Goal: Information Seeking & Learning: Find contact information

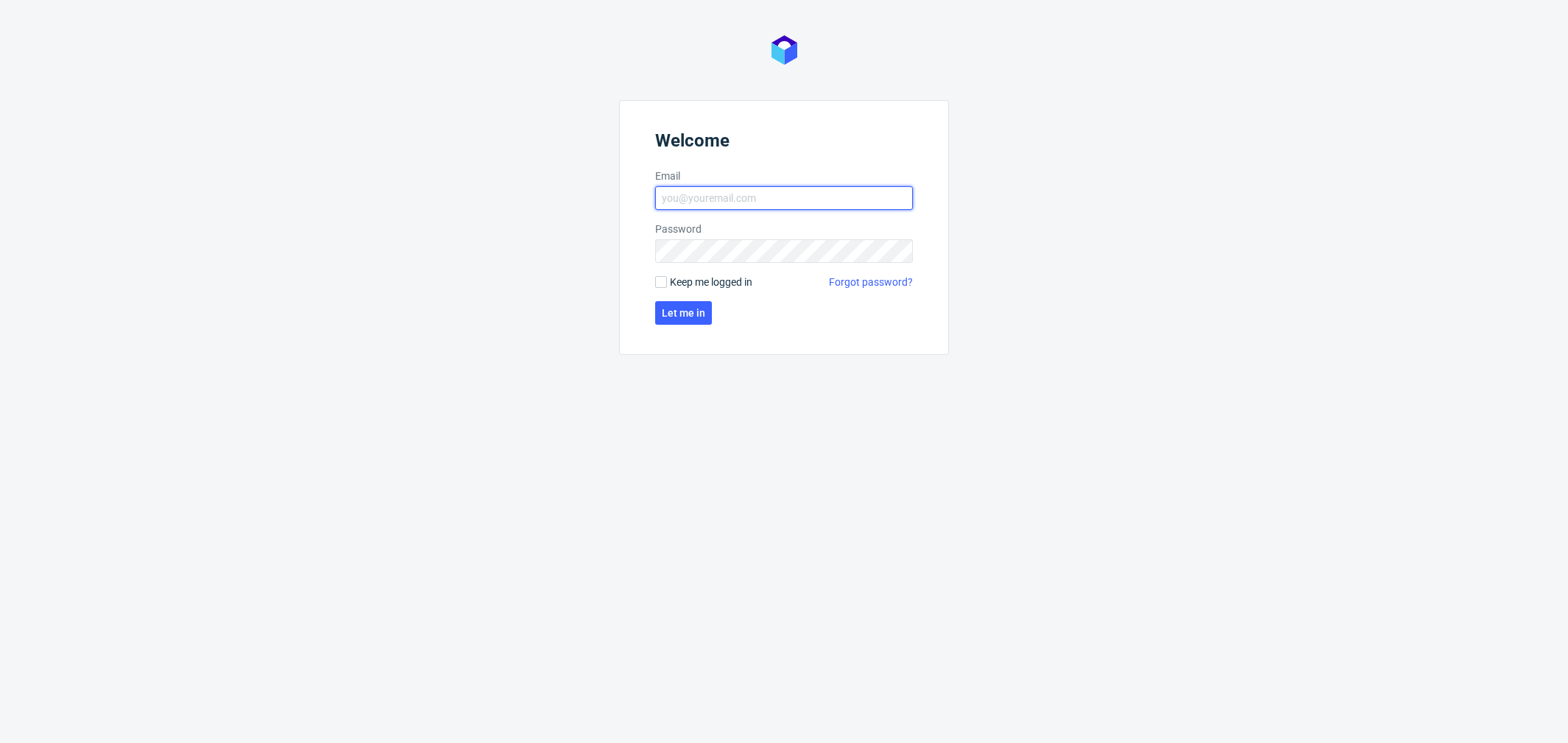
click at [787, 190] on input "Email" at bounding box center [784, 198] width 258 height 23
type input "katarzyna.drabczyk@packhellp.com"
click button "Let me in" at bounding box center [684, 313] width 57 height 23
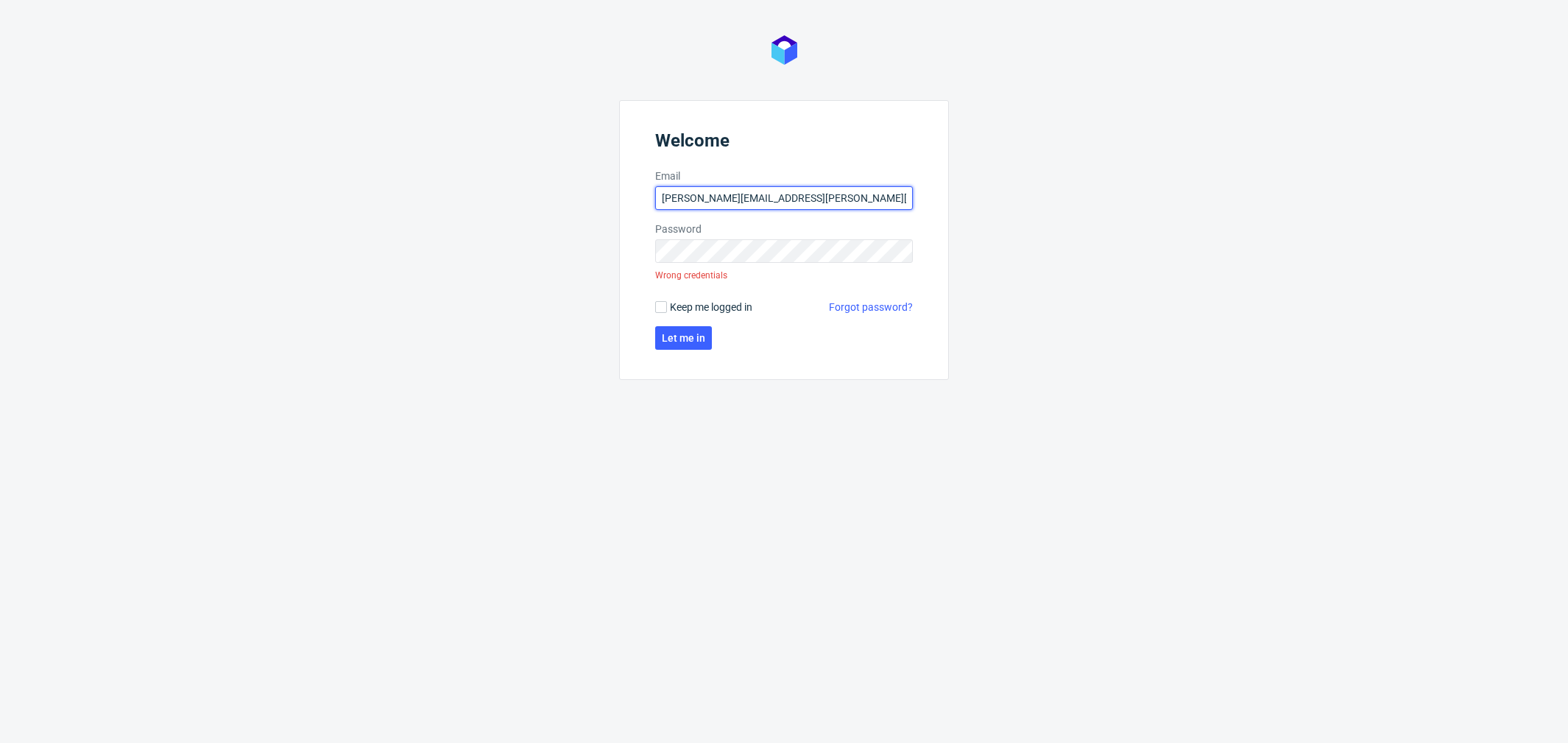
drag, startPoint x: 799, startPoint y: 195, endPoint x: 799, endPoint y: 180, distance: 15.0
click at [799, 192] on input "katarzyna.drabczyk@packhellp.com" at bounding box center [784, 198] width 258 height 23
type input "katarzyna.drabczyk@packhelp.com"
click button "Let me in" at bounding box center [684, 338] width 57 height 23
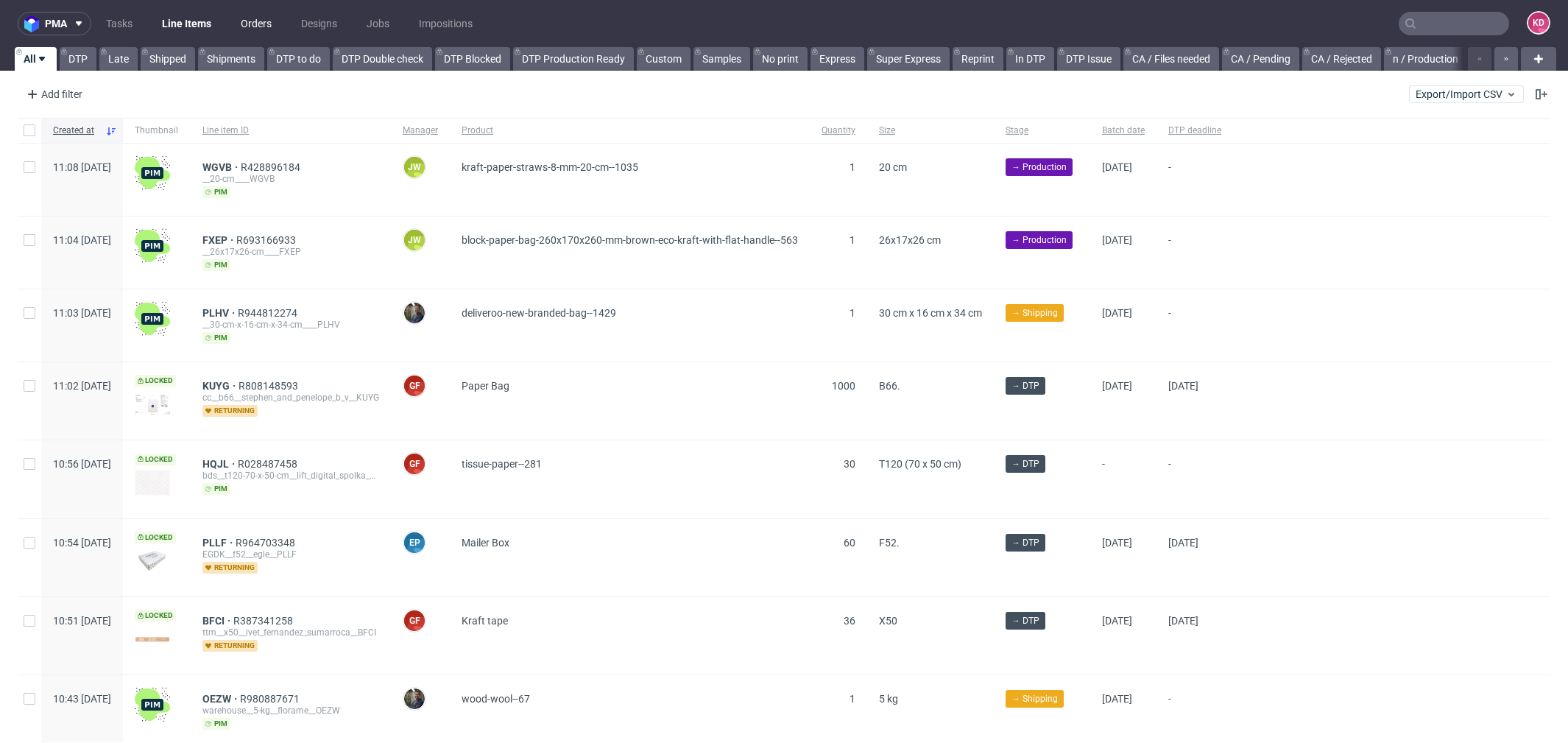
click at [265, 26] on link "Orders" at bounding box center [256, 23] width 48 height 23
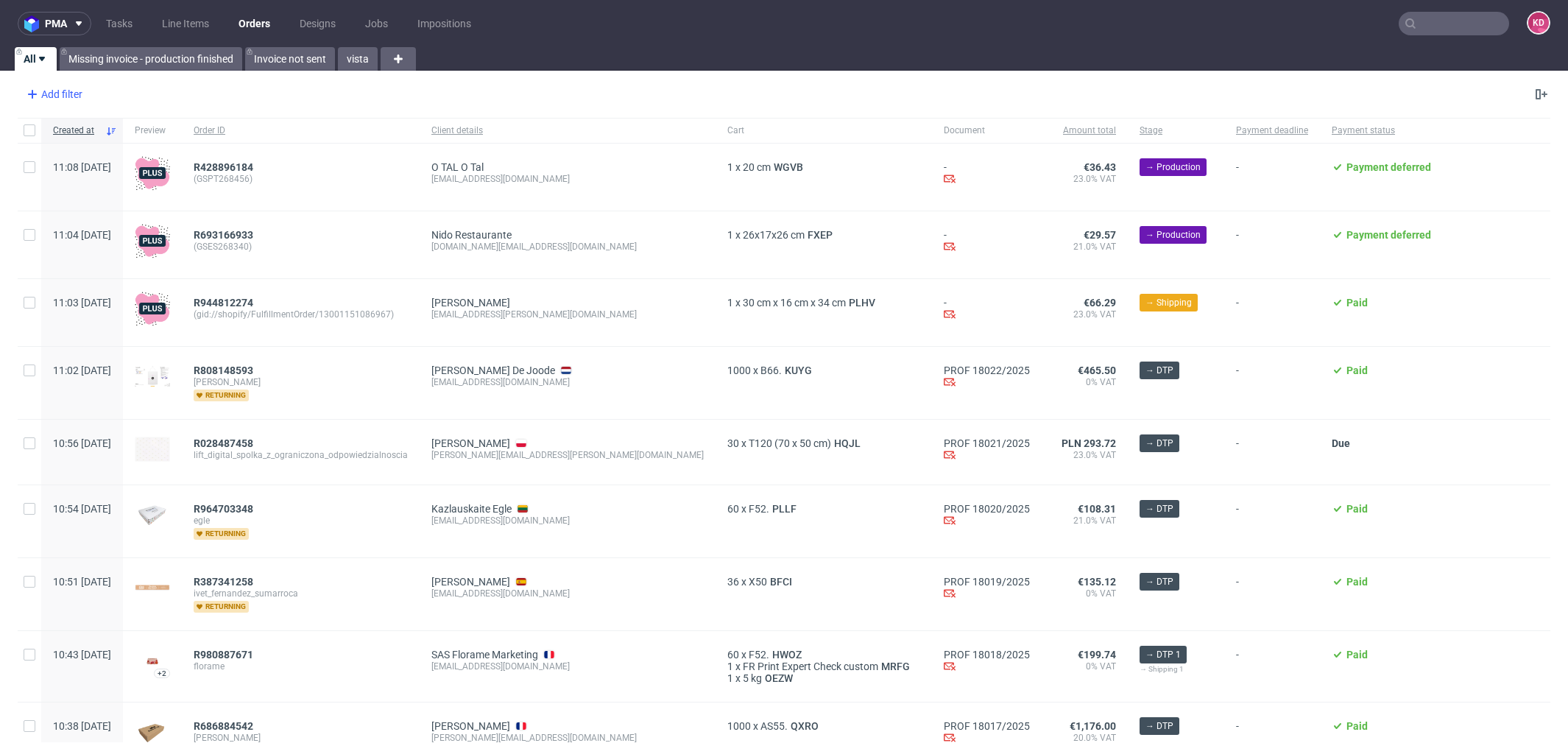
click at [69, 100] on div "Add filter" at bounding box center [52, 94] width 65 height 23
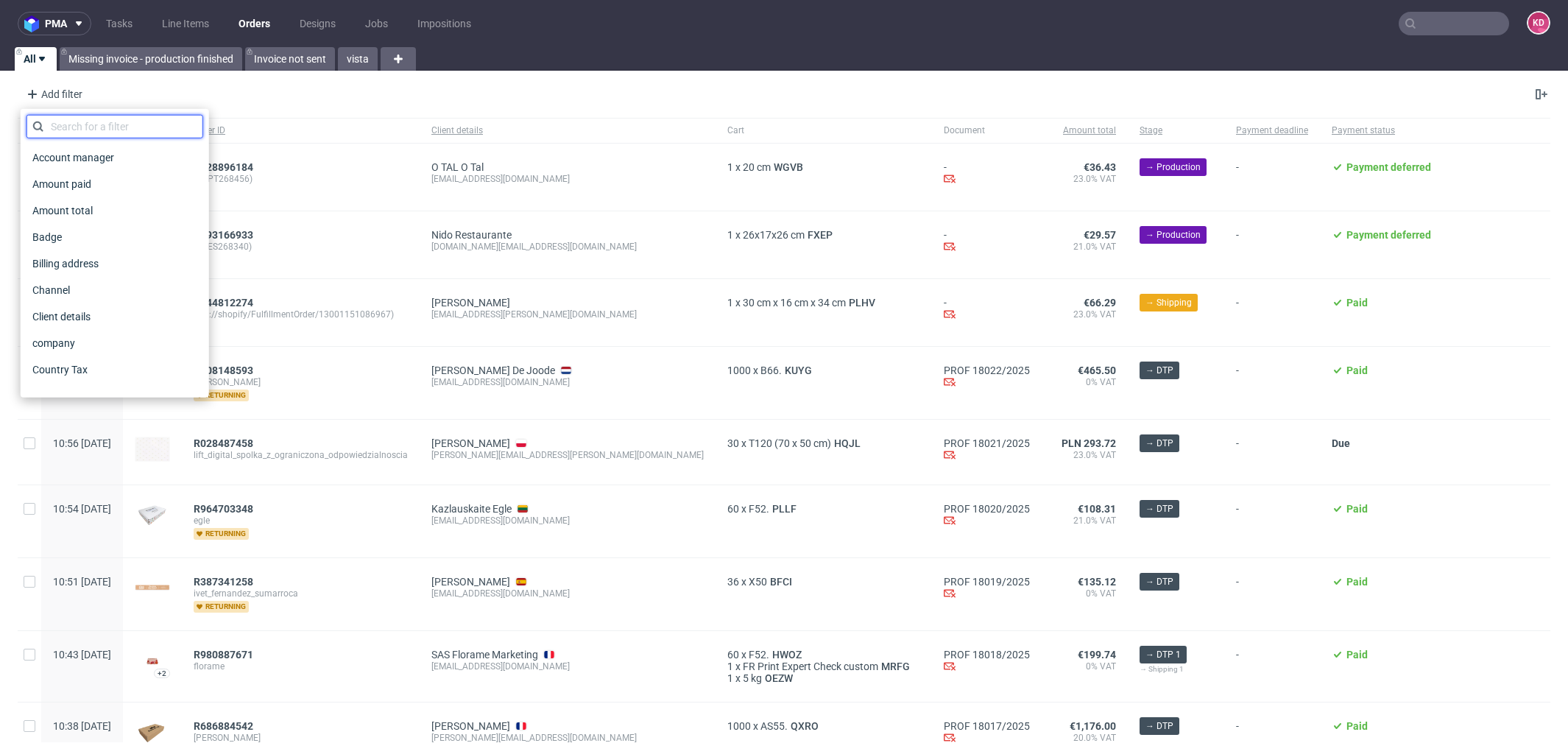
click at [90, 128] on input "text" at bounding box center [114, 127] width 176 height 23
type input "i"
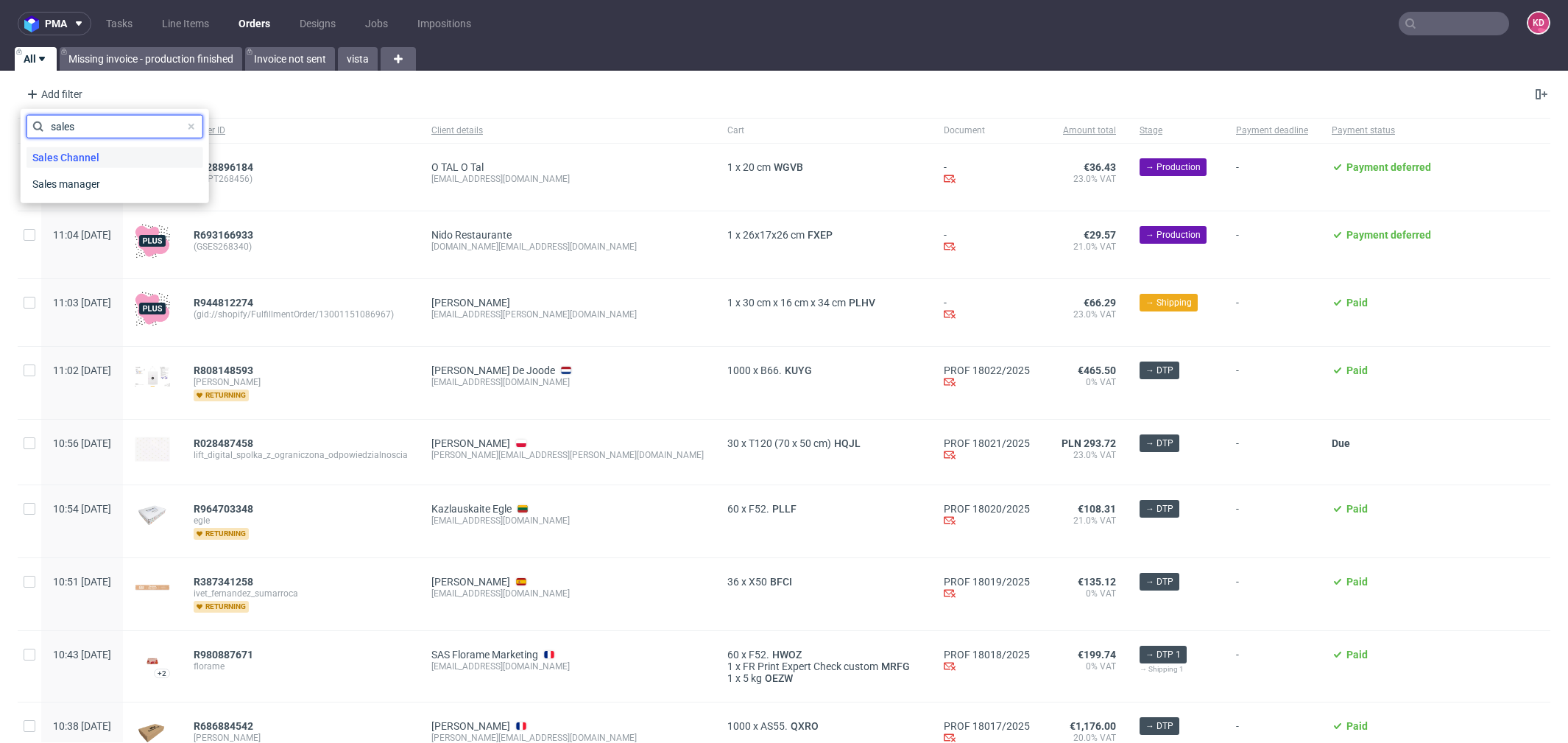
type input "sales"
click at [88, 152] on span "Sales Channel" at bounding box center [65, 157] width 78 height 20
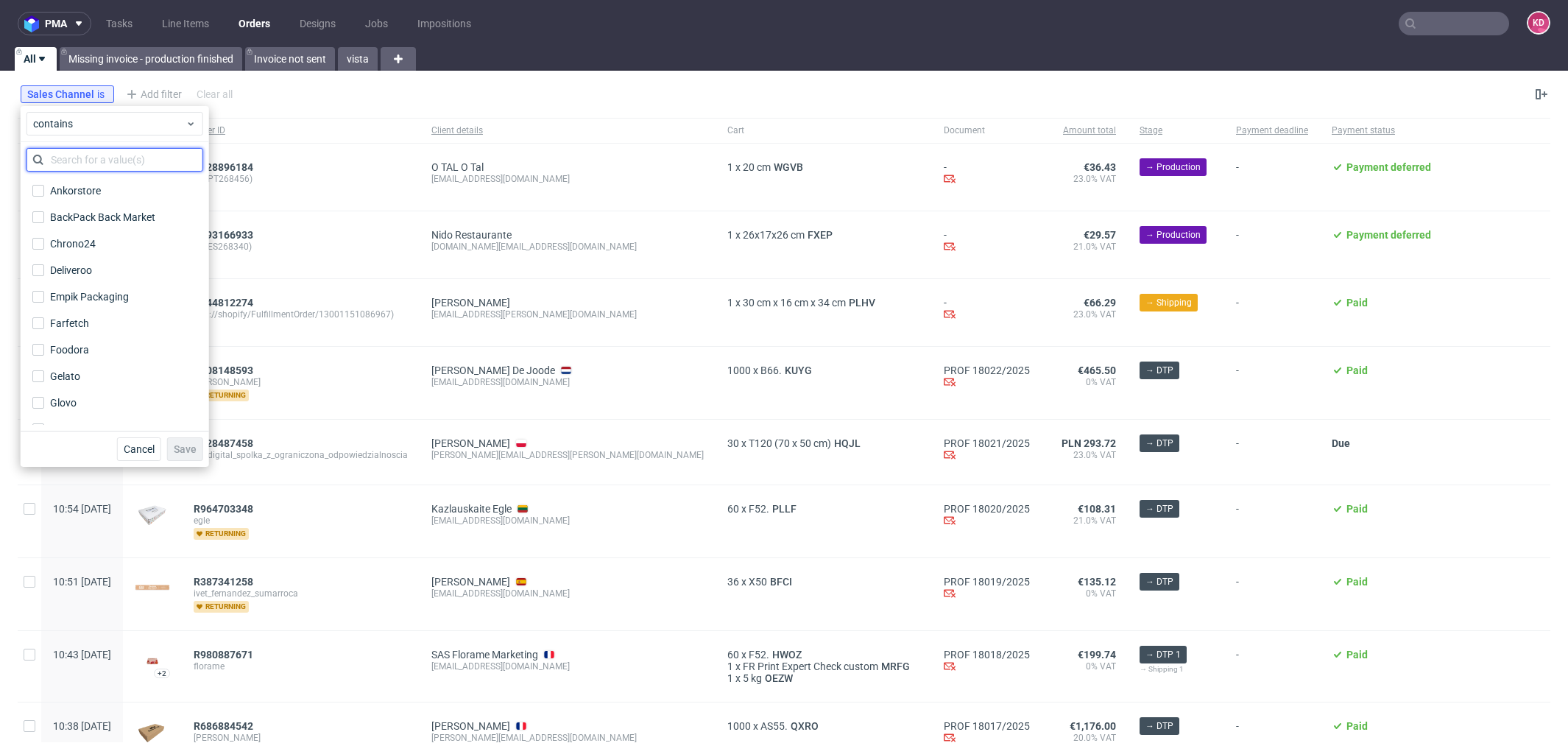
click at [85, 161] on input "text" at bounding box center [114, 160] width 176 height 23
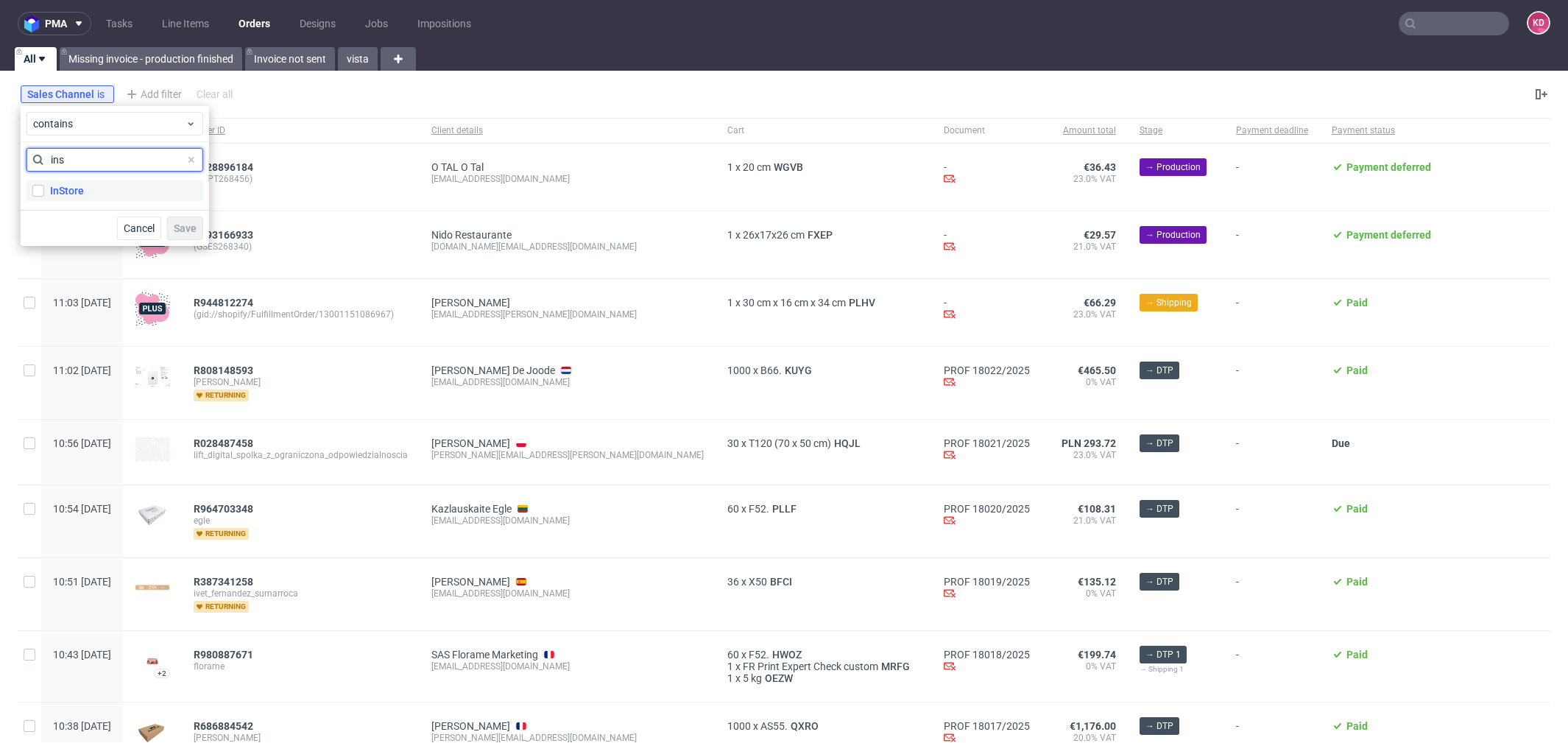
type input "ins"
click at [128, 186] on label "InStore" at bounding box center [114, 190] width 176 height 20
click at [45, 186] on input "InStore" at bounding box center [38, 191] width 12 height 12
checkbox input "true"
click at [180, 228] on span "Save" at bounding box center [185, 228] width 23 height 11
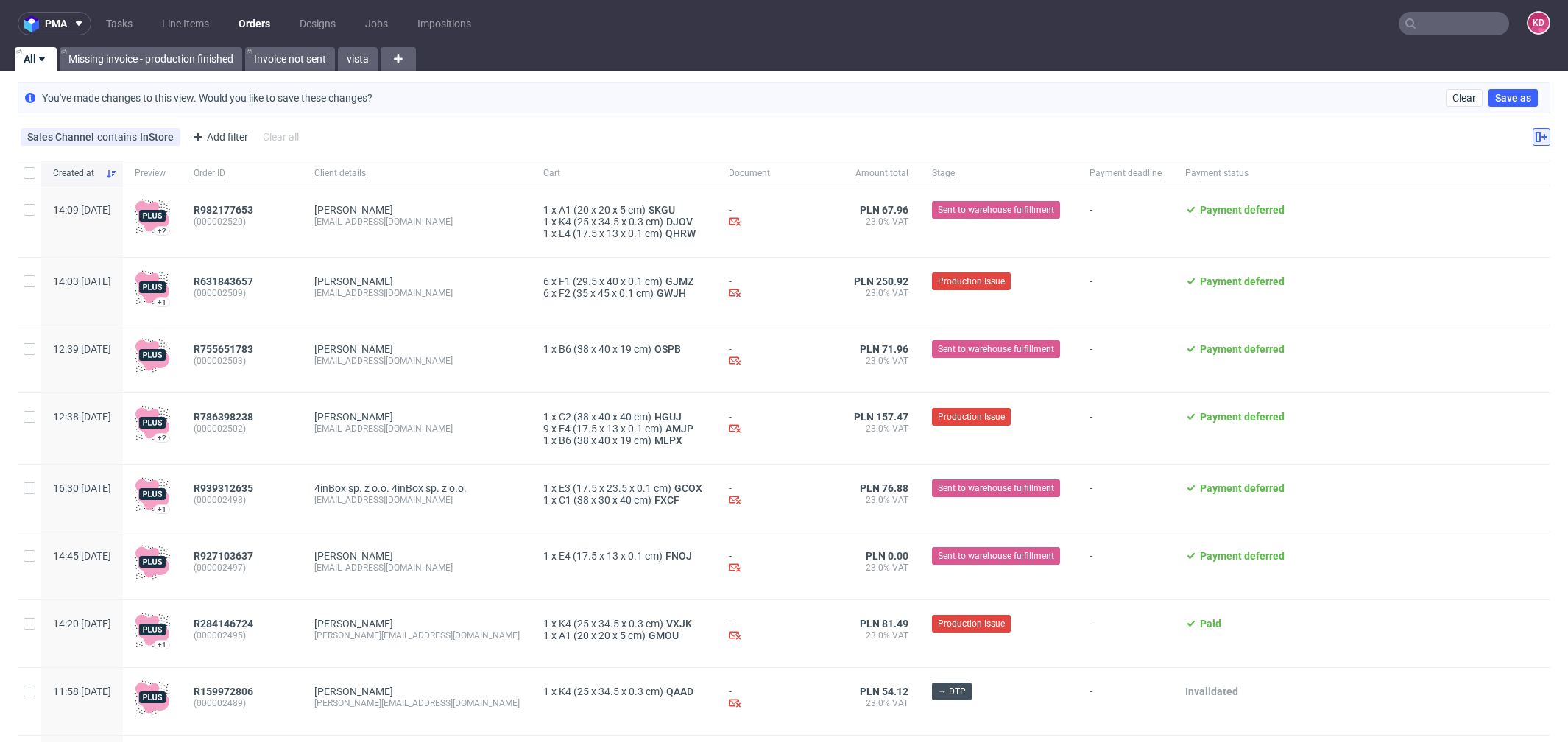
click at [1533, 137] on button at bounding box center [1542, 137] width 17 height 17
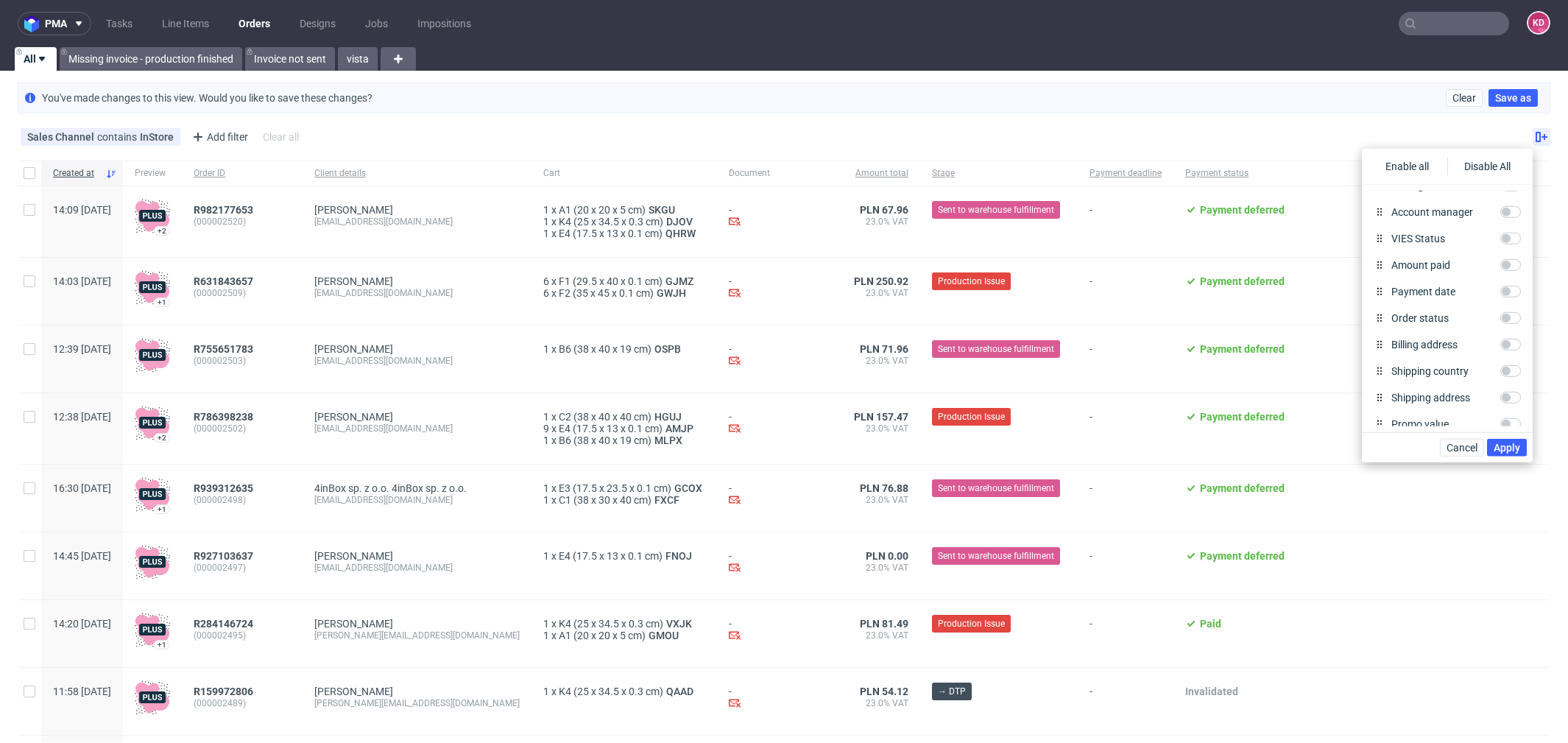
scroll to position [298, 0]
click at [1506, 301] on input "Order status" at bounding box center [1510, 303] width 20 height 12
checkbox input "true"
click at [1505, 444] on span "Apply" at bounding box center [1507, 448] width 26 height 11
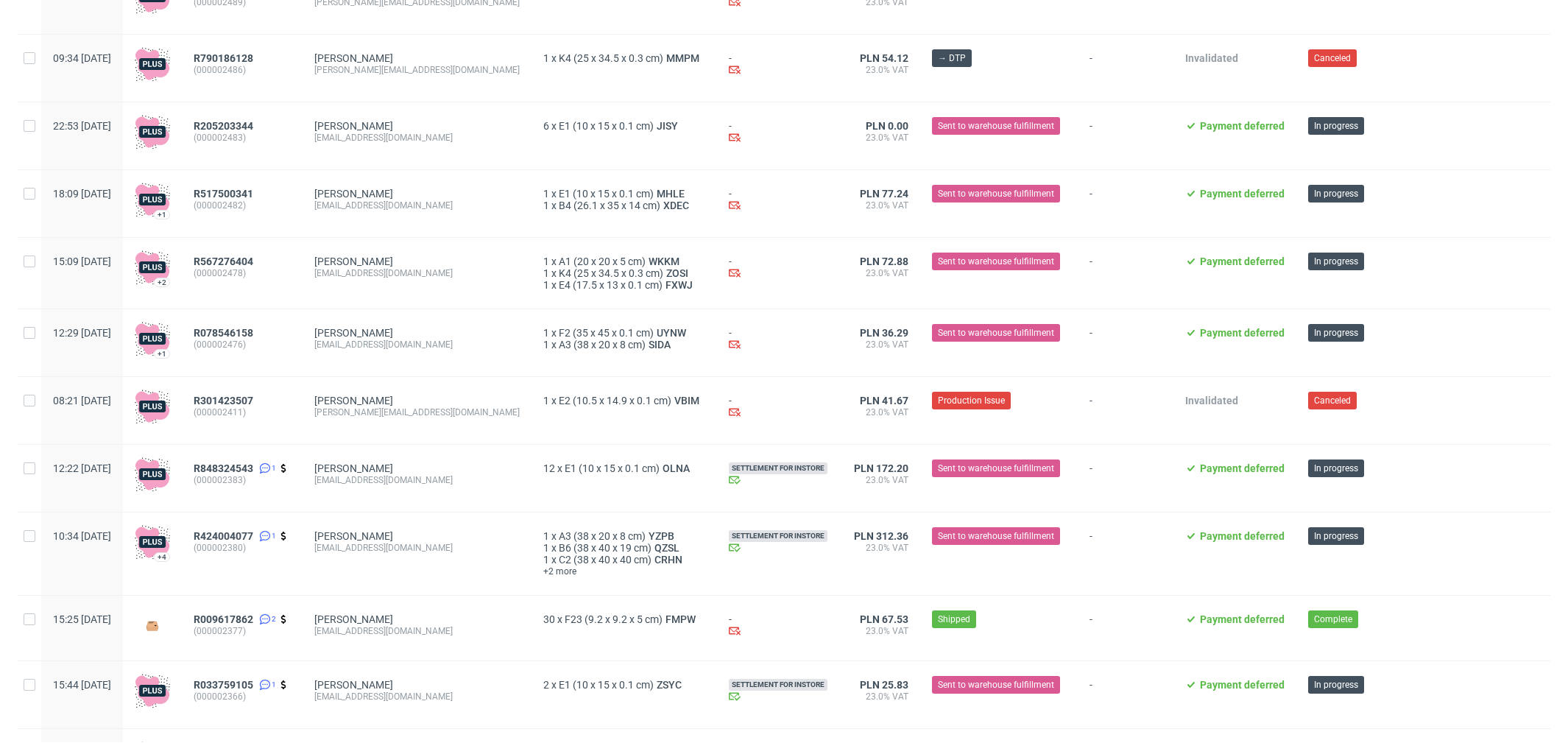
scroll to position [0, 0]
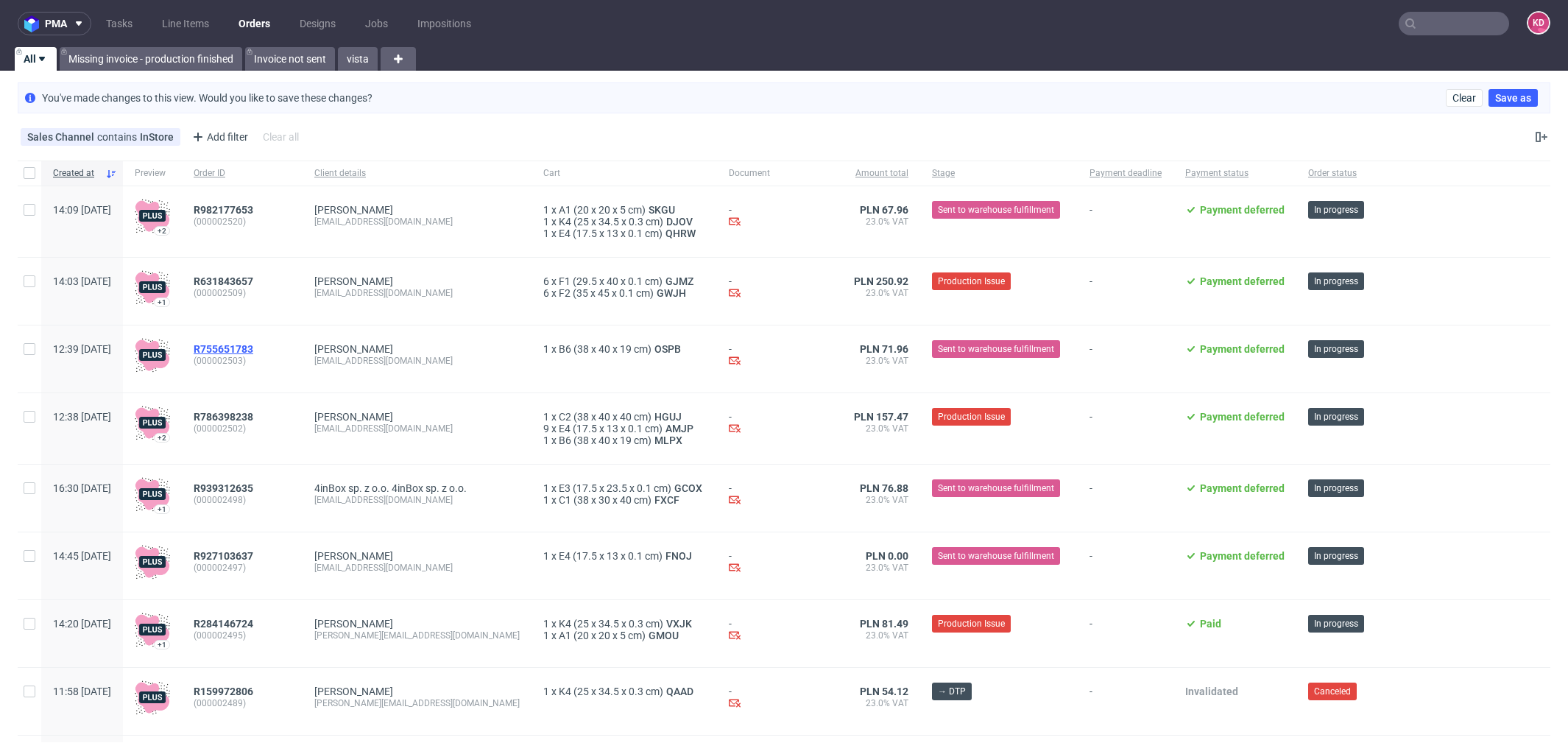
click at [254, 346] on span "R755651783" at bounding box center [224, 349] width 60 height 12
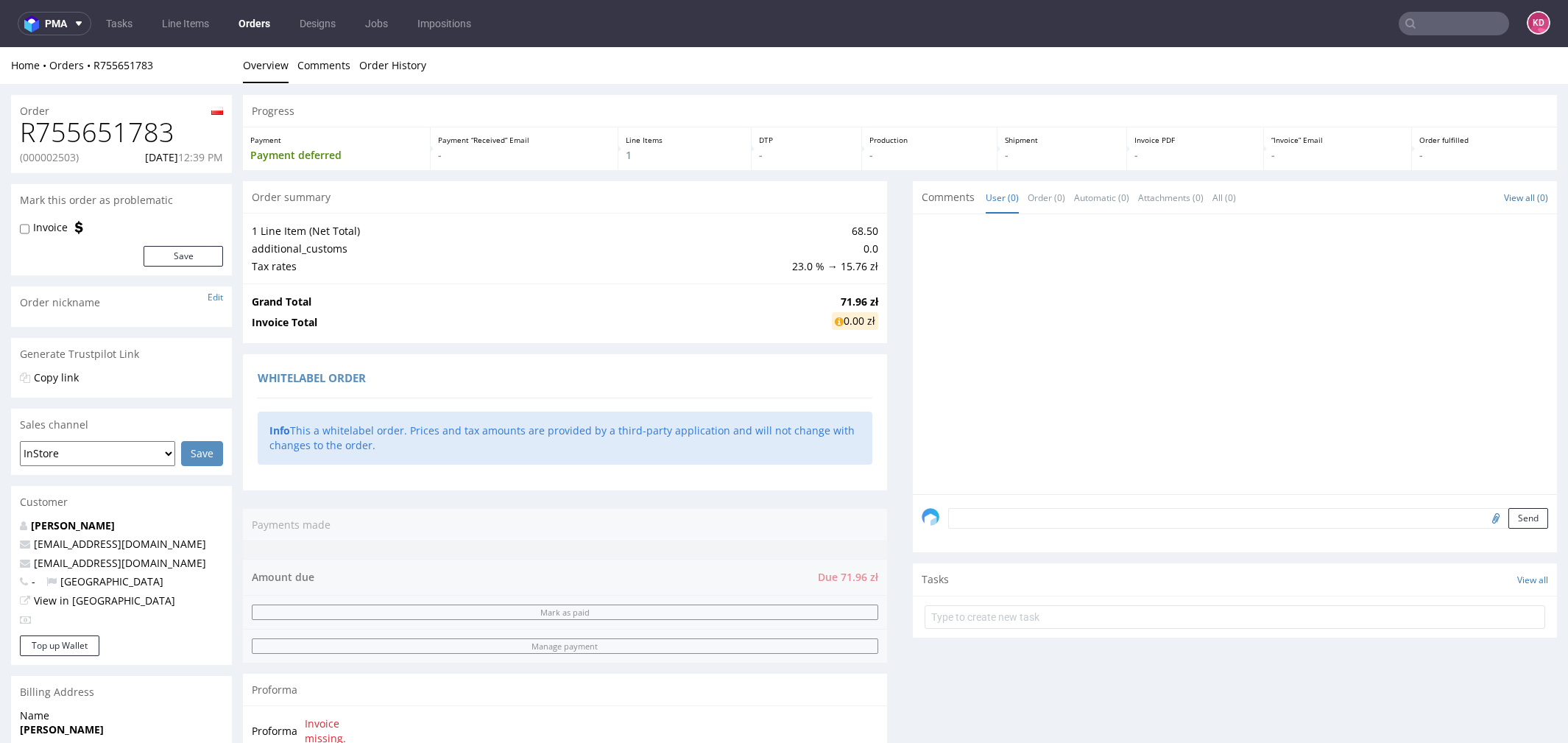
scroll to position [519, 0]
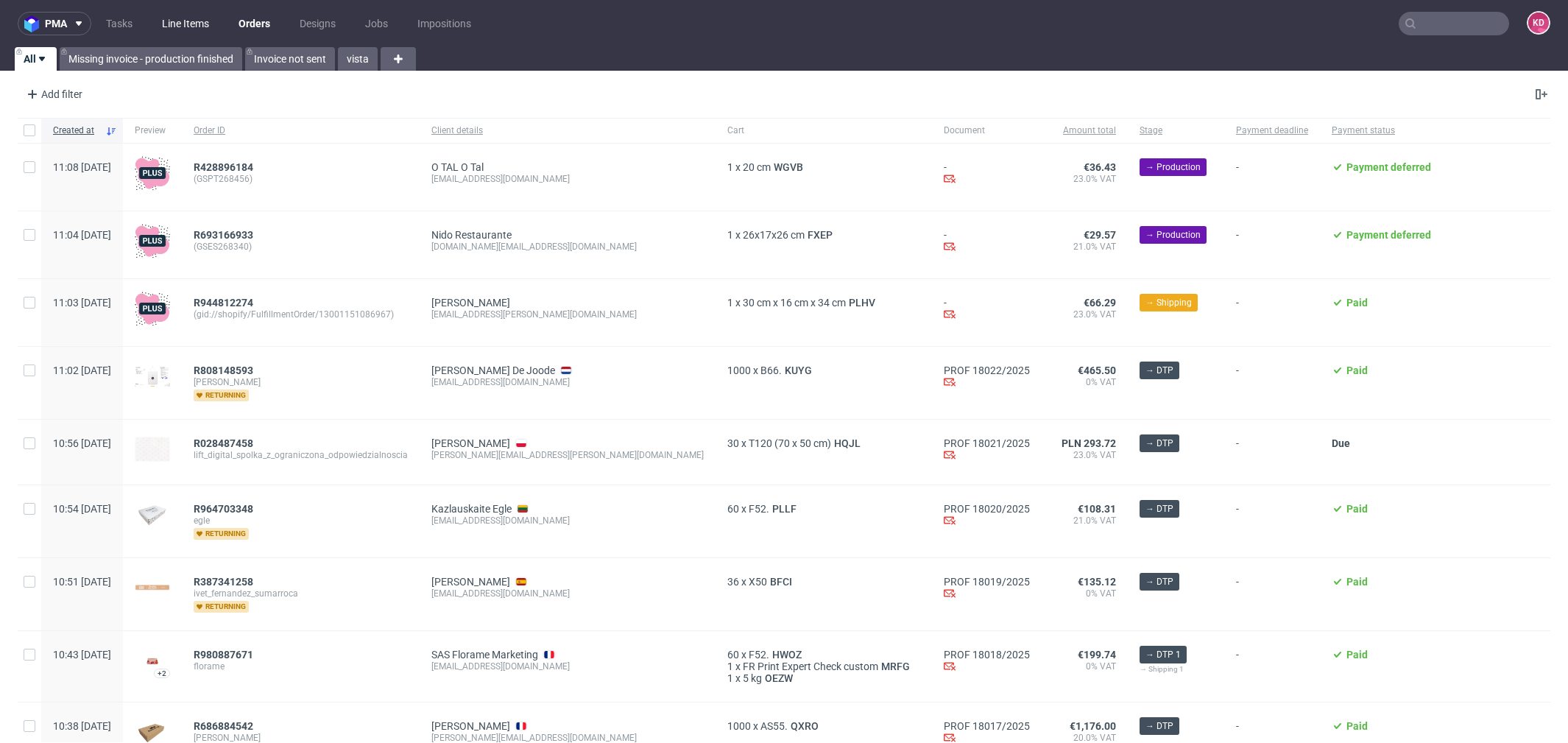
click at [199, 20] on link "Line Items" at bounding box center [185, 23] width 65 height 23
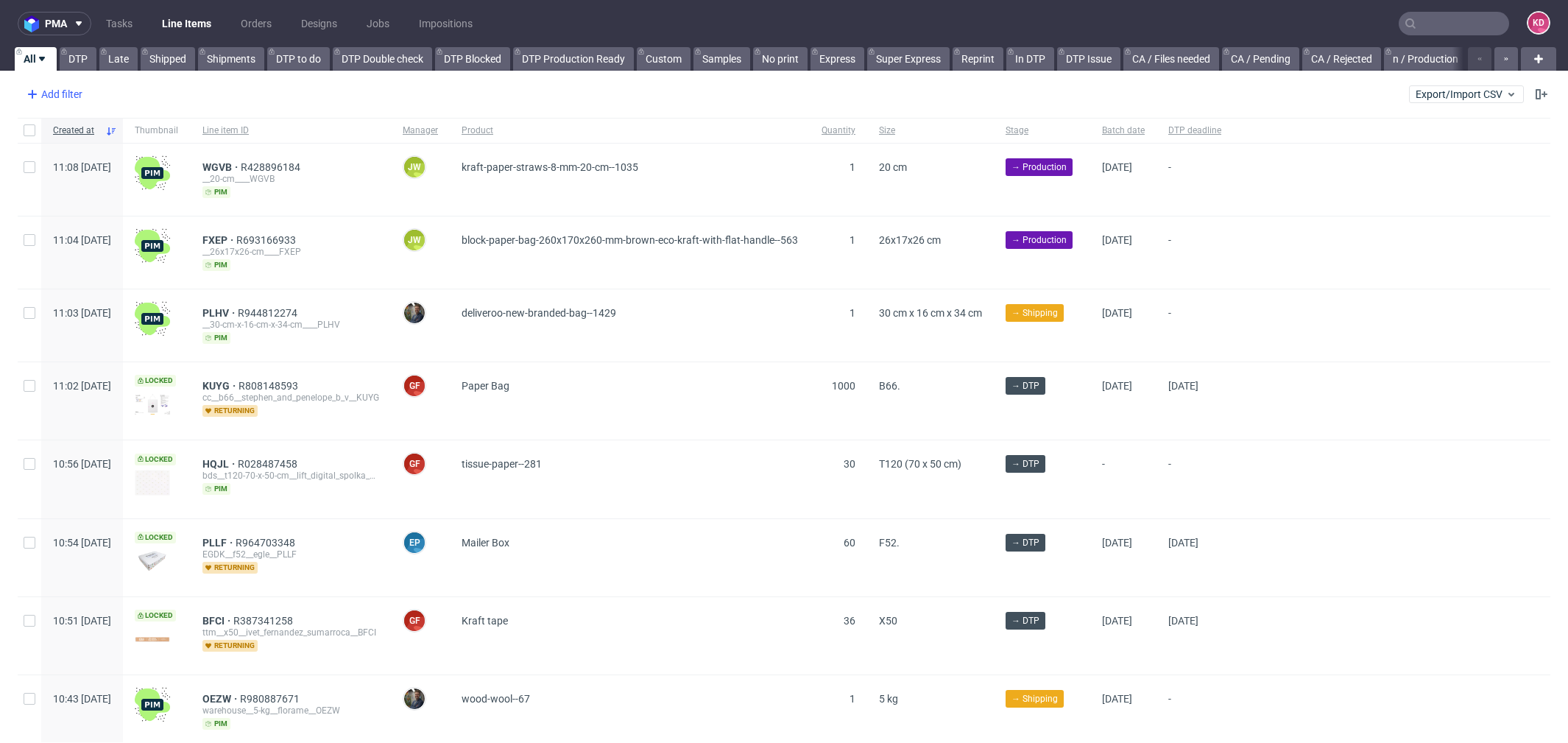
click at [64, 87] on div "Add filter" at bounding box center [52, 94] width 65 height 23
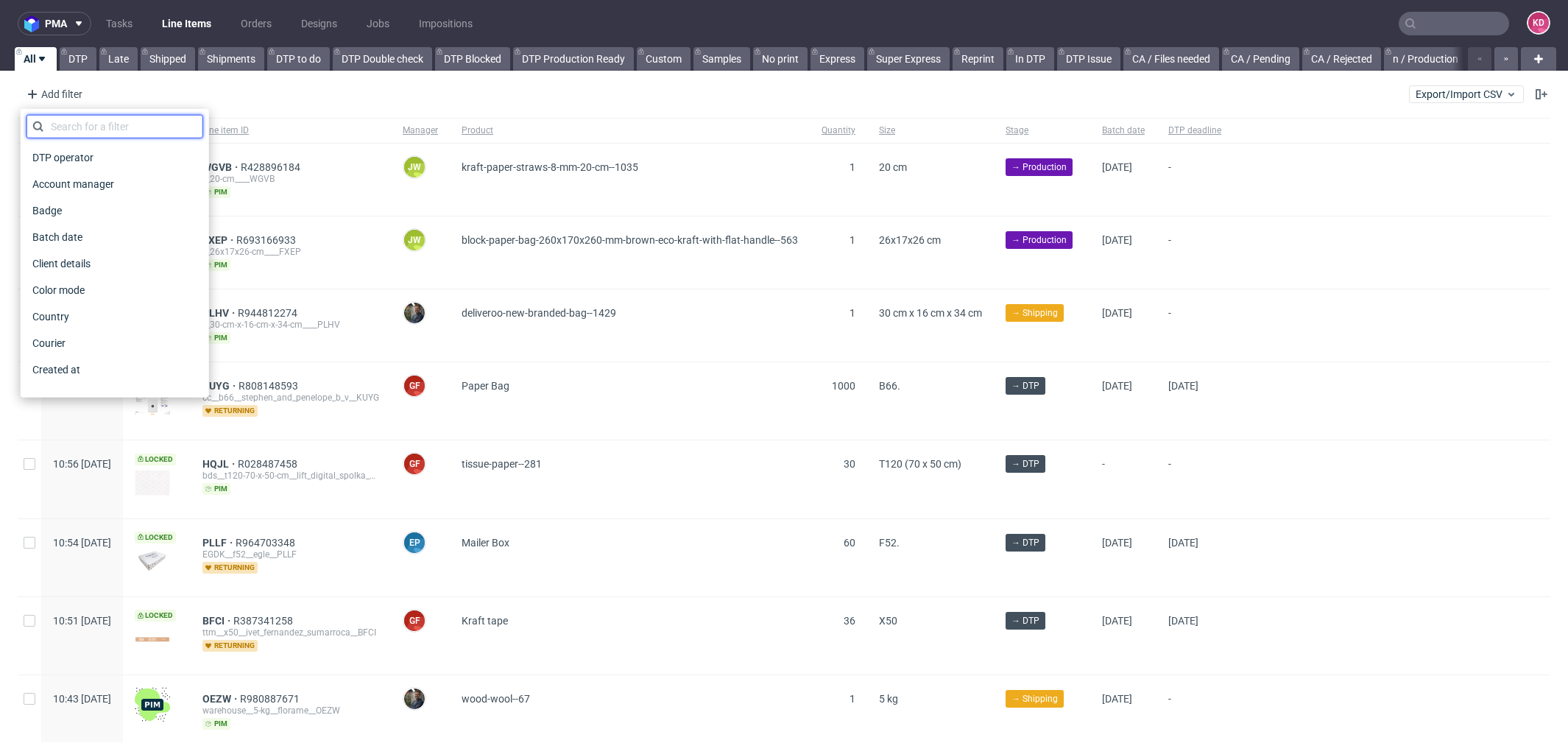
click at [162, 130] on input "text" at bounding box center [114, 127] width 176 height 23
type input "s"
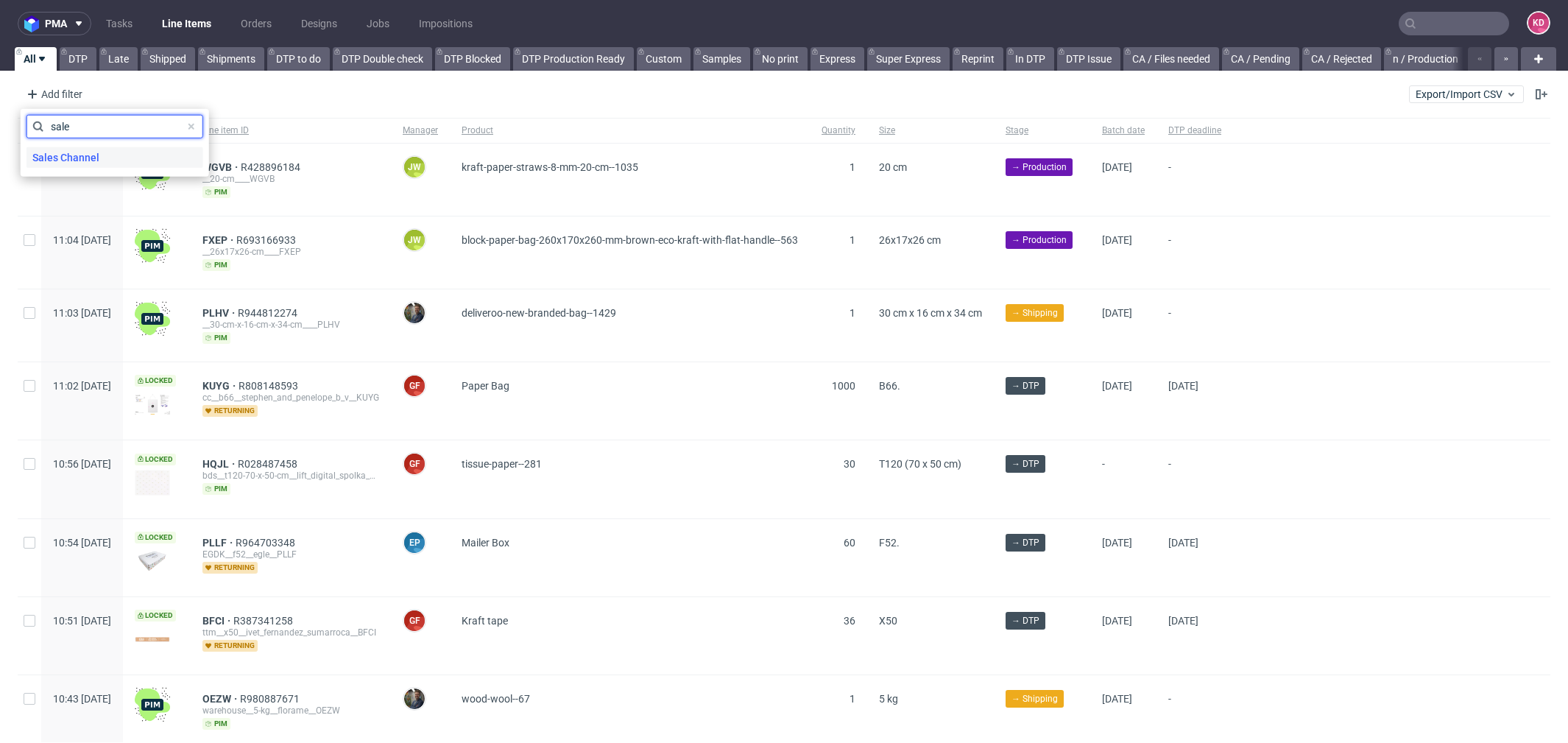
type input "sale"
click at [164, 158] on div "Sales Channel" at bounding box center [114, 157] width 176 height 20
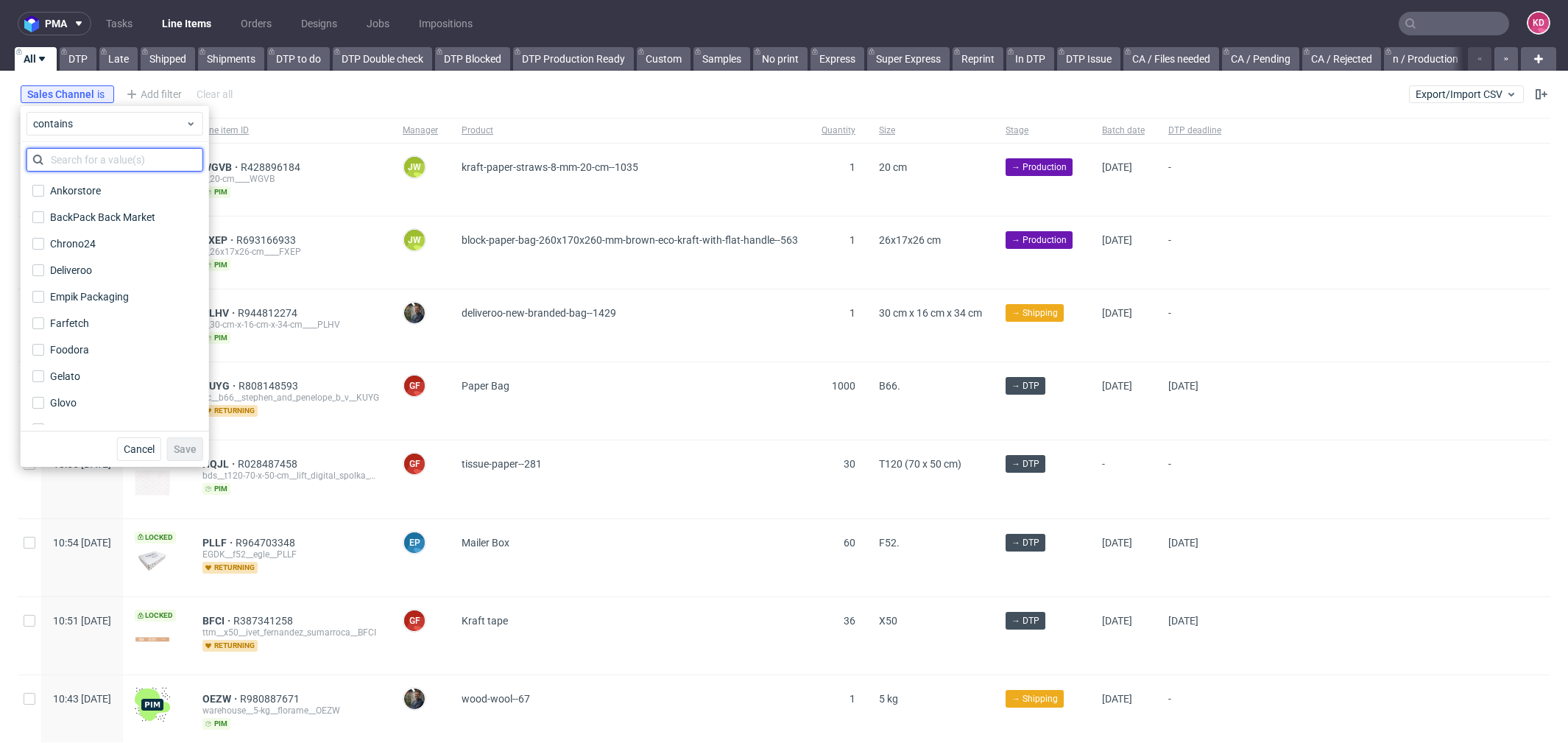
click at [131, 169] on input "text" at bounding box center [114, 160] width 176 height 23
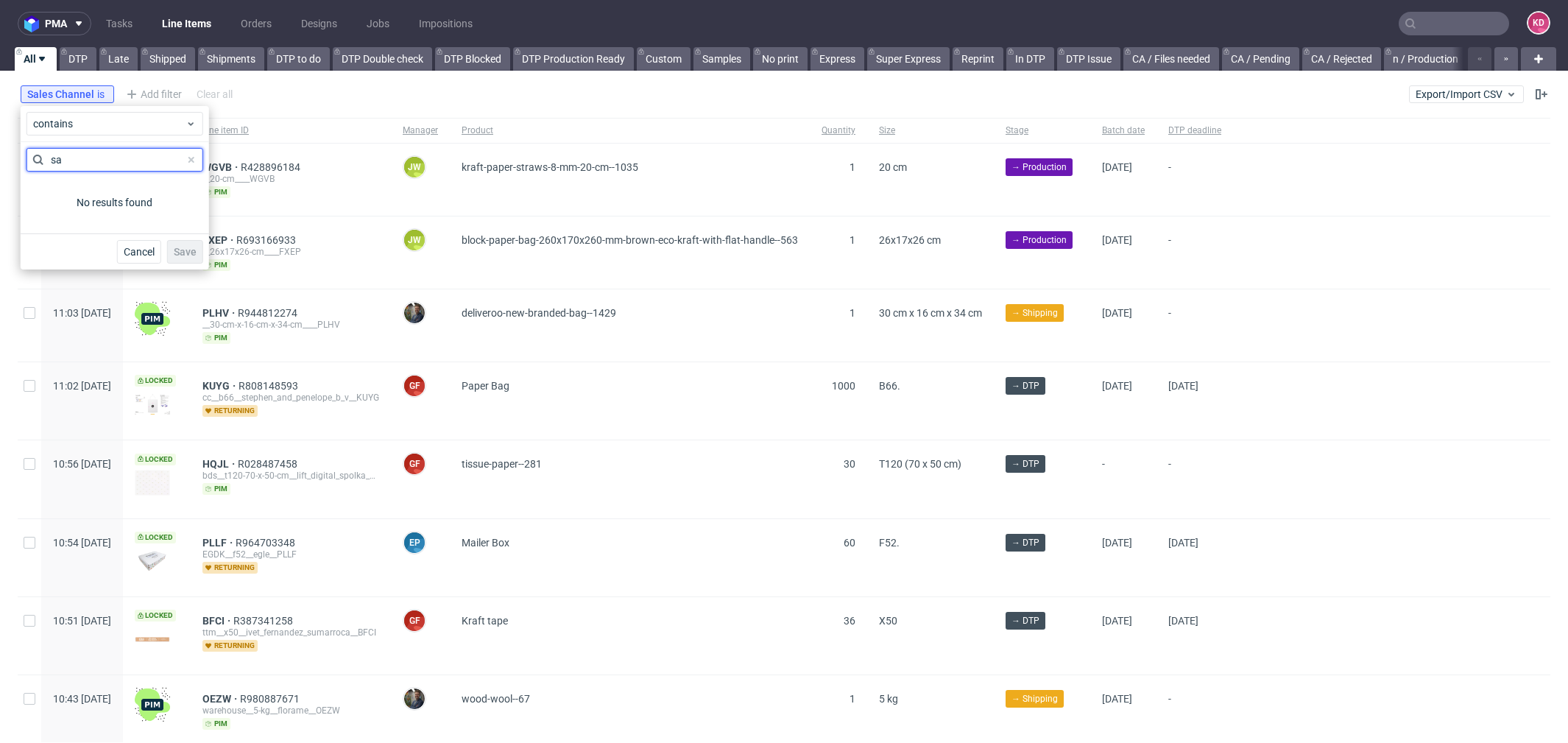
type input "s"
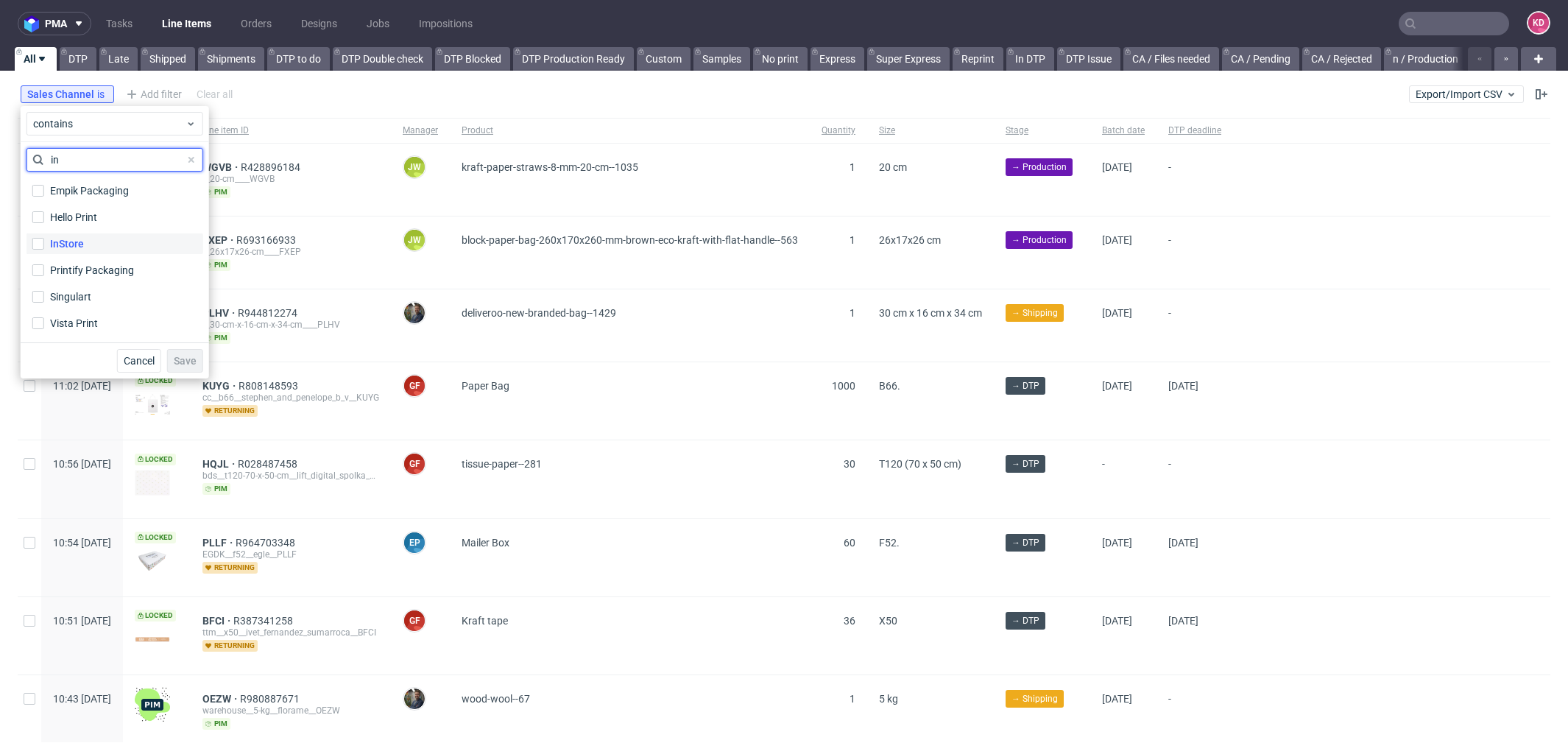
type input "in"
click at [113, 250] on label "InStore" at bounding box center [114, 243] width 176 height 20
click at [45, 250] on input "InStore" at bounding box center [38, 244] width 12 height 12
checkbox input "true"
click at [183, 356] on span "Save" at bounding box center [185, 360] width 23 height 11
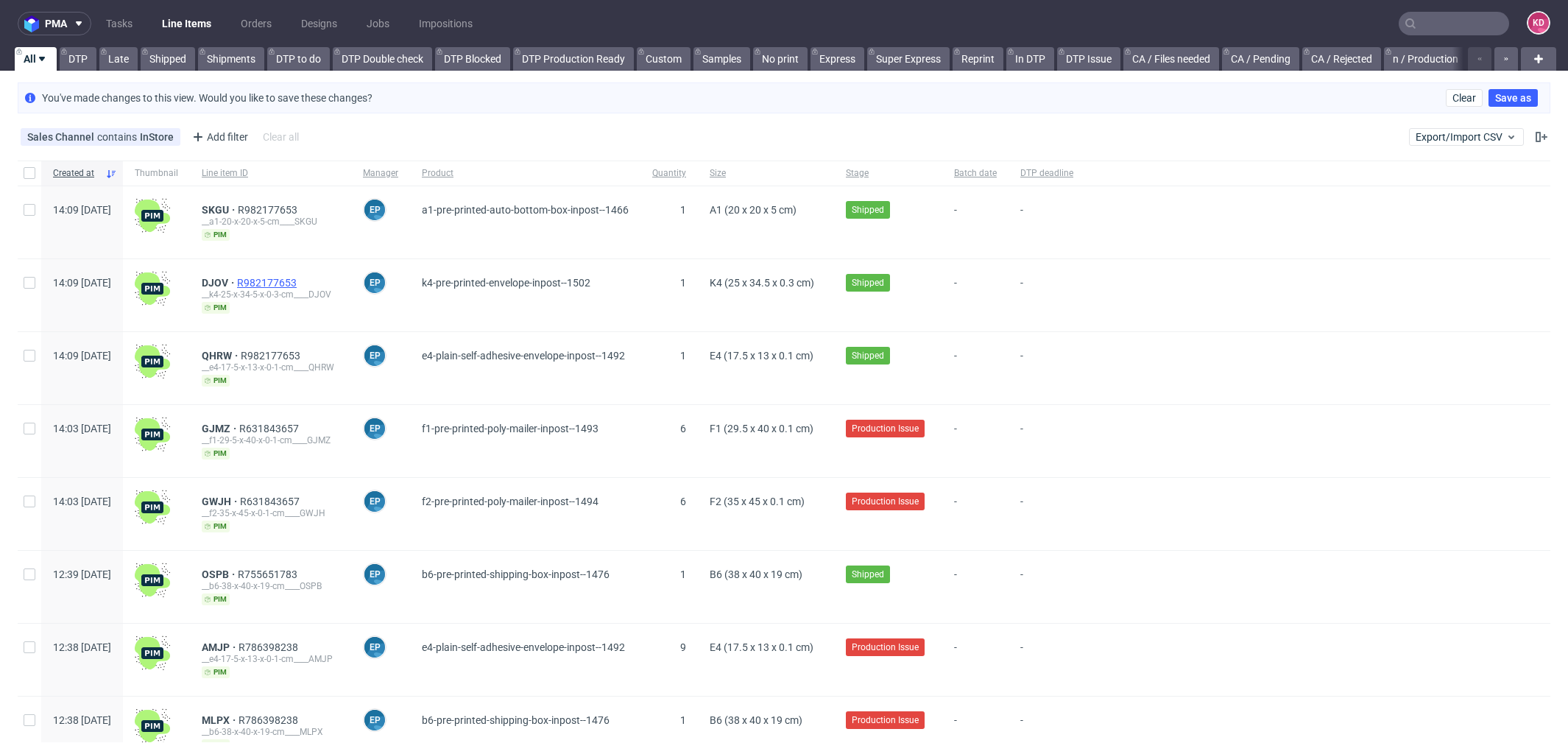
click at [299, 277] on span "R982177653" at bounding box center [268, 283] width 63 height 12
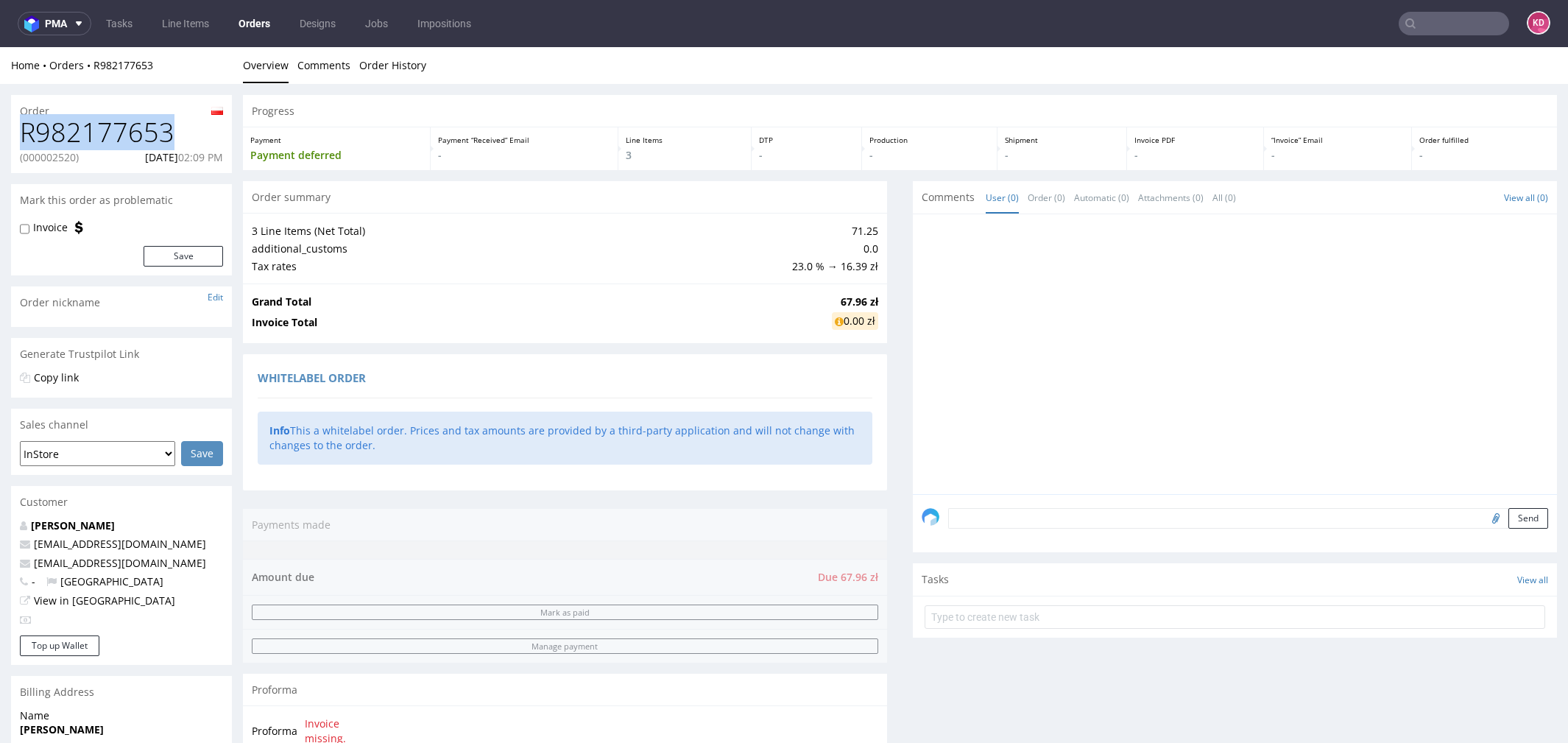
drag, startPoint x: 168, startPoint y: 144, endPoint x: 26, endPoint y: 138, distance: 142.1
click at [26, 138] on h1 "R982177653" at bounding box center [122, 133] width 203 height 29
copy h1 "R982177653"
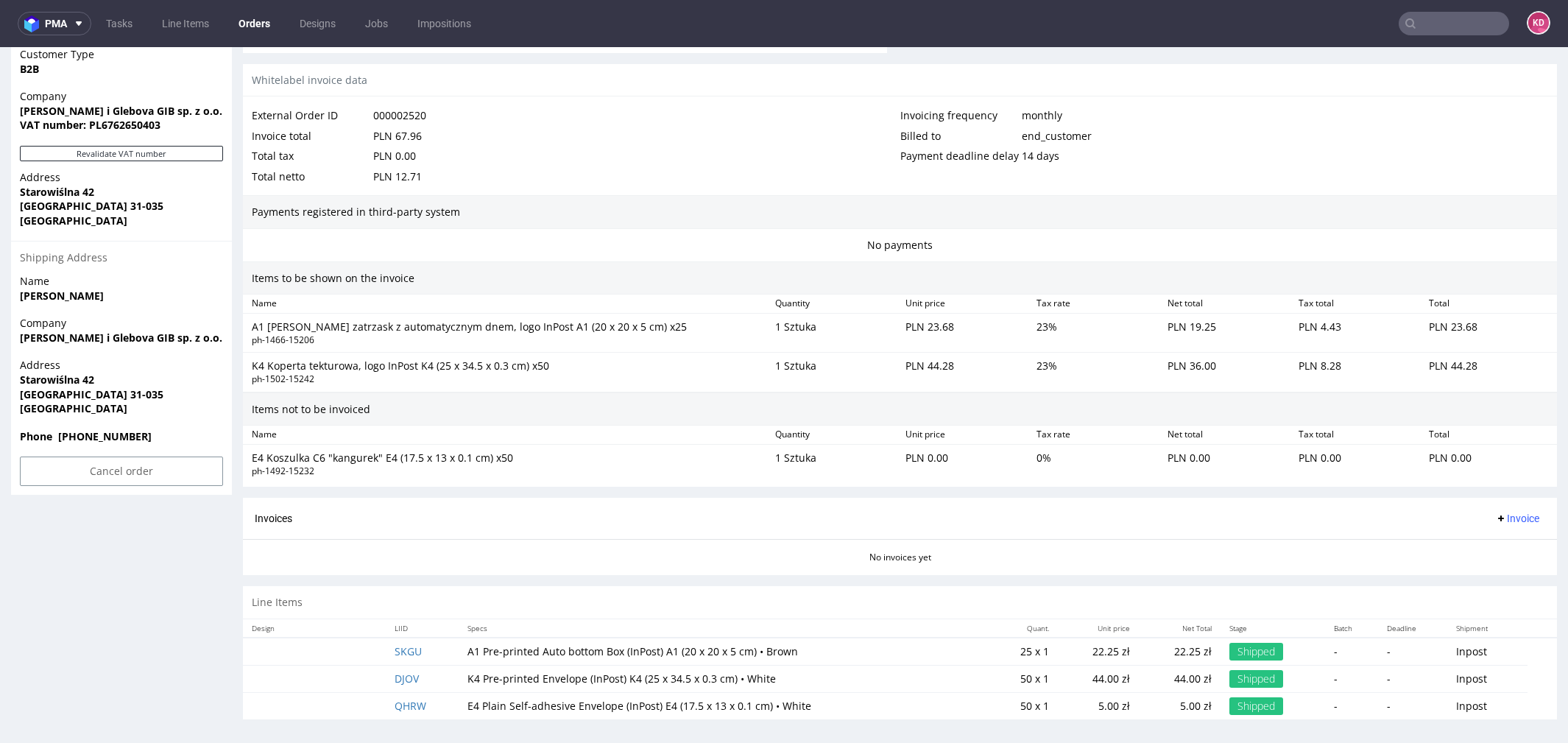
scroll to position [5, 0]
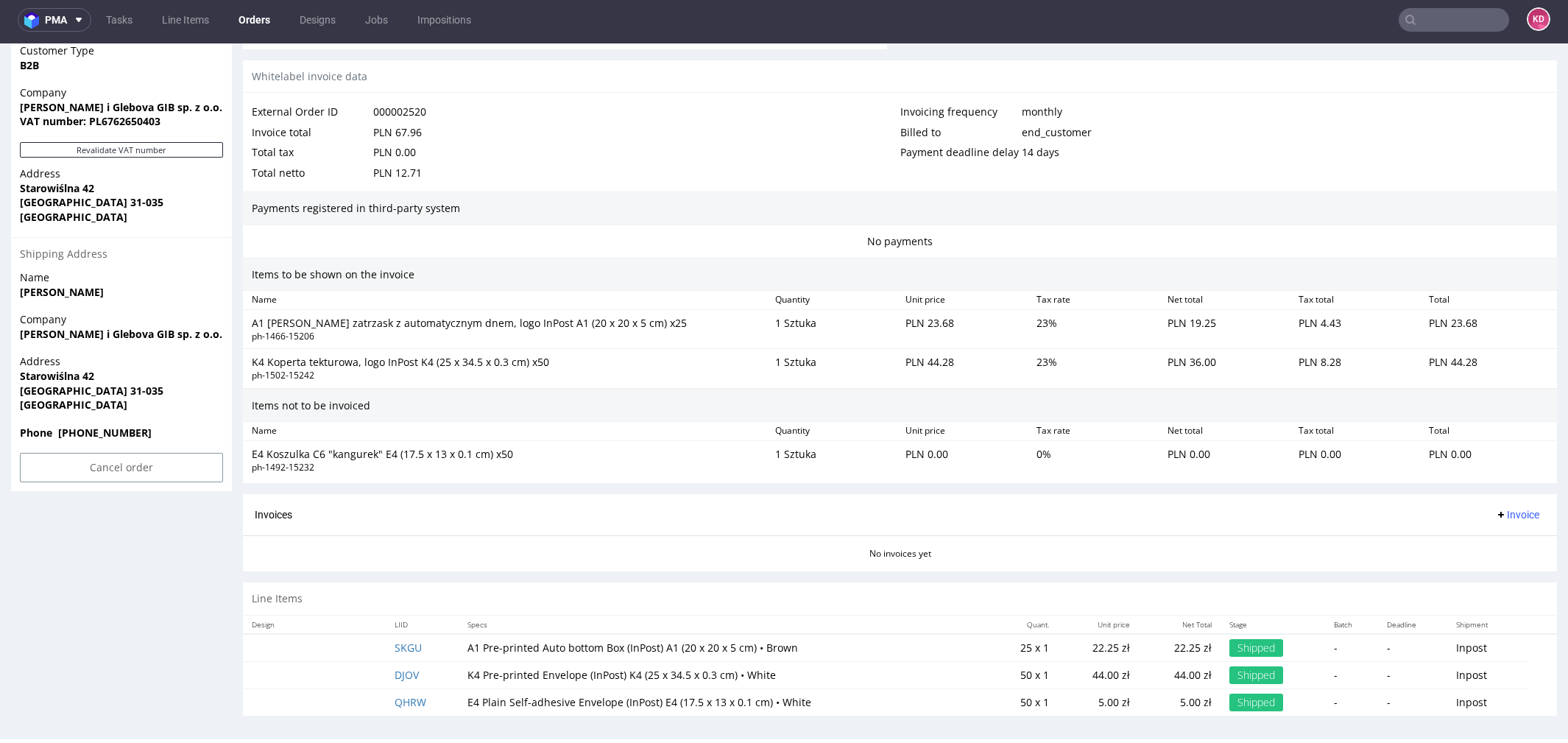
click at [441, 621] on th "LIID" at bounding box center [421, 625] width 73 height 18
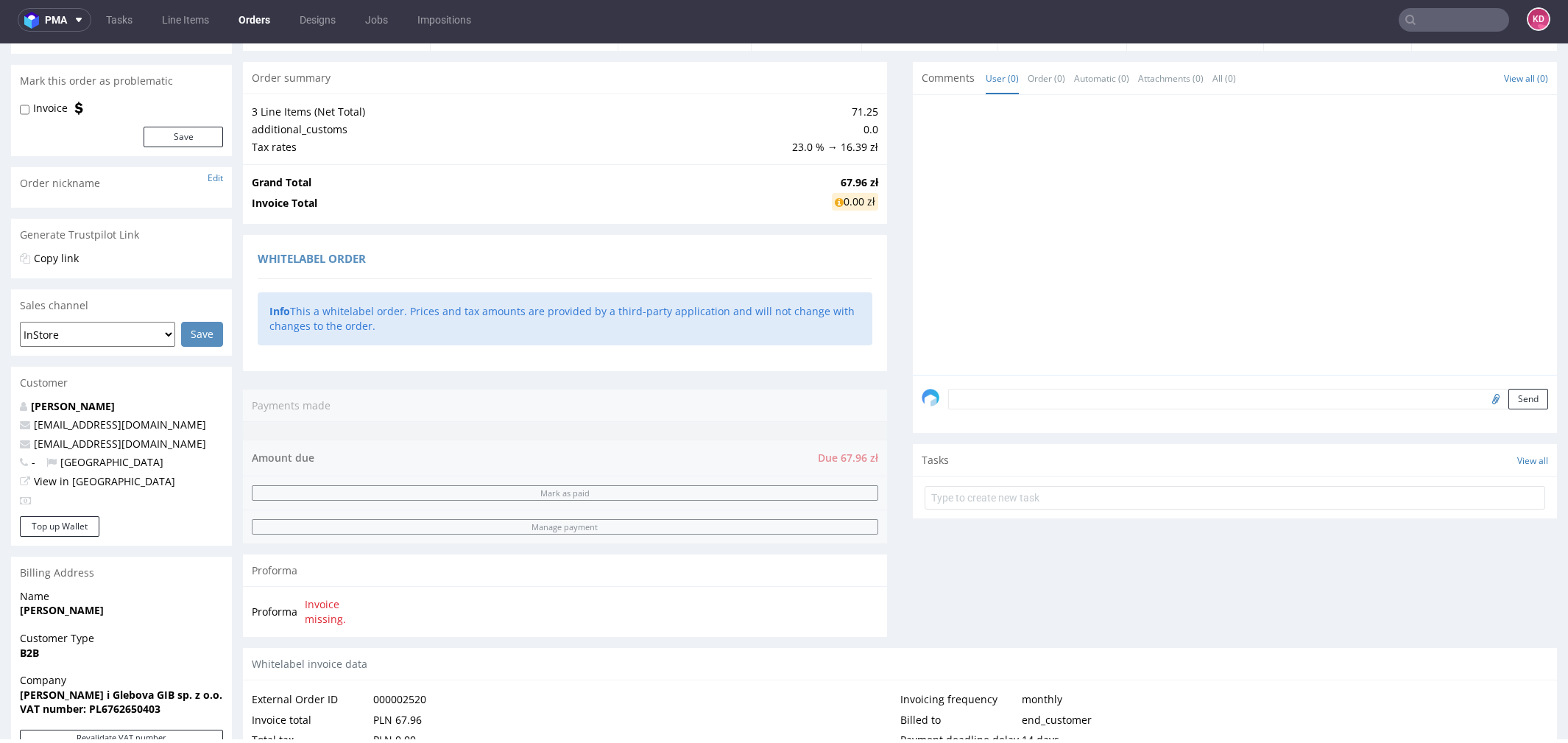
scroll to position [0, 0]
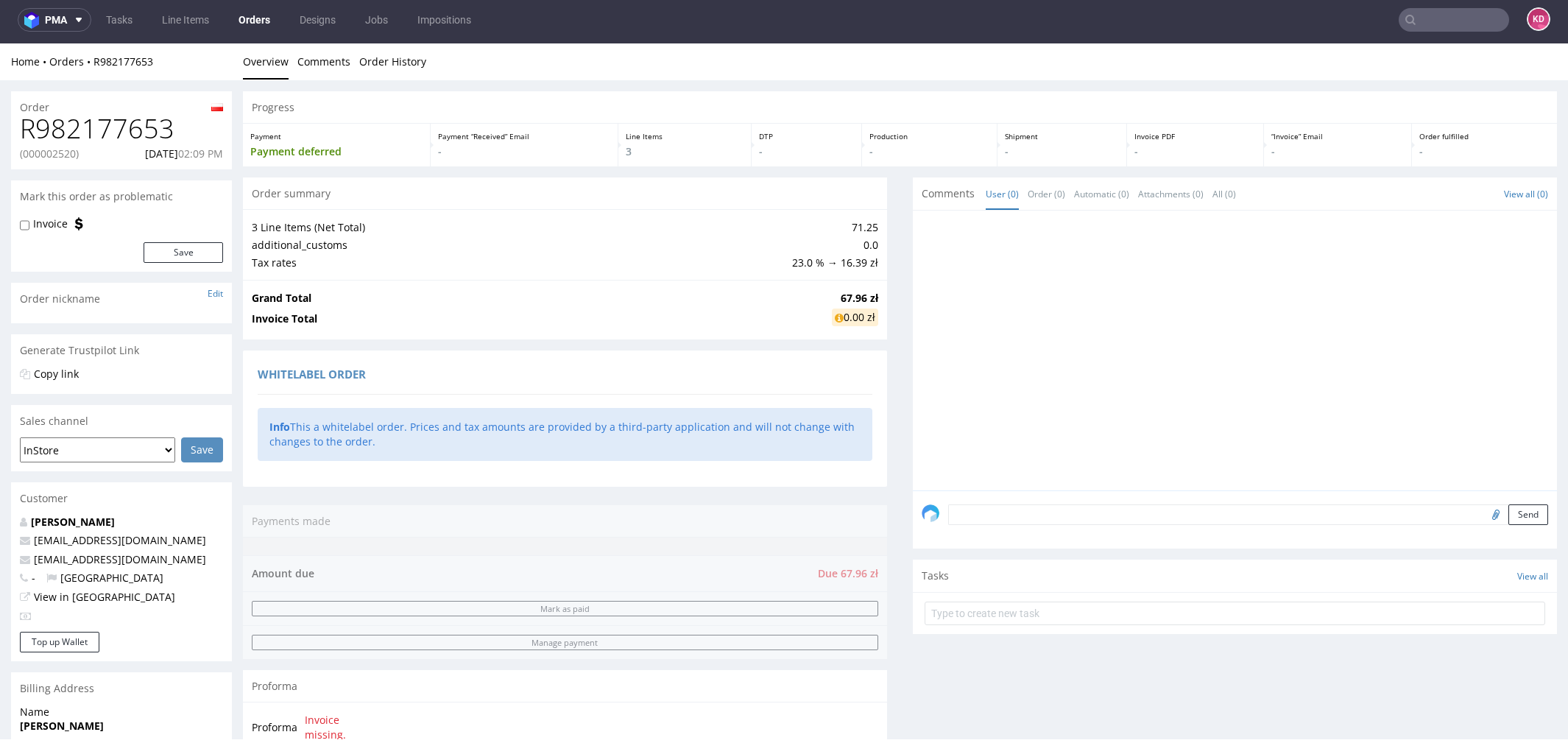
click at [122, 595] on p "View in Hubspot" at bounding box center [122, 597] width 203 height 15
drag, startPoint x: 211, startPoint y: 565, endPoint x: 32, endPoint y: 565, distance: 179.0
click at [32, 565] on p "infiniburtanmanager@gmail.com" at bounding box center [122, 559] width 203 height 15
copy link "infiniburtanmanager@gmail.com"
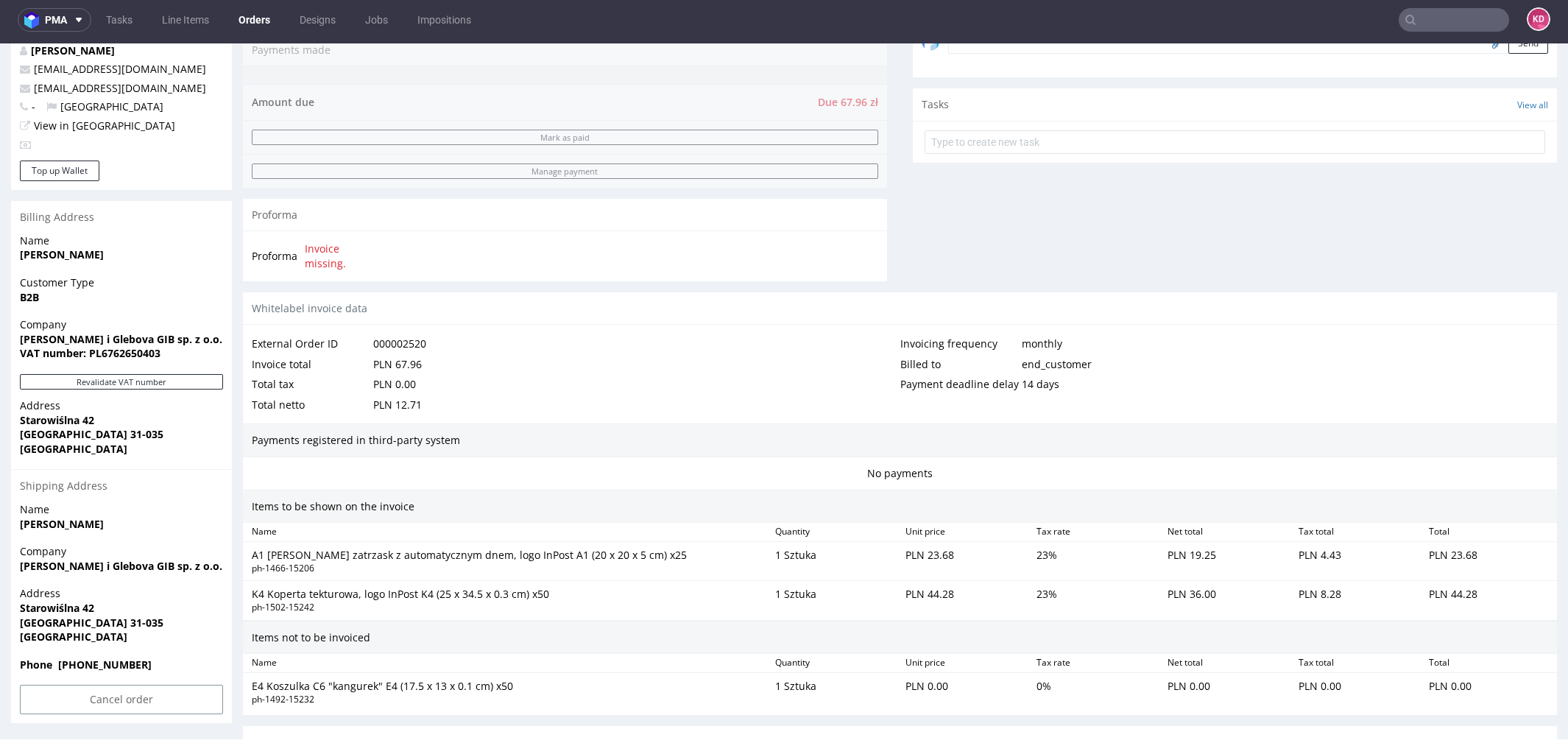
scroll to position [703, 0]
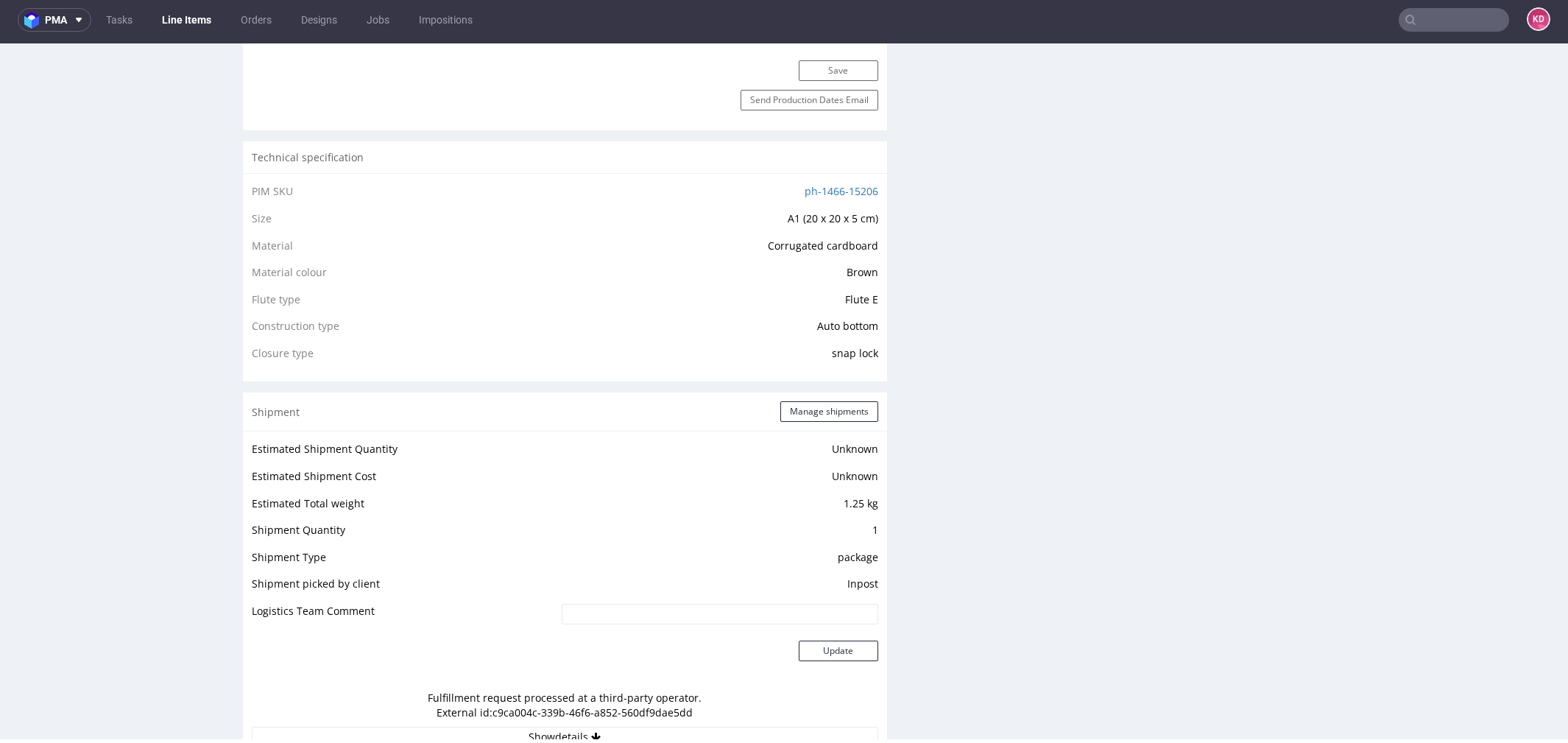
scroll to position [905, 0]
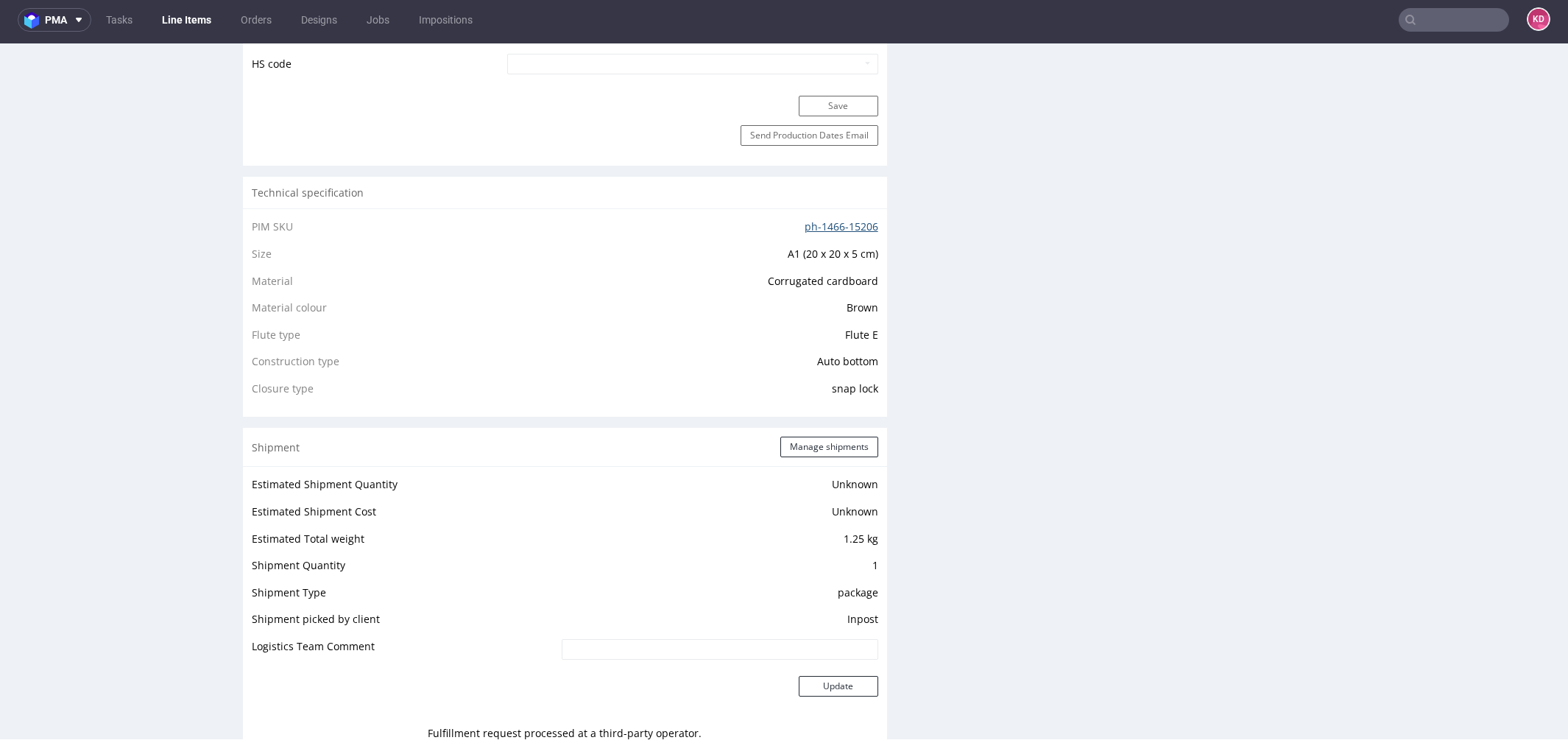
click at [821, 229] on link "ph-1466-15206" at bounding box center [842, 227] width 74 height 14
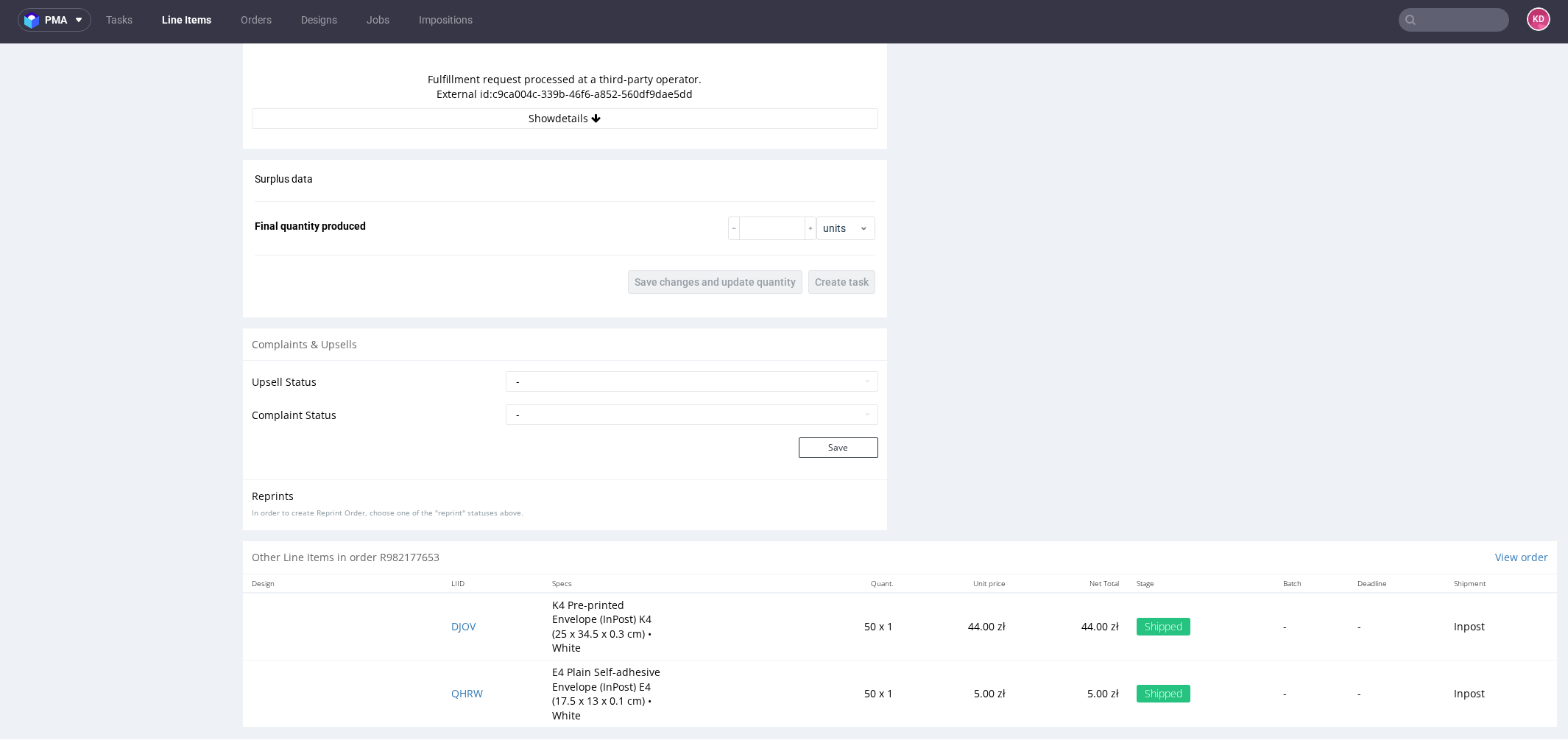
scroll to position [1571, 0]
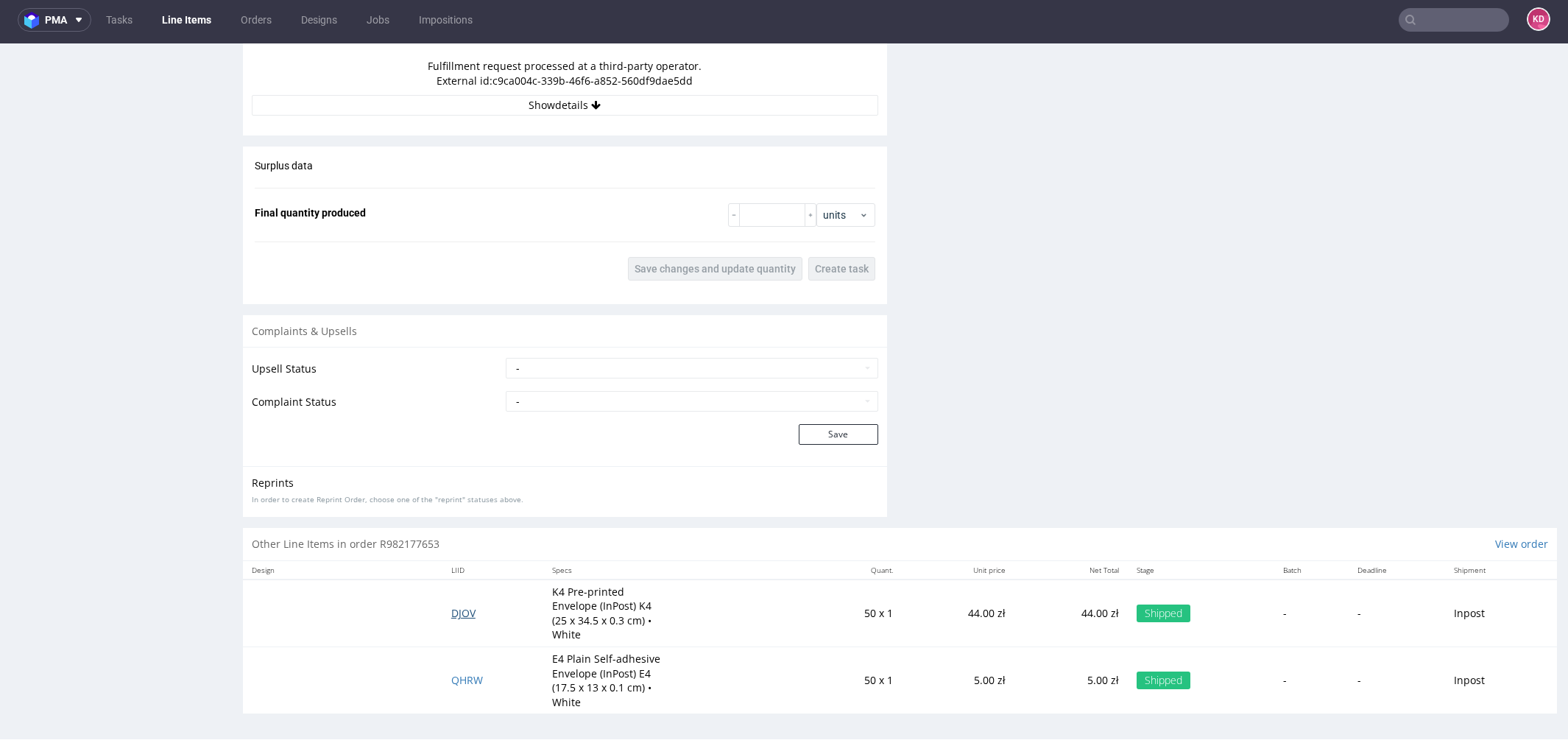
click at [461, 608] on span "DJOV" at bounding box center [463, 613] width 24 height 14
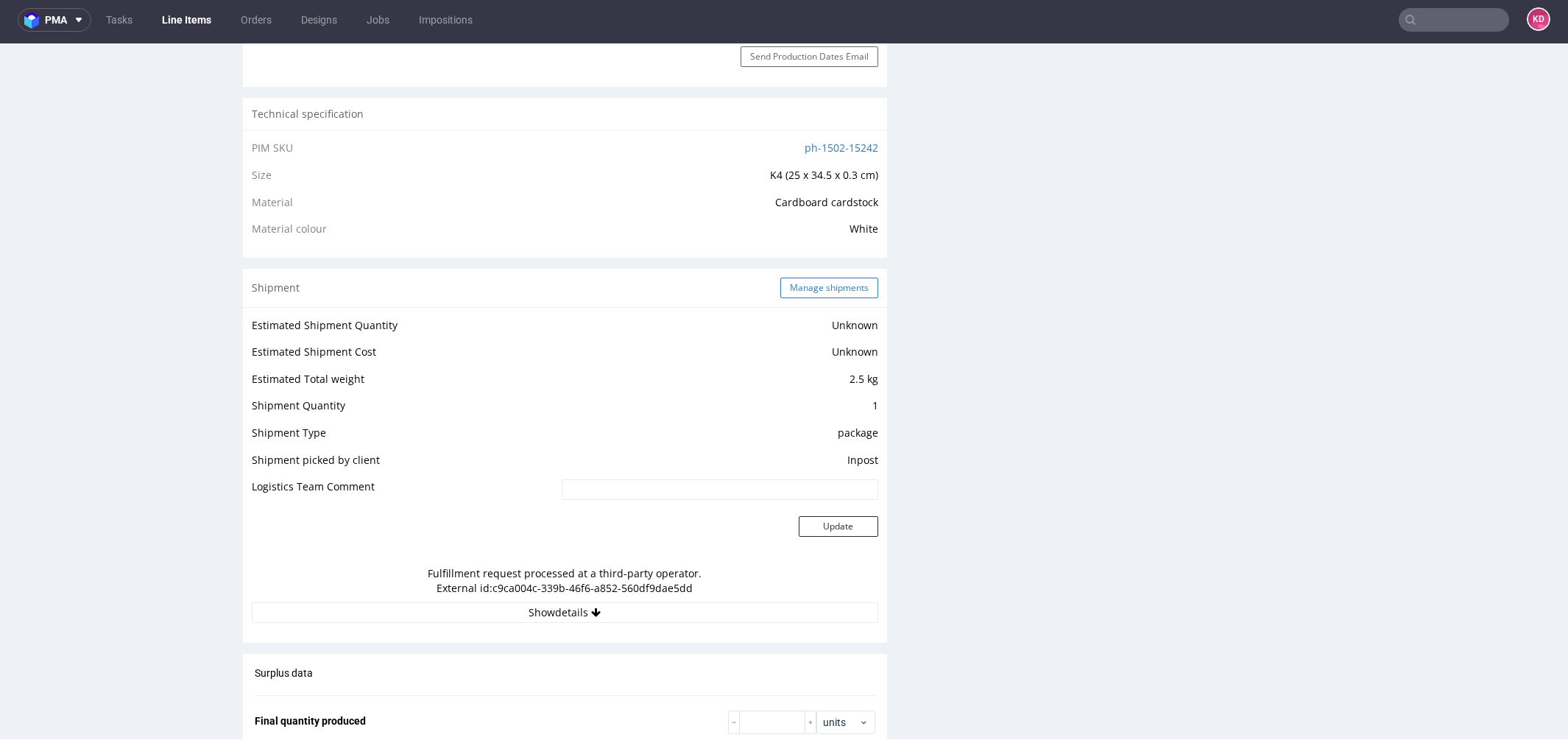
scroll to position [945, 0]
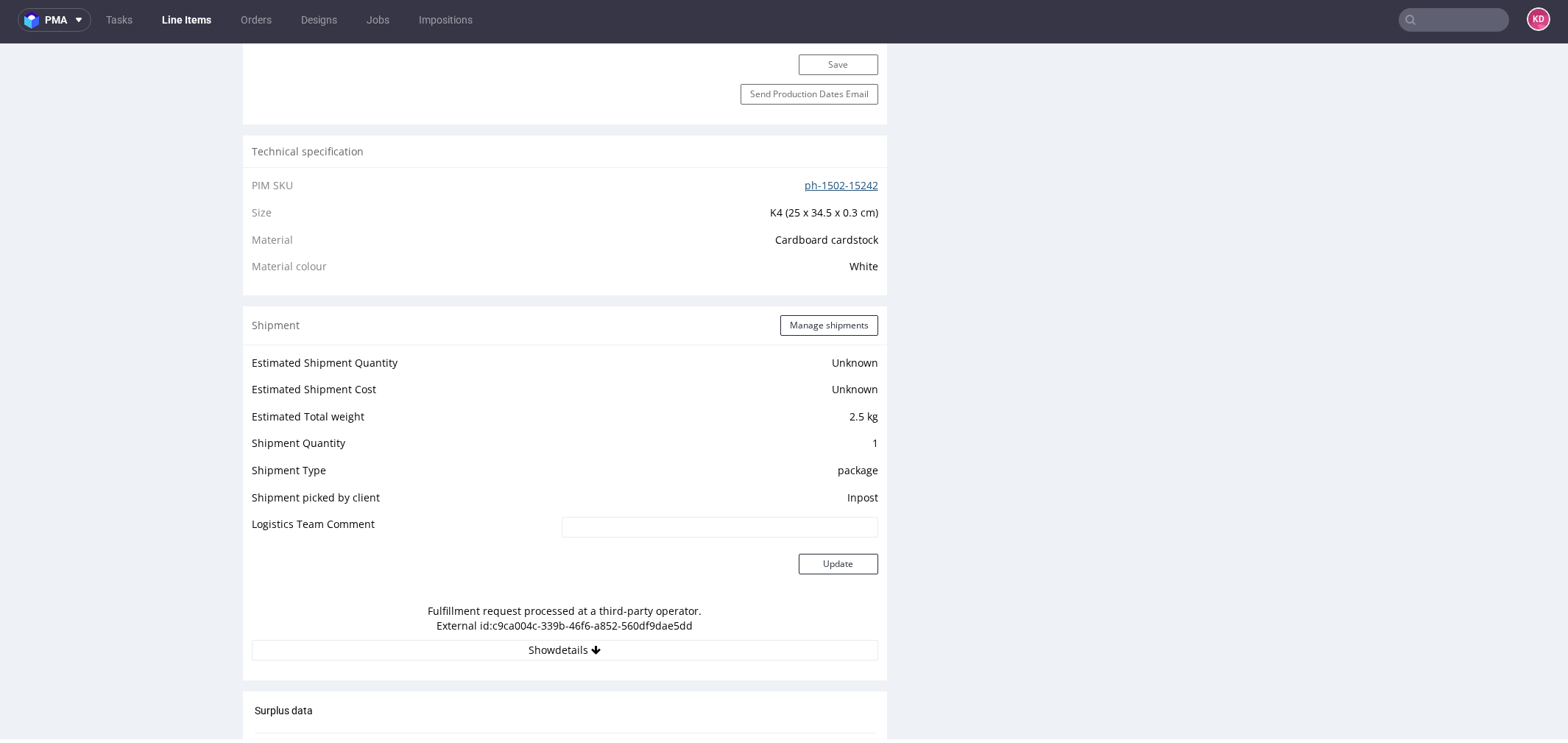
click at [839, 183] on link "ph-1502-15242" at bounding box center [842, 185] width 74 height 14
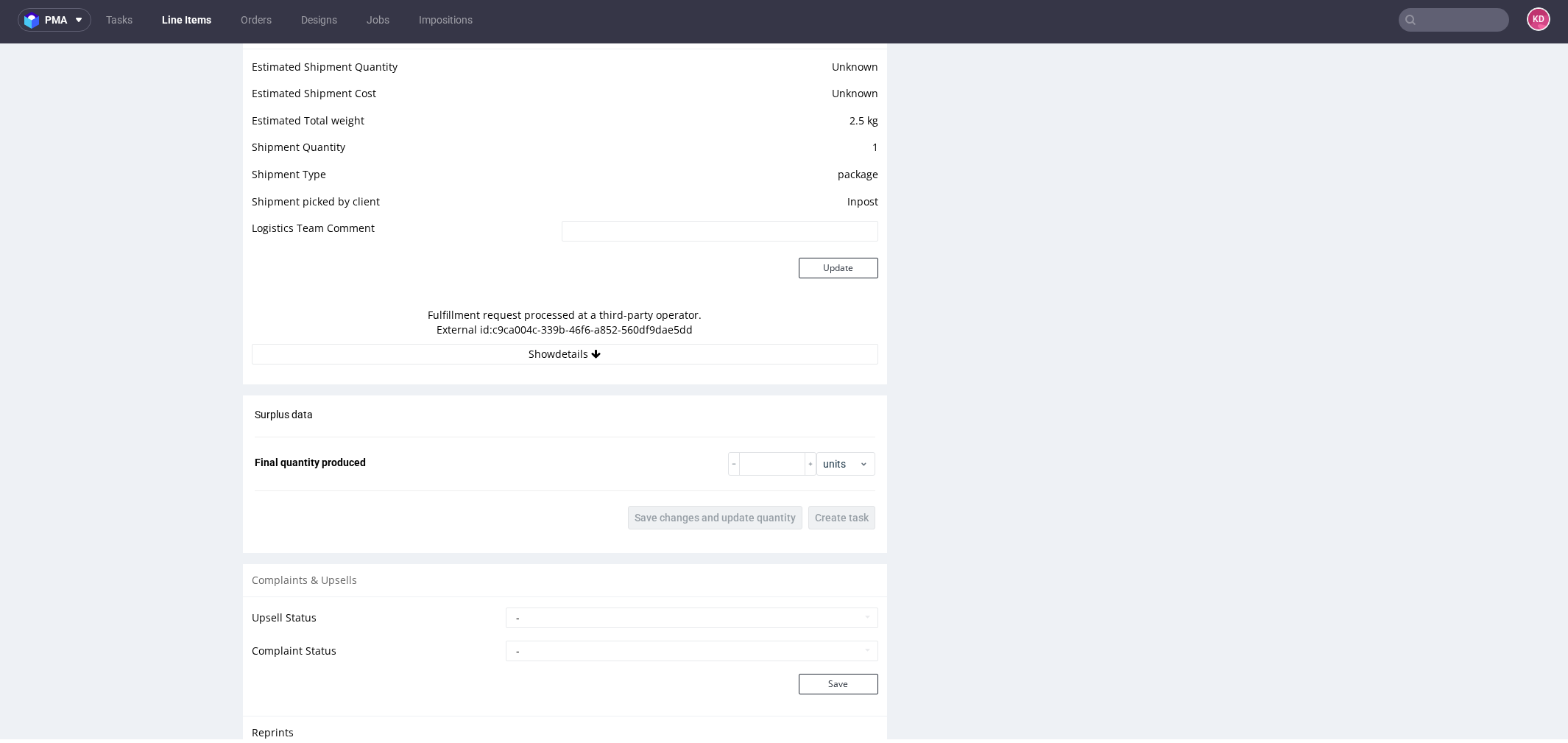
scroll to position [1492, 0]
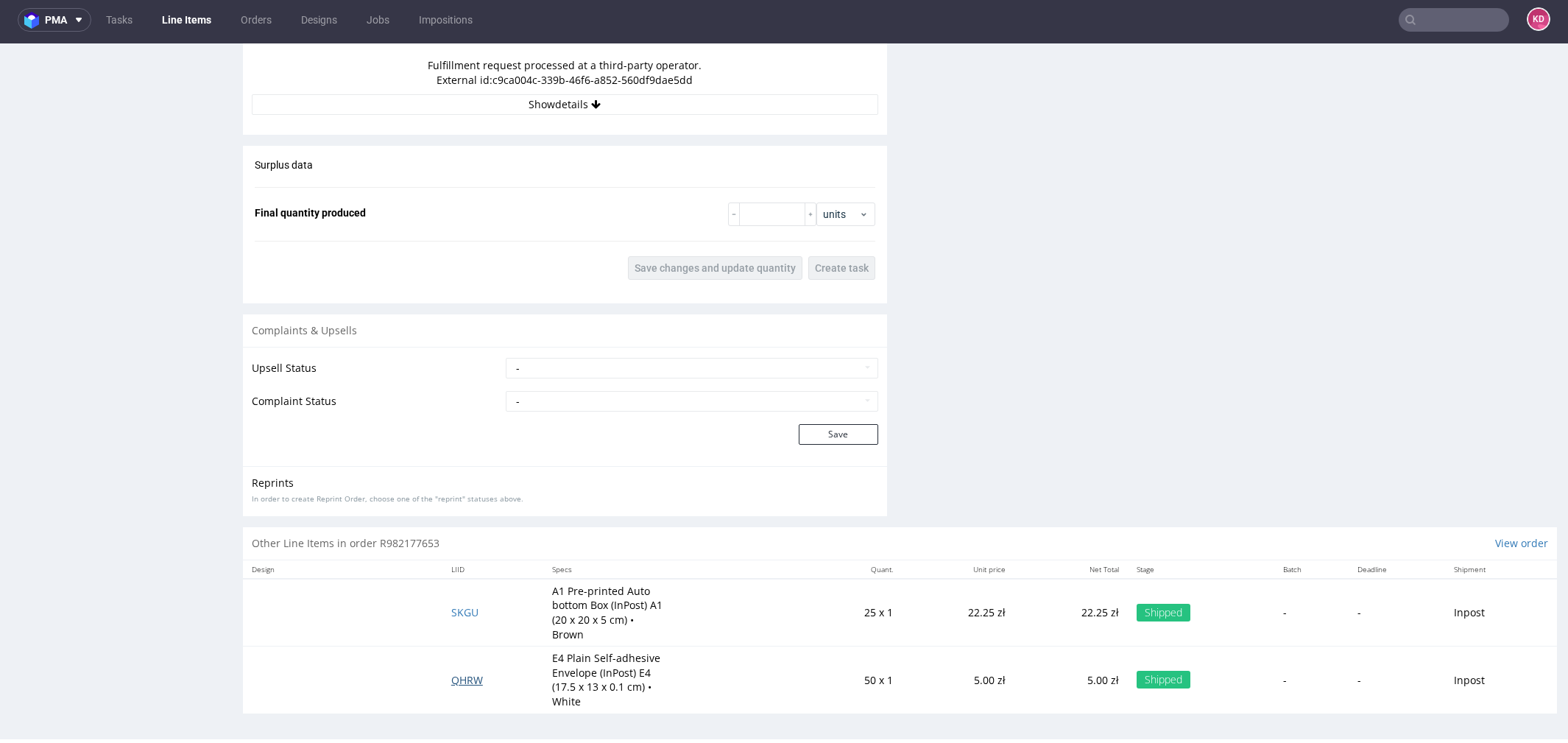
click at [468, 676] on span "QHRW" at bounding box center [467, 680] width 32 height 14
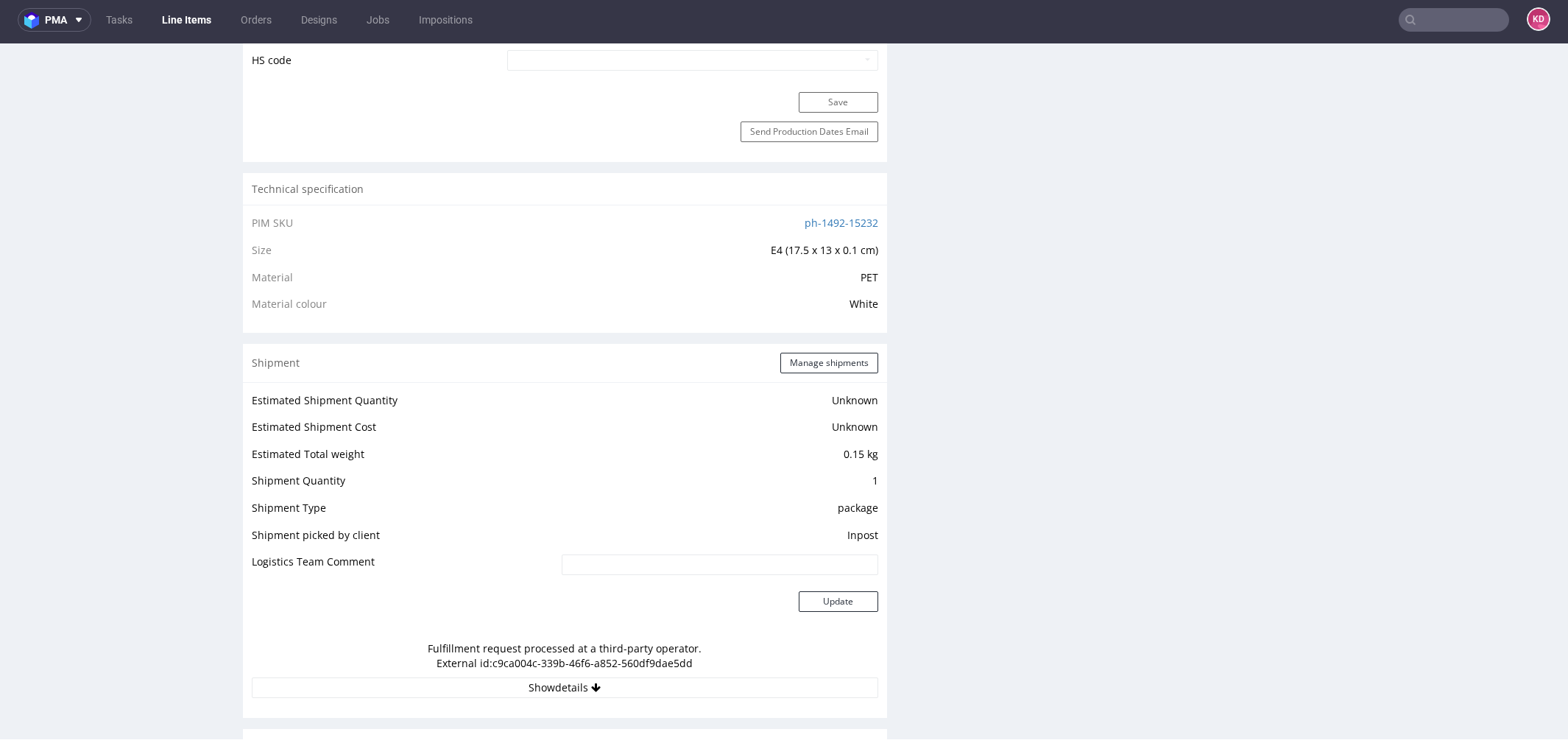
scroll to position [734, 0]
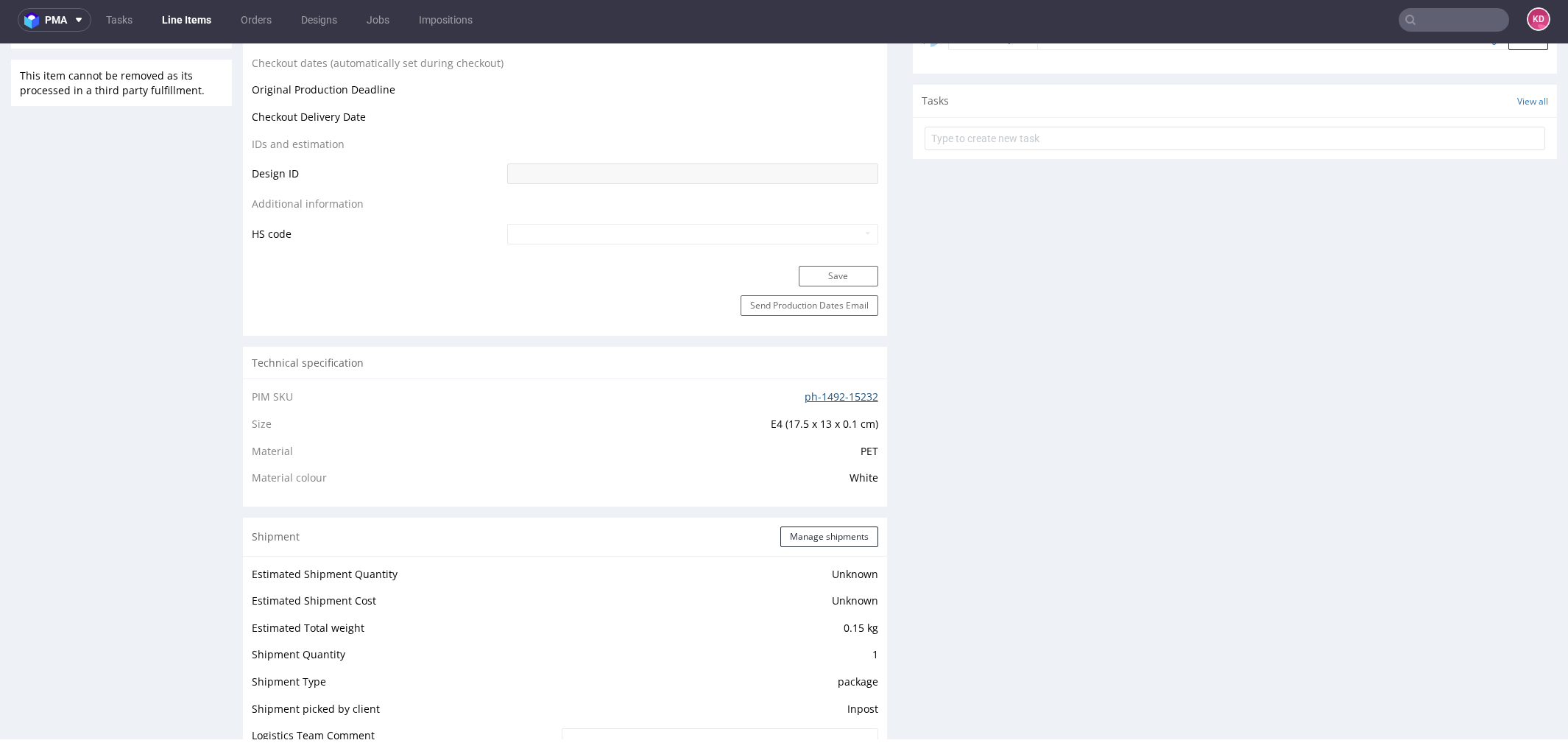
click at [827, 394] on link "ph-1492-15232" at bounding box center [842, 396] width 74 height 14
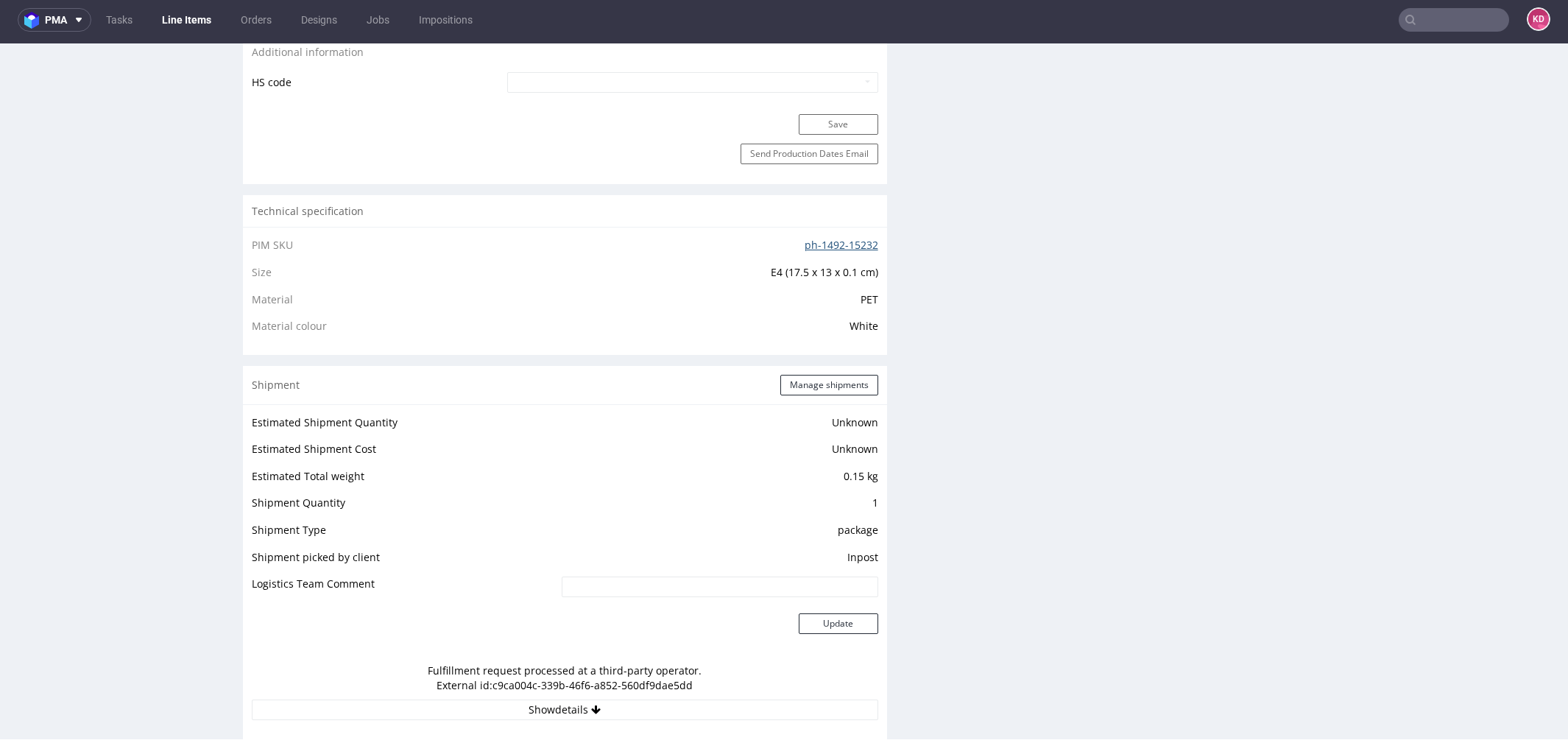
scroll to position [1180, 0]
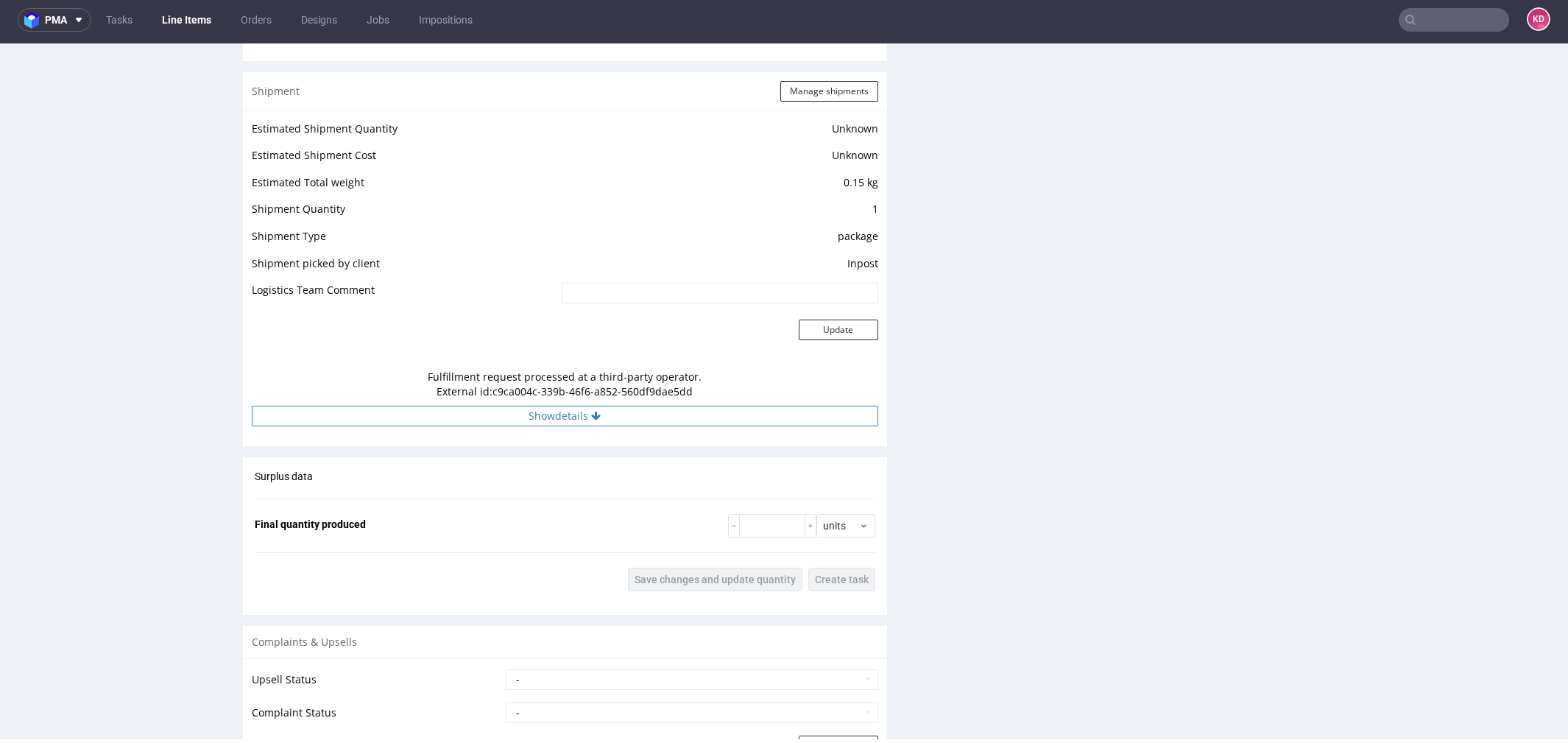
click at [653, 416] on button "Show details" at bounding box center [565, 416] width 627 height 20
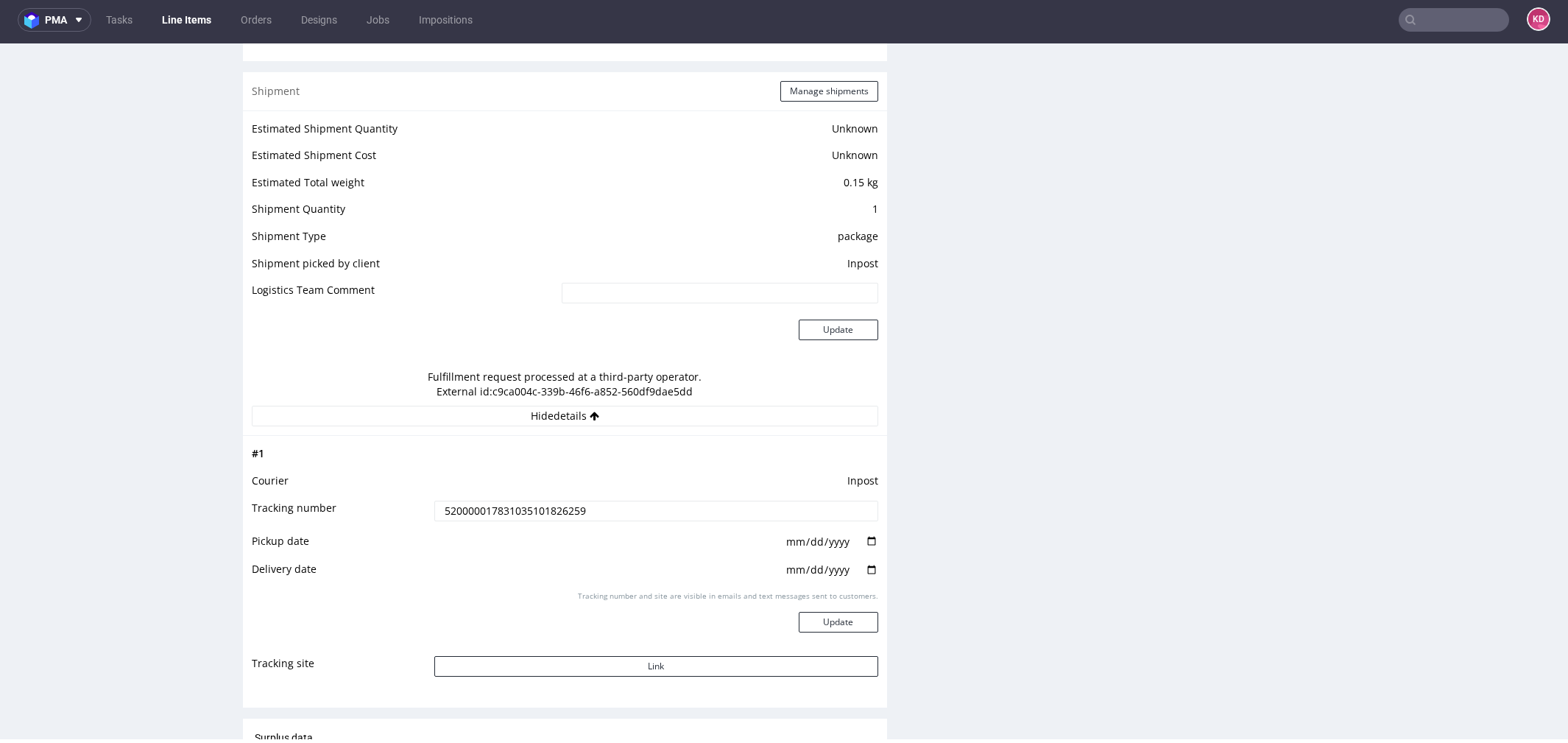
click at [608, 511] on input "520000017831035101826259" at bounding box center [657, 511] width 444 height 20
drag, startPoint x: 608, startPoint y: 511, endPoint x: 411, endPoint y: 506, distance: 197.1
click at [411, 506] on tr "Tracking number 520000017831035101826259" at bounding box center [565, 515] width 627 height 33
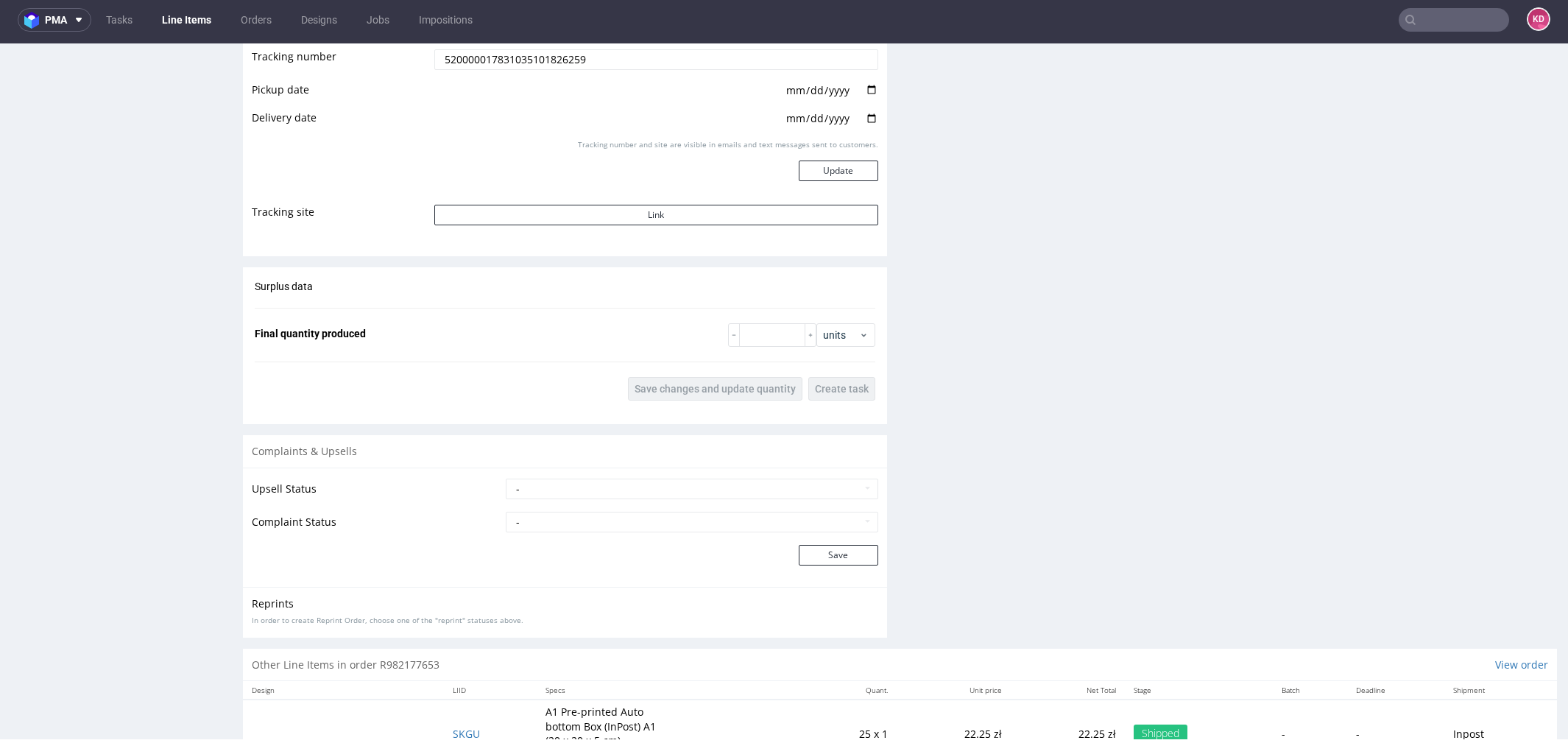
scroll to position [1752, 0]
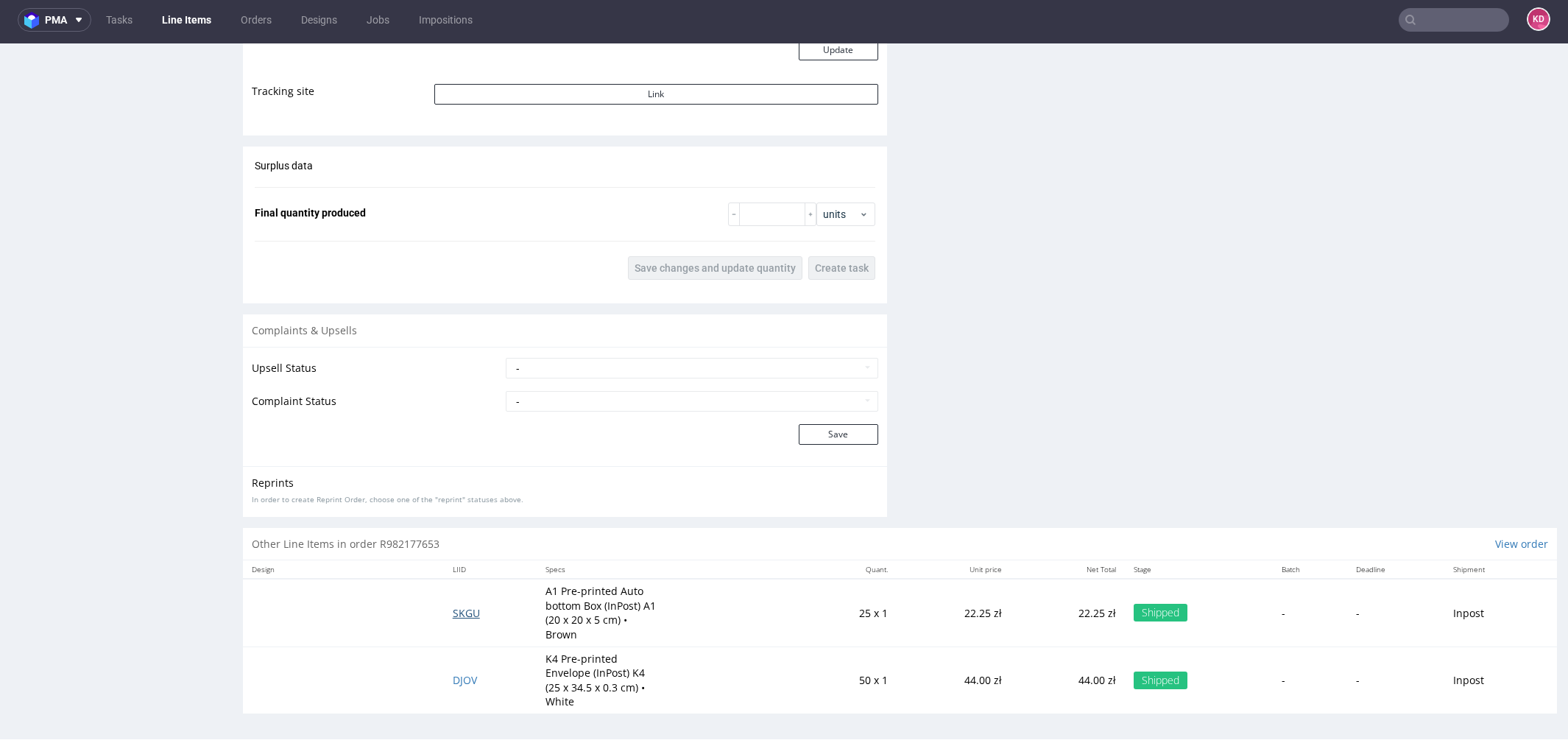
click at [469, 608] on span "SKGU" at bounding box center [467, 613] width 27 height 14
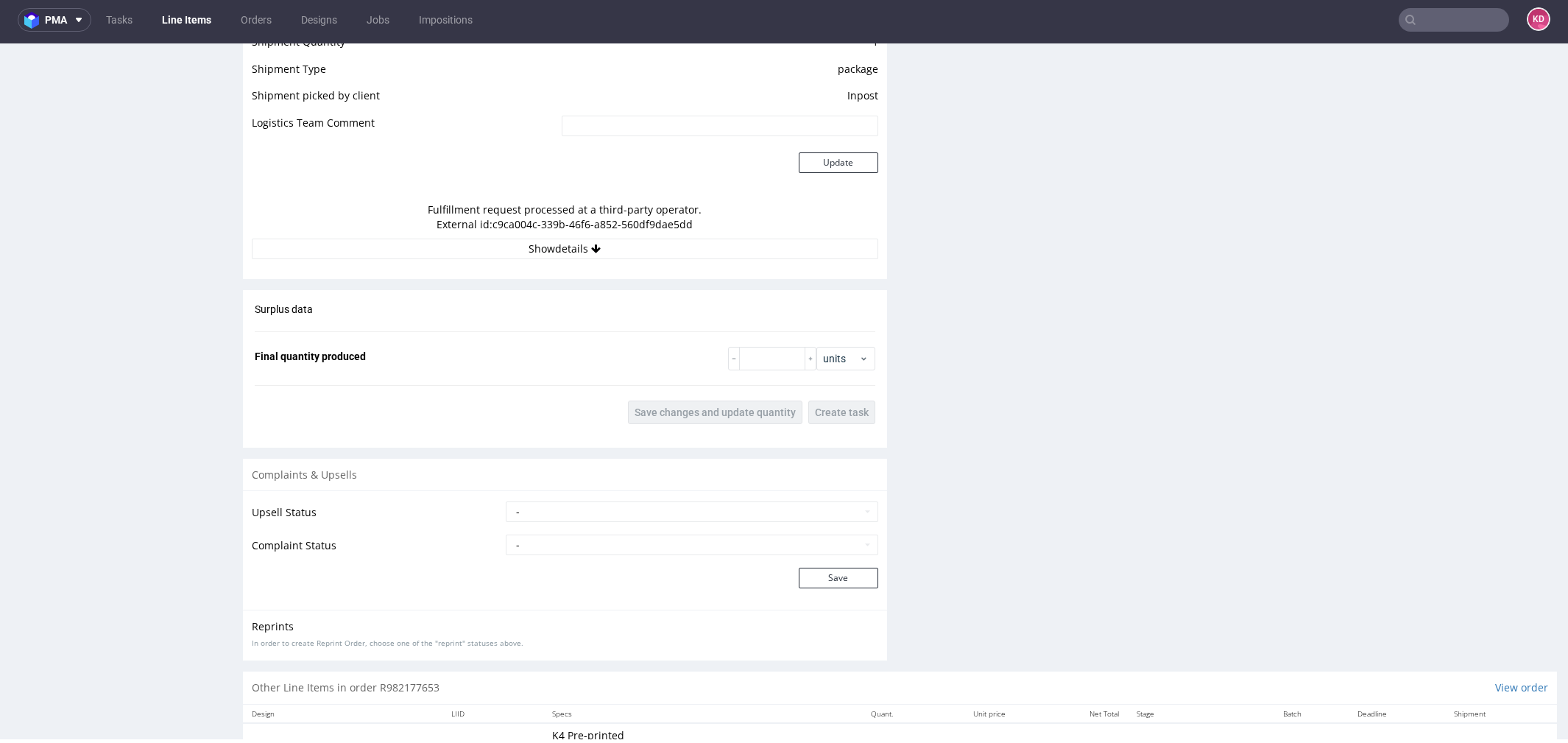
scroll to position [1402, 0]
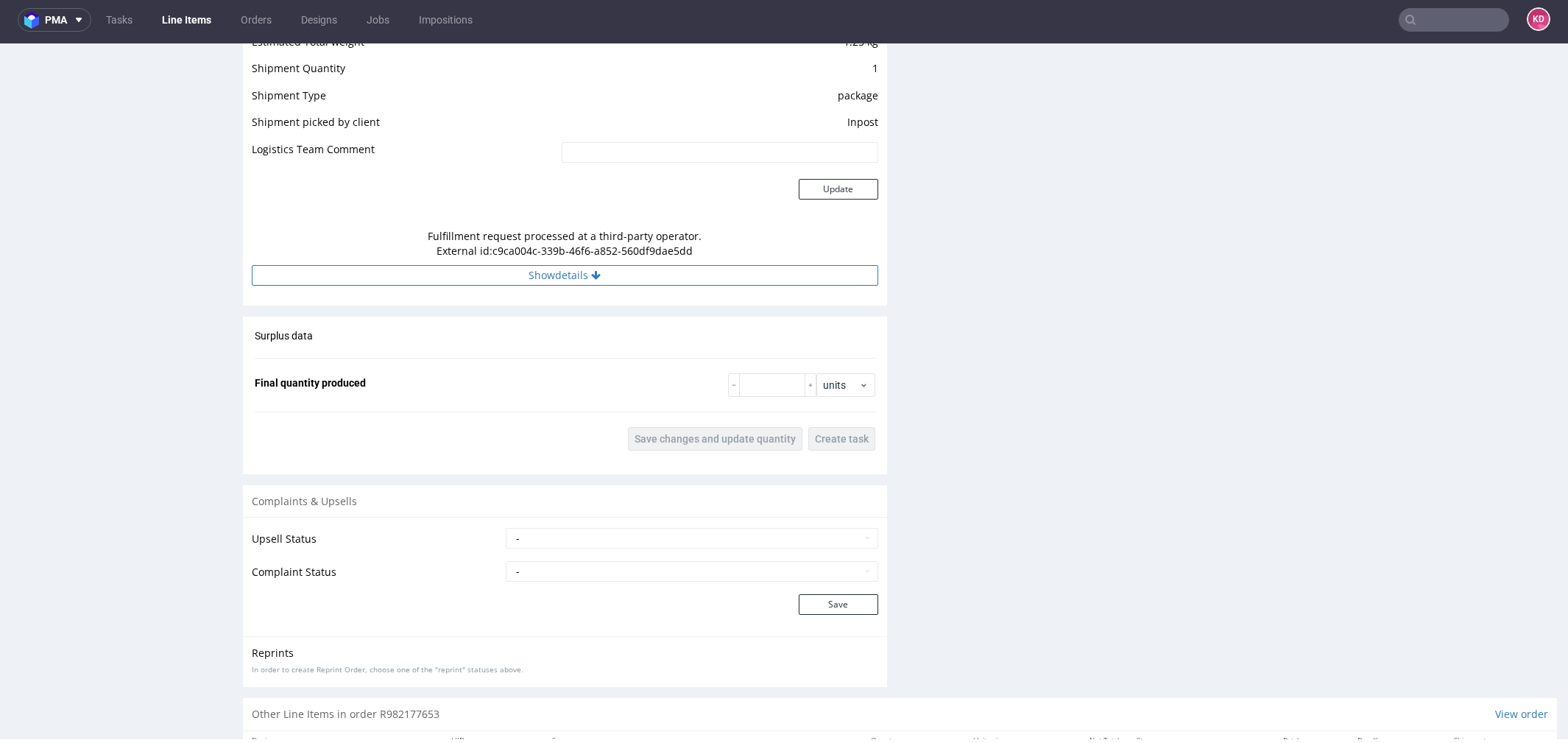
click at [635, 278] on button "Show details" at bounding box center [565, 275] width 627 height 20
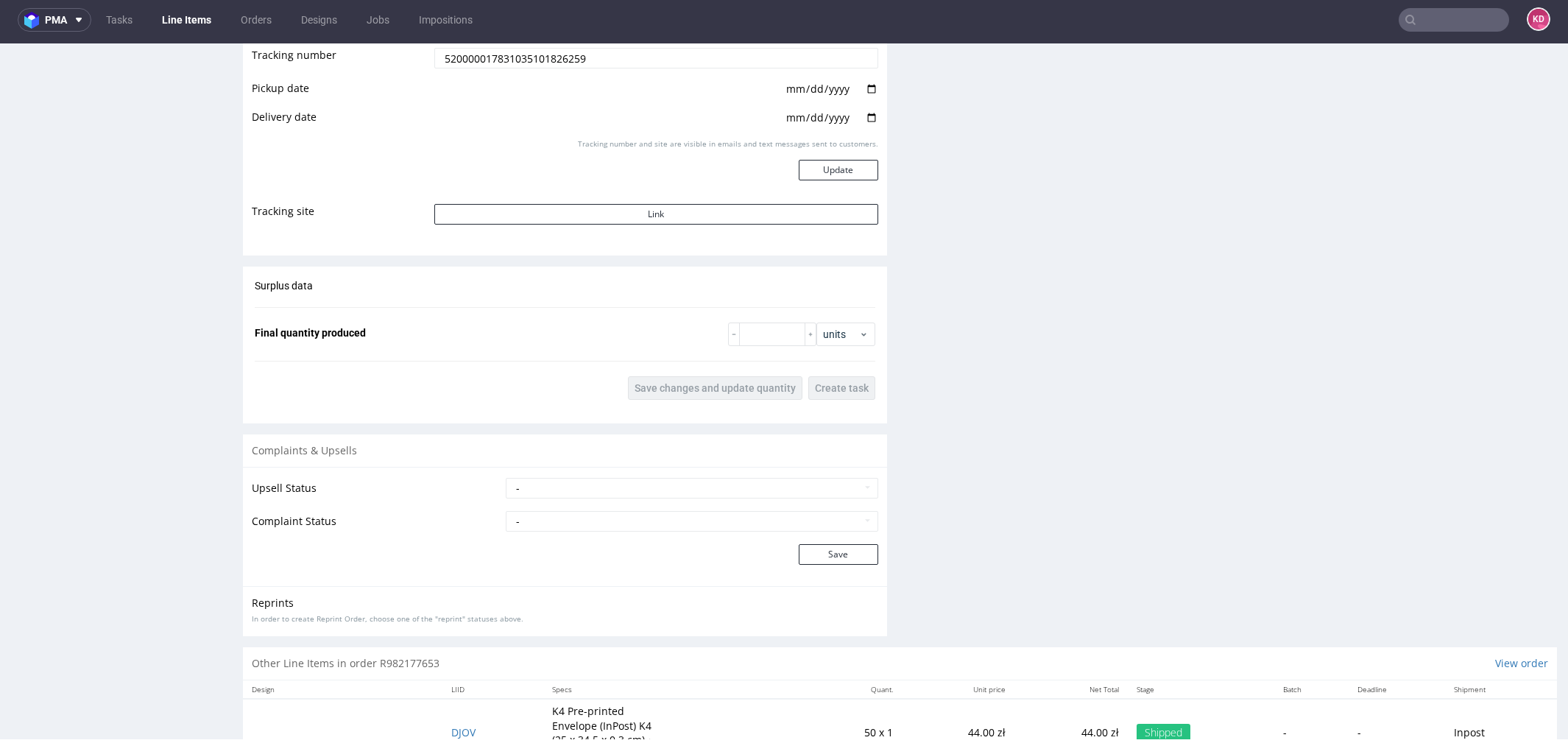
scroll to position [1833, 0]
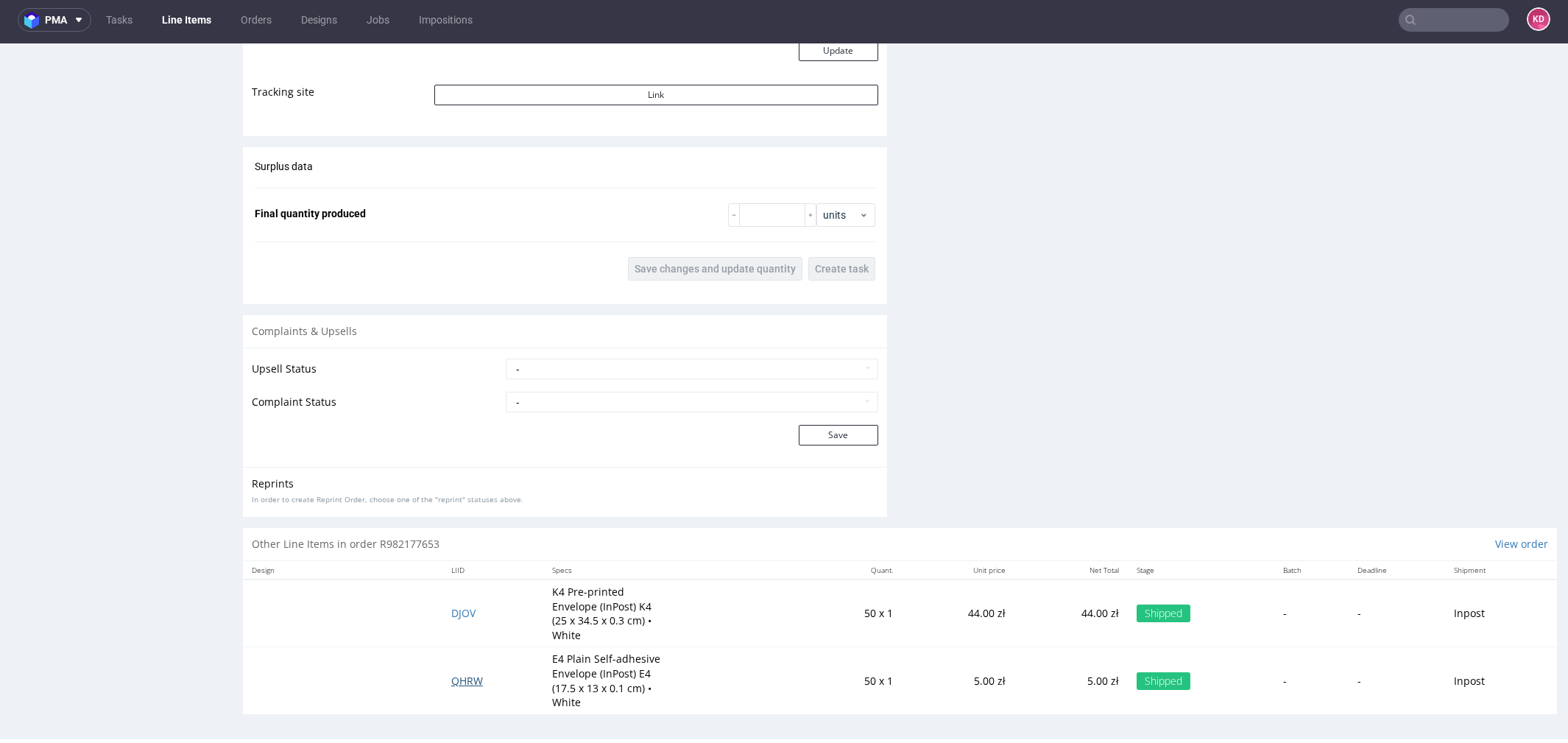
click at [460, 674] on span "QHRW" at bounding box center [467, 681] width 32 height 14
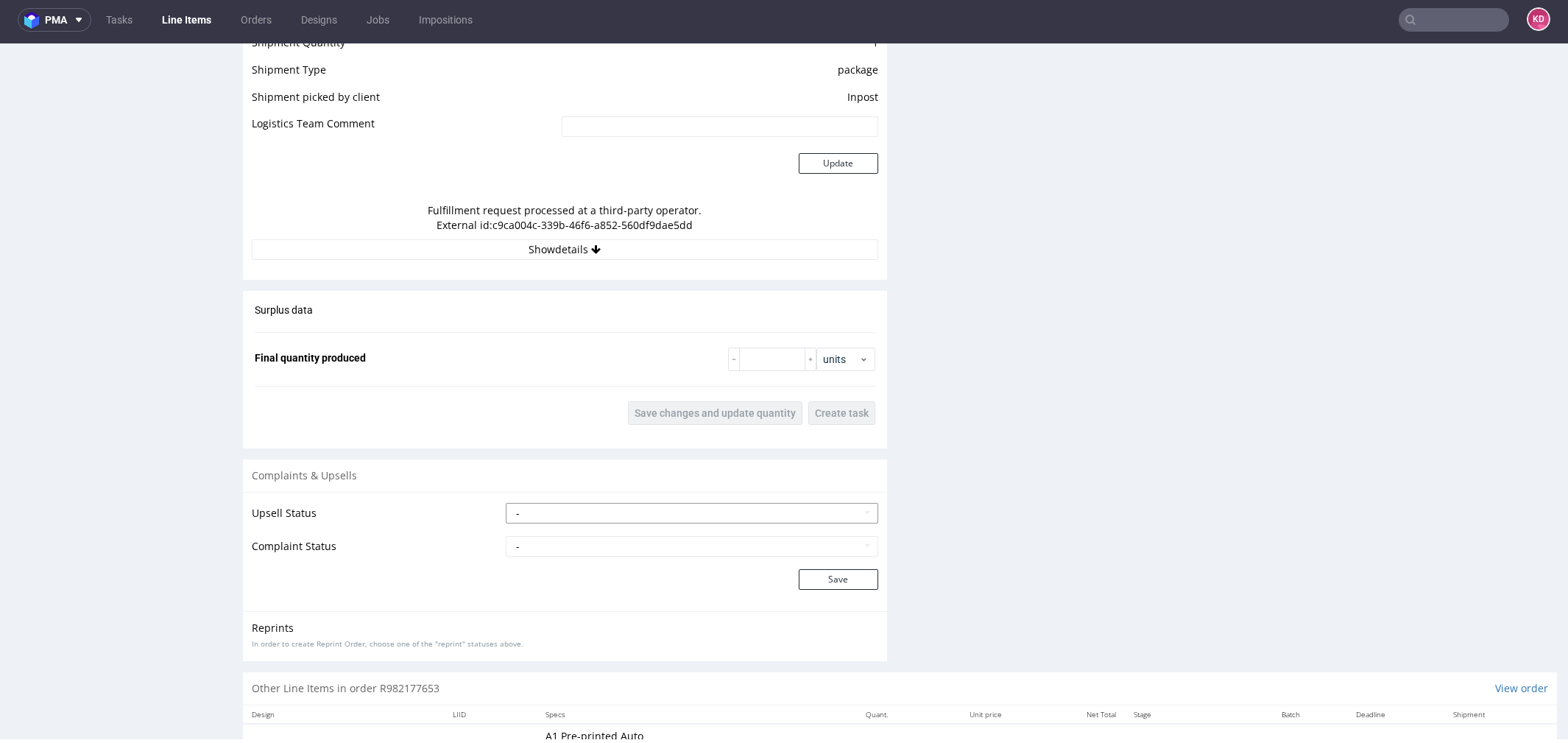
scroll to position [1266, 0]
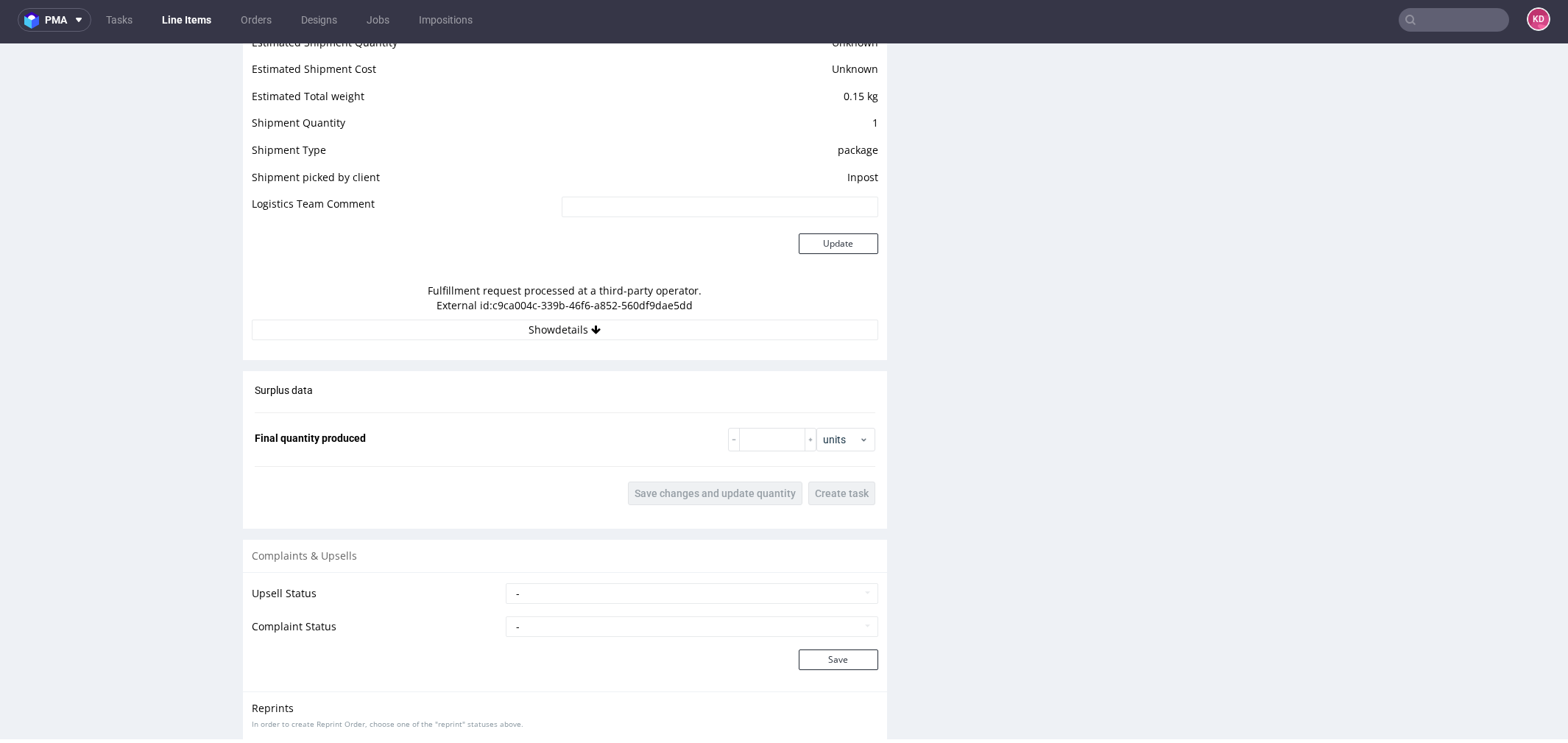
click at [598, 339] on div "Estimated Shipment Quantity Unknown Estimated Shipment Cost Unknown Estimated T…" at bounding box center [565, 187] width 644 height 325
click at [600, 323] on button "Show details" at bounding box center [565, 329] width 627 height 20
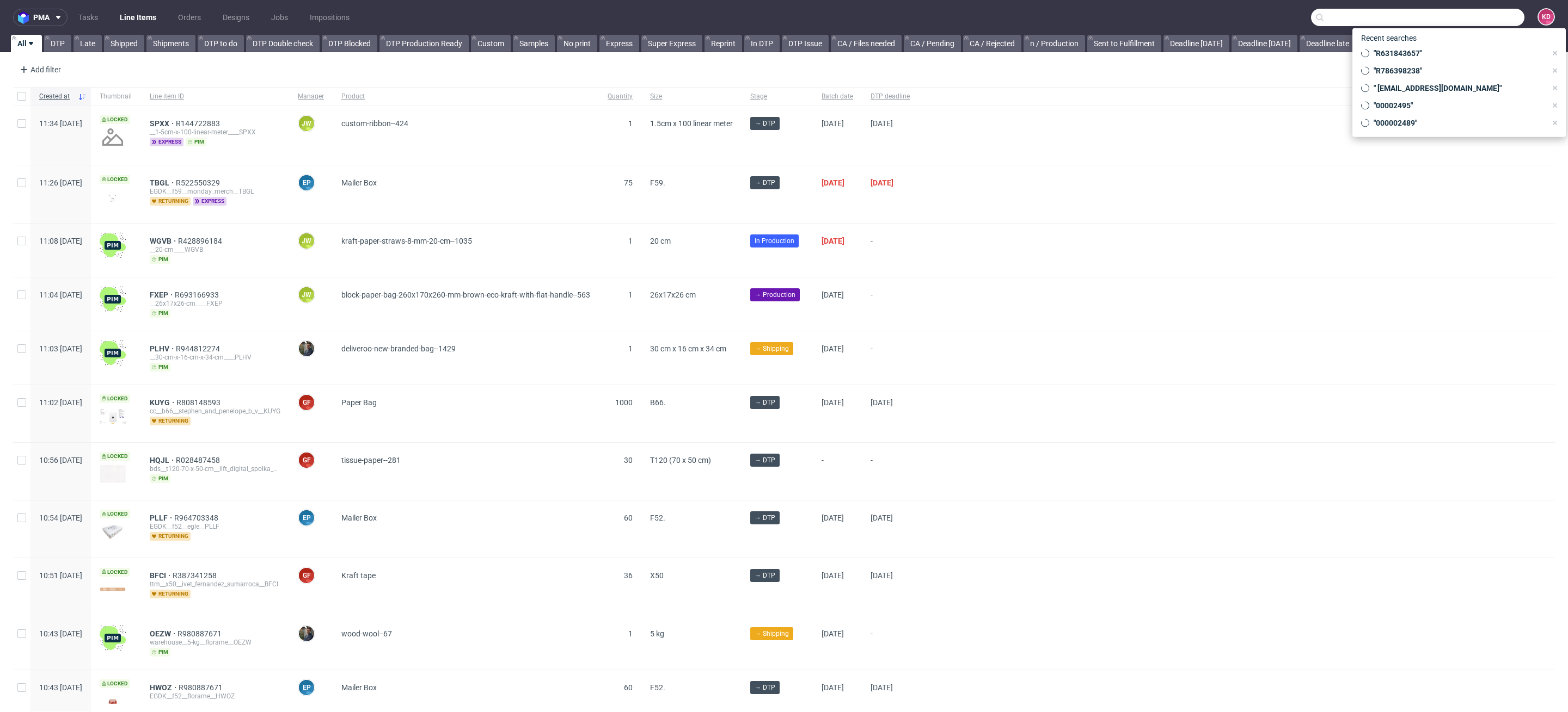
click at [1497, 10] on input "text" at bounding box center [1418, 17] width 213 height 17
paste input "R567276404"
type input "R567276404"
click at [1421, 138] on span "R567276404" at bounding box center [1443, 136] width 44 height 9
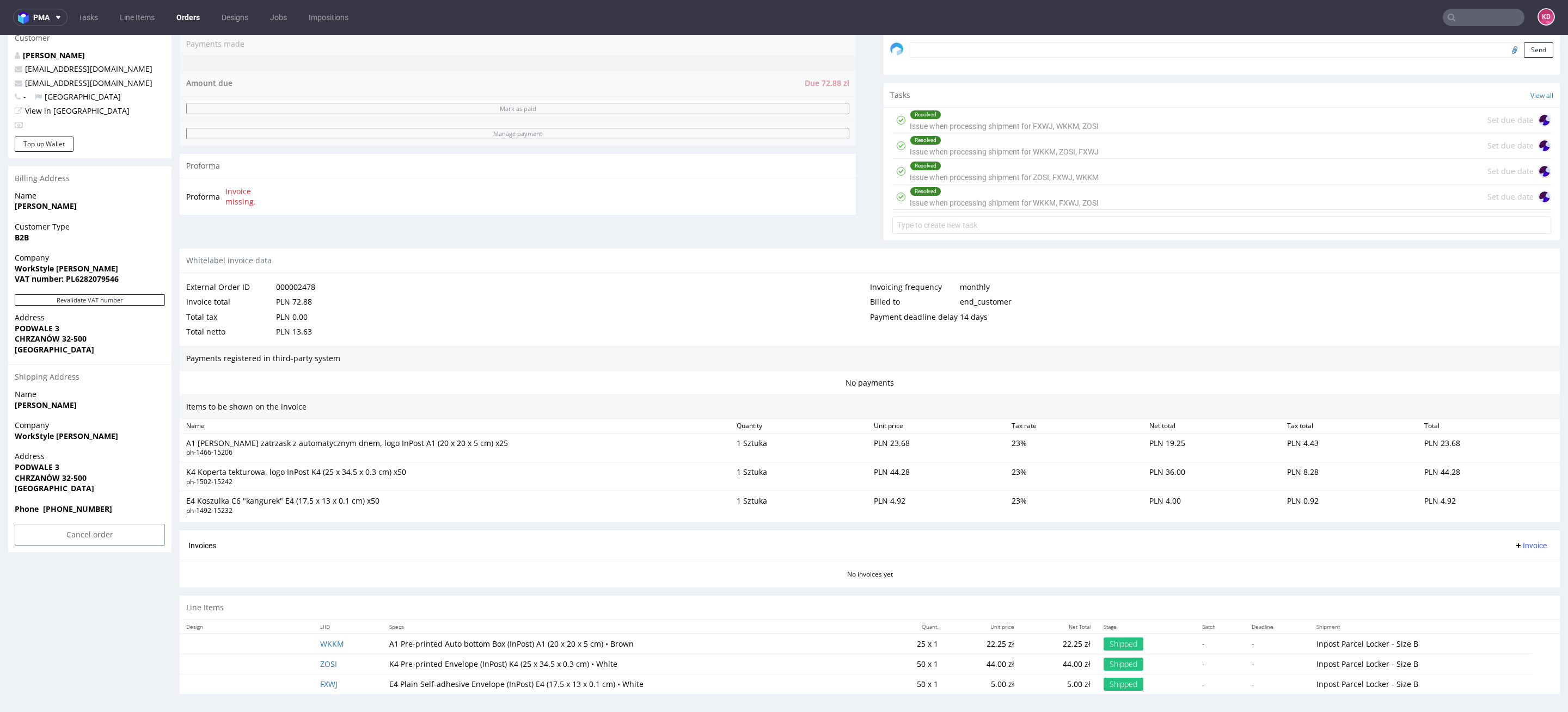
scroll to position [4, 0]
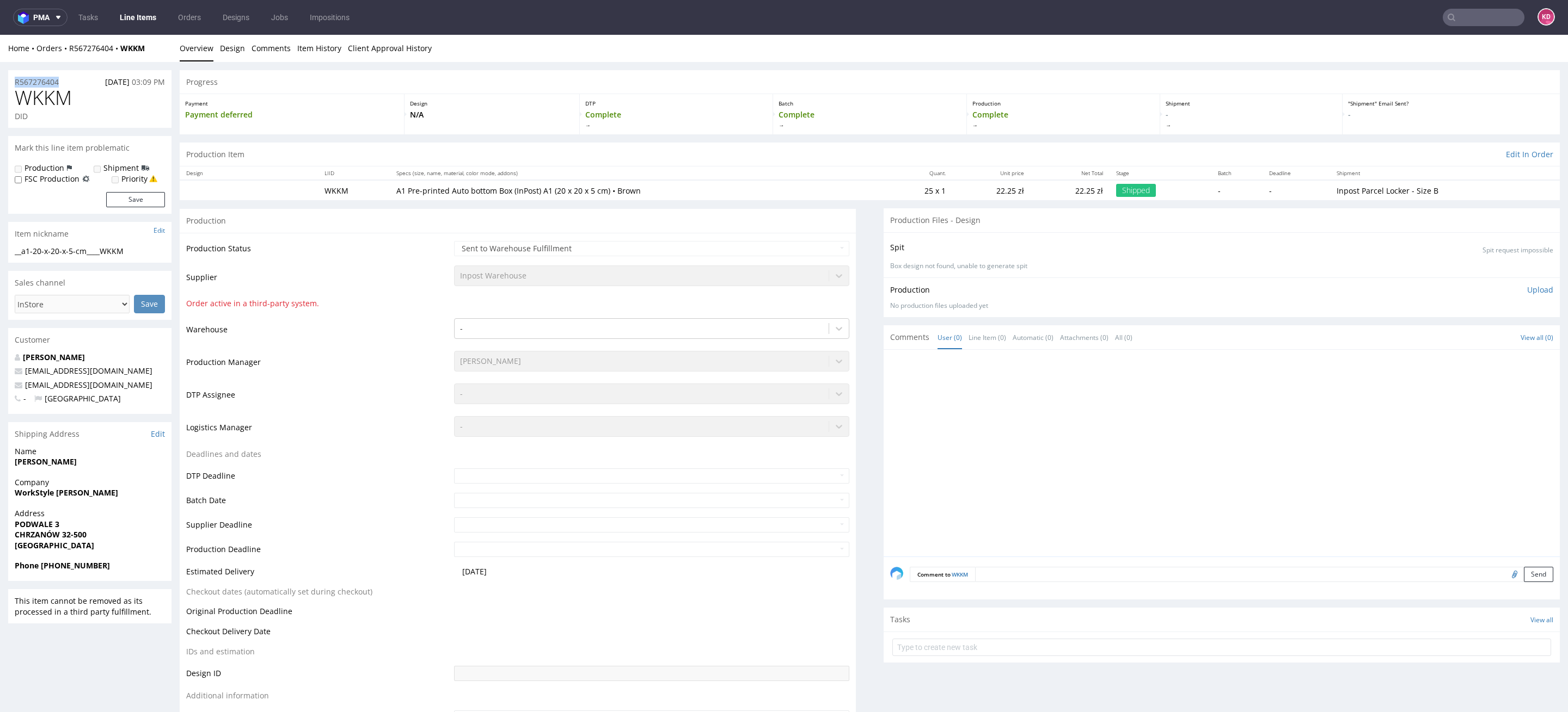
drag, startPoint x: 64, startPoint y: 81, endPoint x: 11, endPoint y: 79, distance: 53.0
click at [11, 79] on div "R567276404 20.08.2025 03:09 PM" at bounding box center [89, 79] width 163 height 17
copy p "R567276404"
drag, startPoint x: 85, startPoint y: 98, endPoint x: 12, endPoint y: 97, distance: 73.0
click at [12, 97] on div "WKKM DID" at bounding box center [89, 107] width 163 height 41
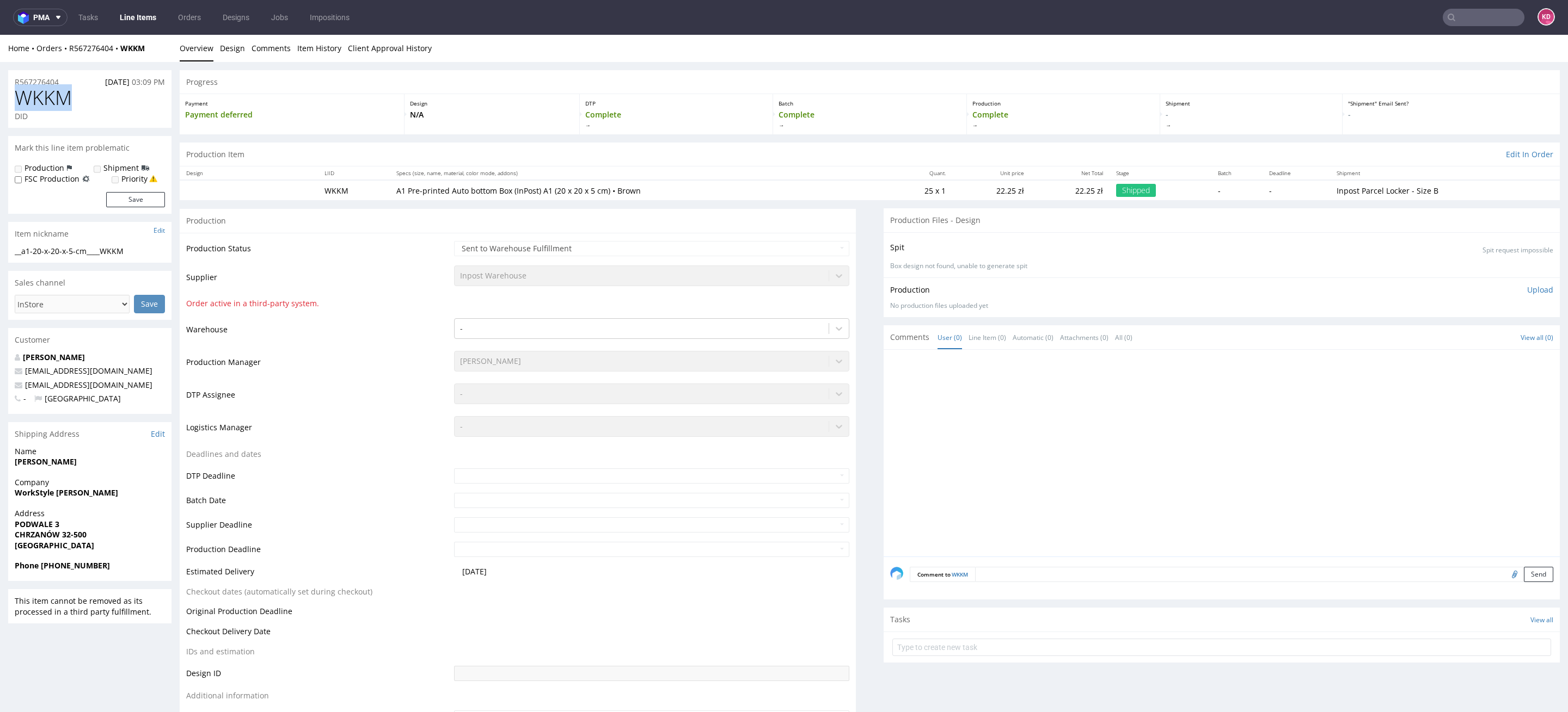
copy span "WKKM"
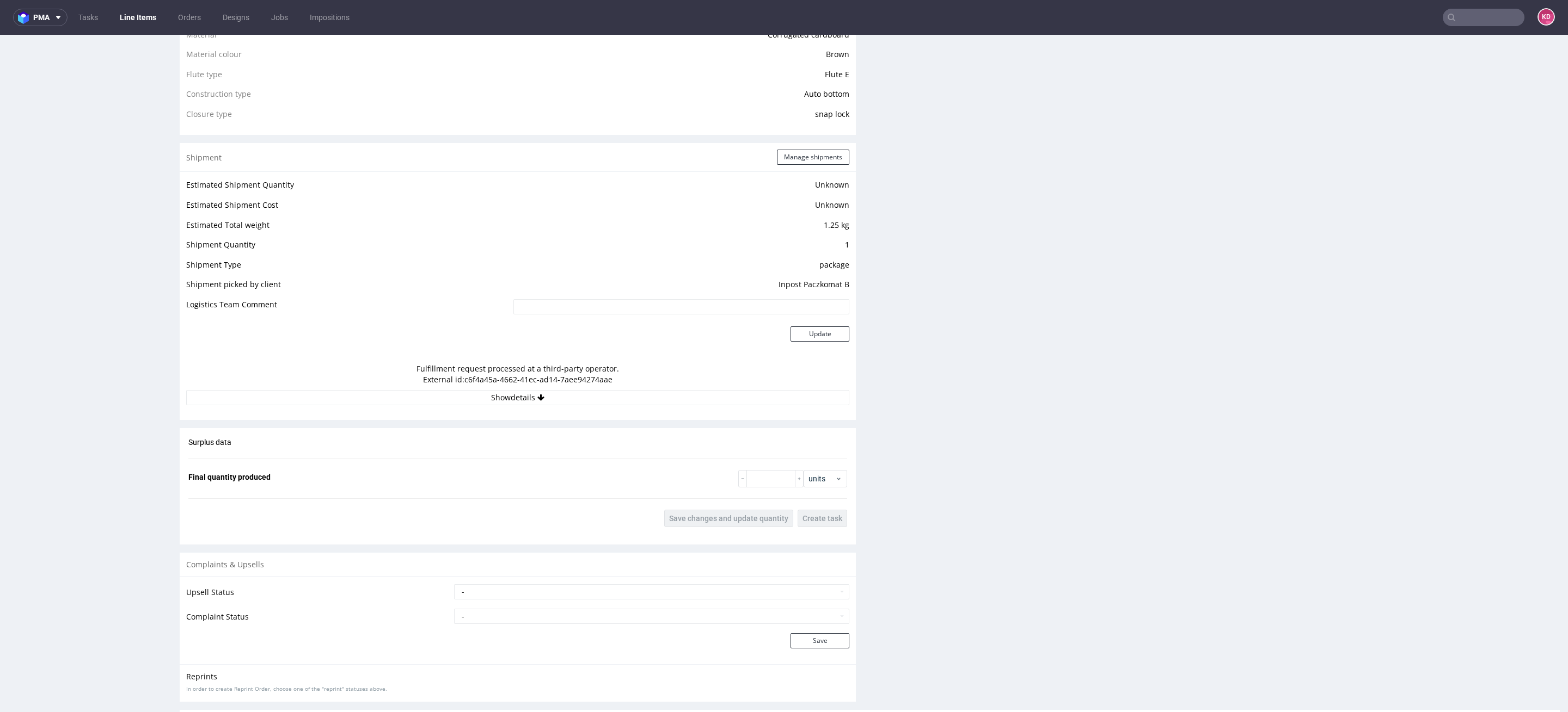
scroll to position [998, 0]
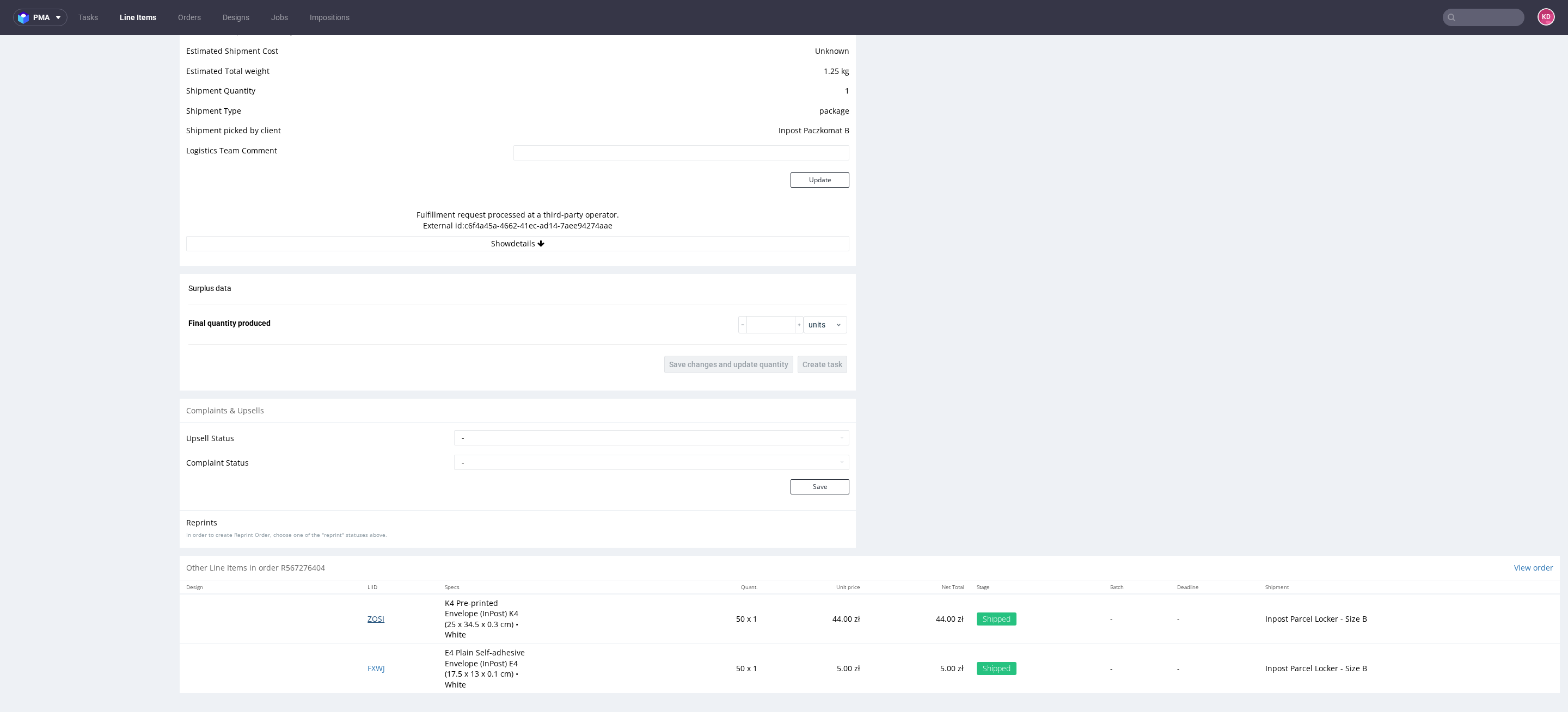
click at [378, 618] on span "ZOSI" at bounding box center [376, 619] width 17 height 10
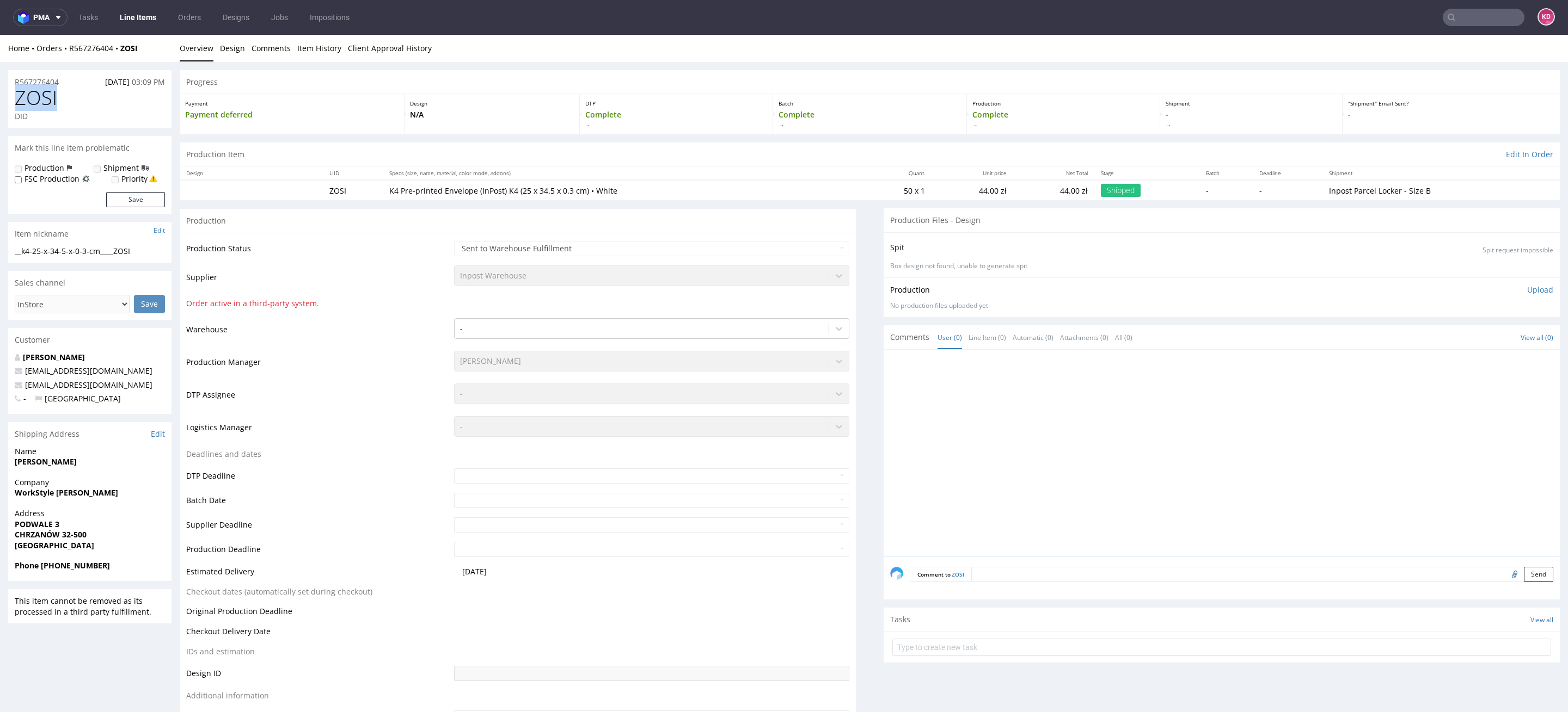
drag, startPoint x: 69, startPoint y: 104, endPoint x: 0, endPoint y: 104, distance: 69.0
copy span "ZOSI"
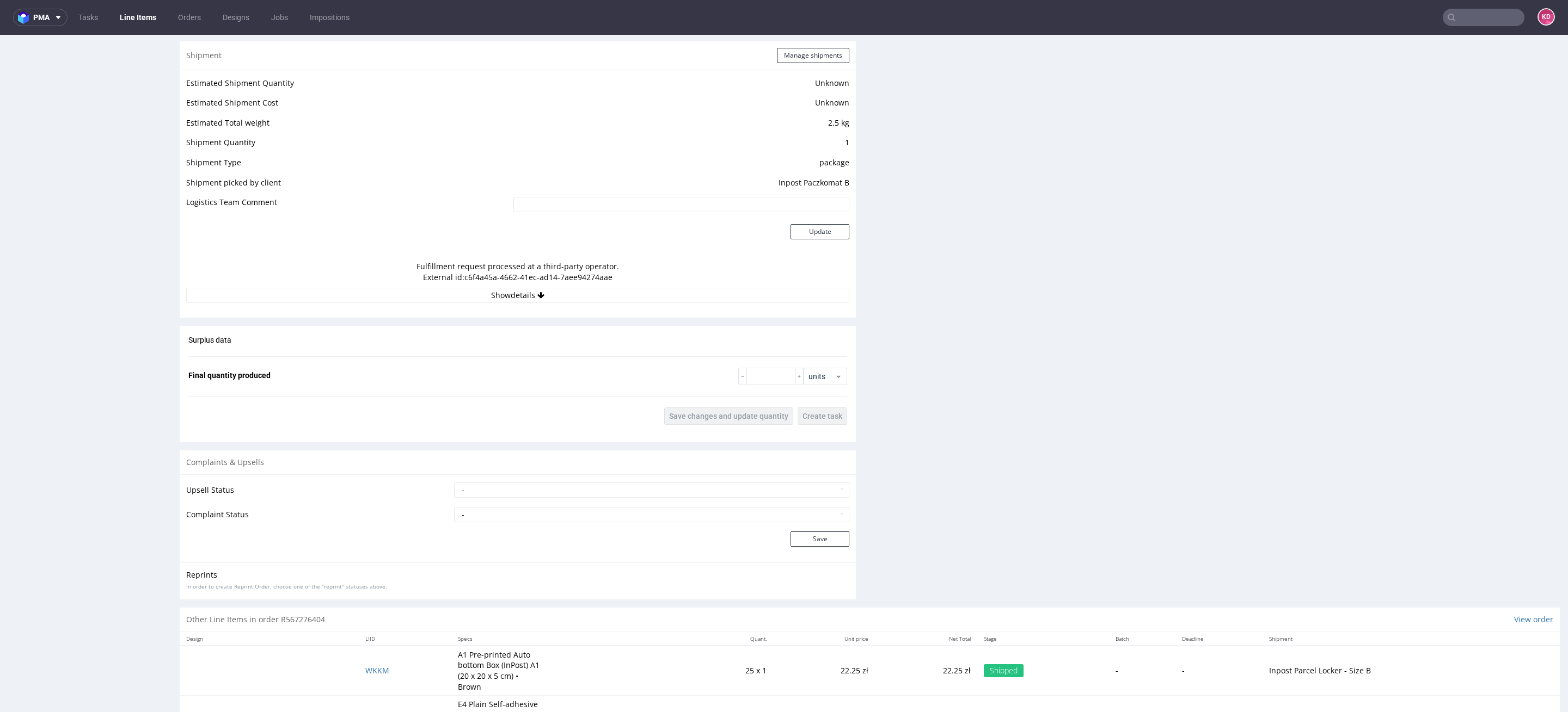
scroll to position [938, 0]
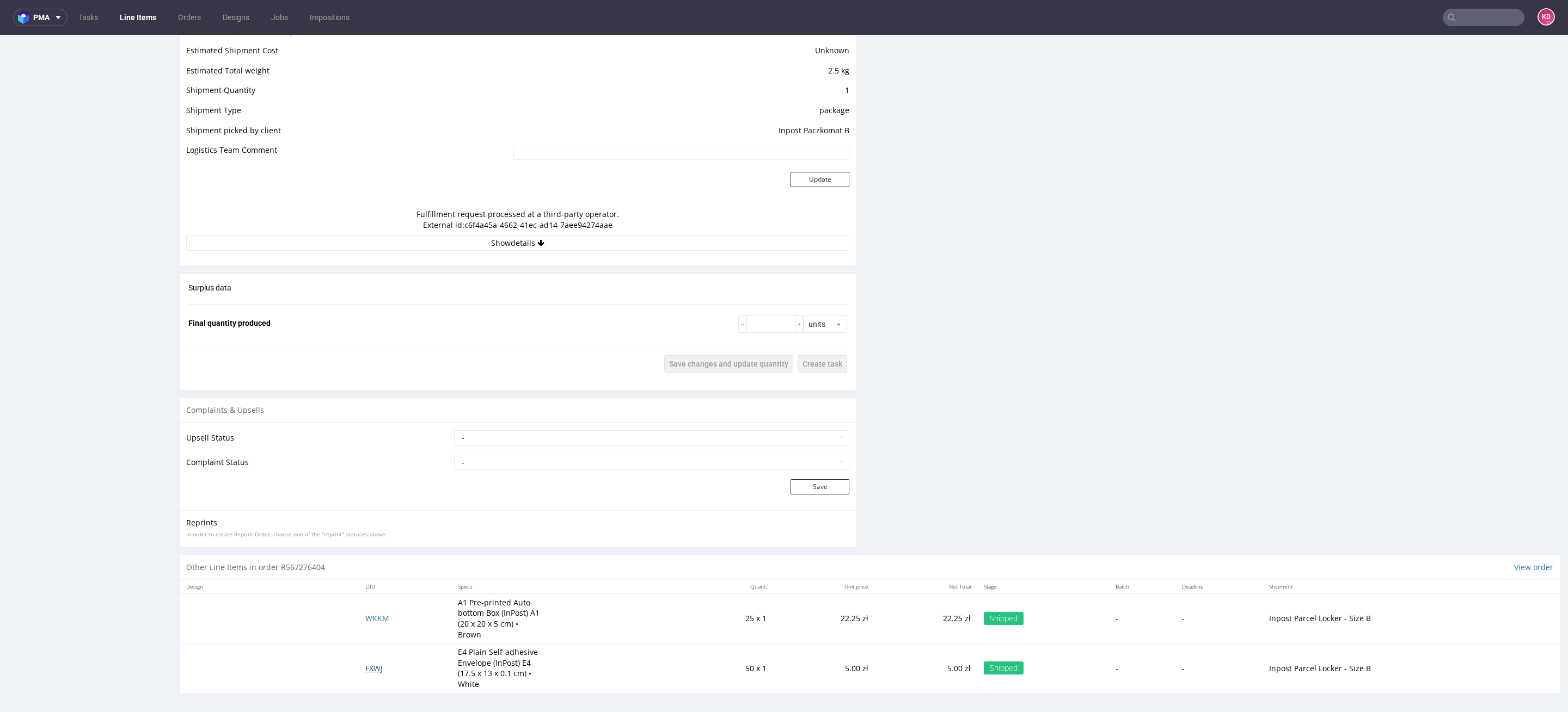
click at [378, 668] on span "FXWJ" at bounding box center [374, 668] width 17 height 10
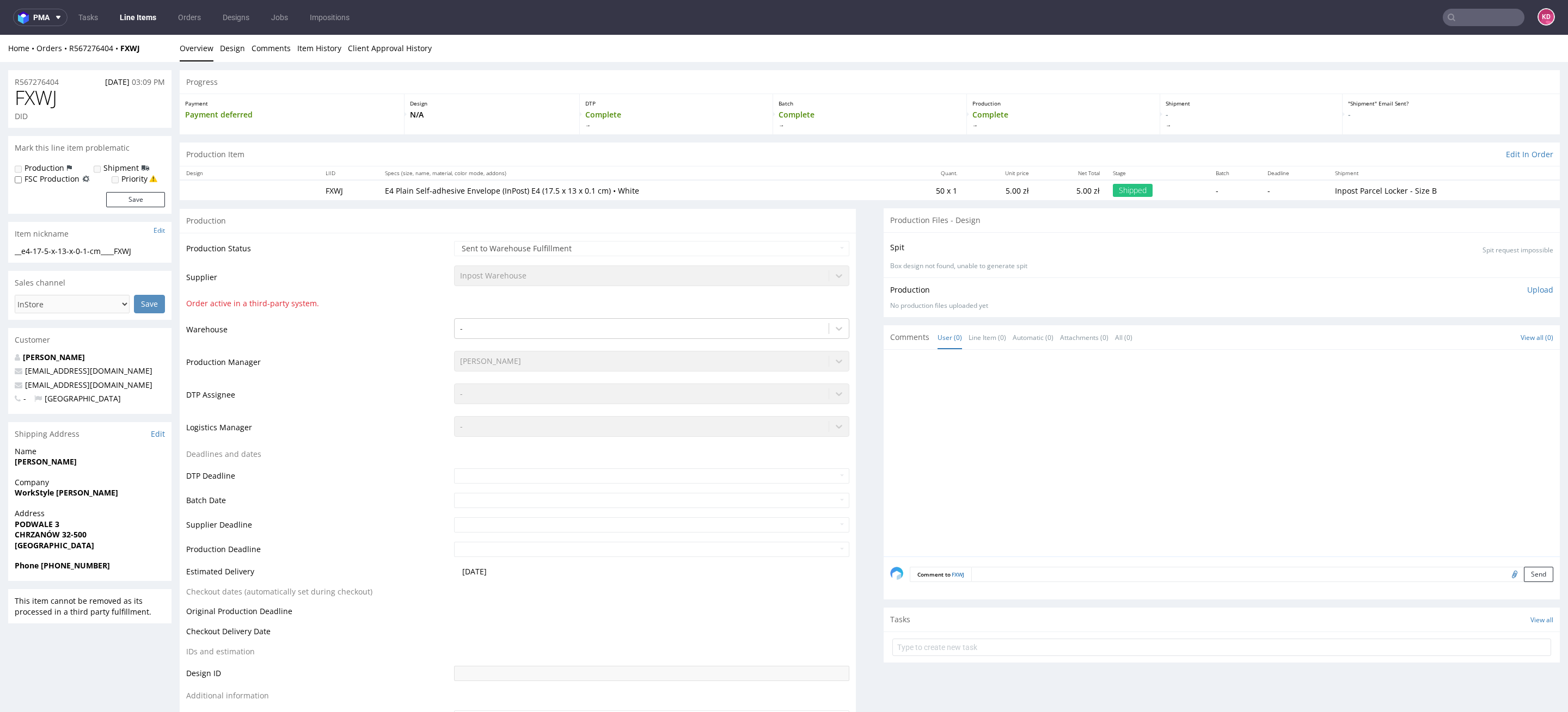
click at [89, 118] on div "DID" at bounding box center [90, 116] width 150 height 11
drag, startPoint x: 77, startPoint y: 91, endPoint x: 6, endPoint y: 87, distance: 71.1
copy span "FXWJ"
click at [1465, 19] on input "text" at bounding box center [1484, 17] width 82 height 17
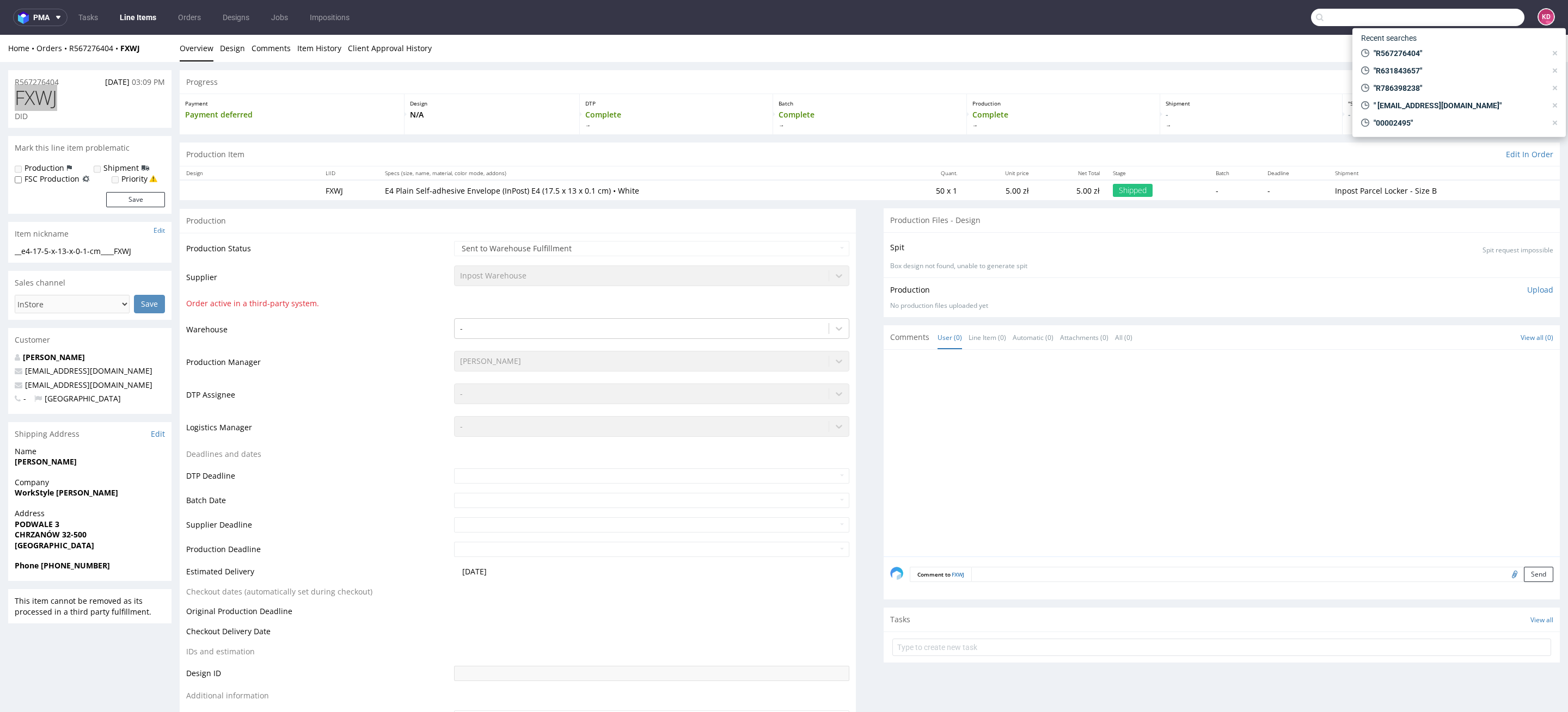
paste input "R517500341"
type input "R517500341"
click at [1443, 110] on div "R517500341 (000002482)" at bounding box center [1459, 116] width 196 height 19
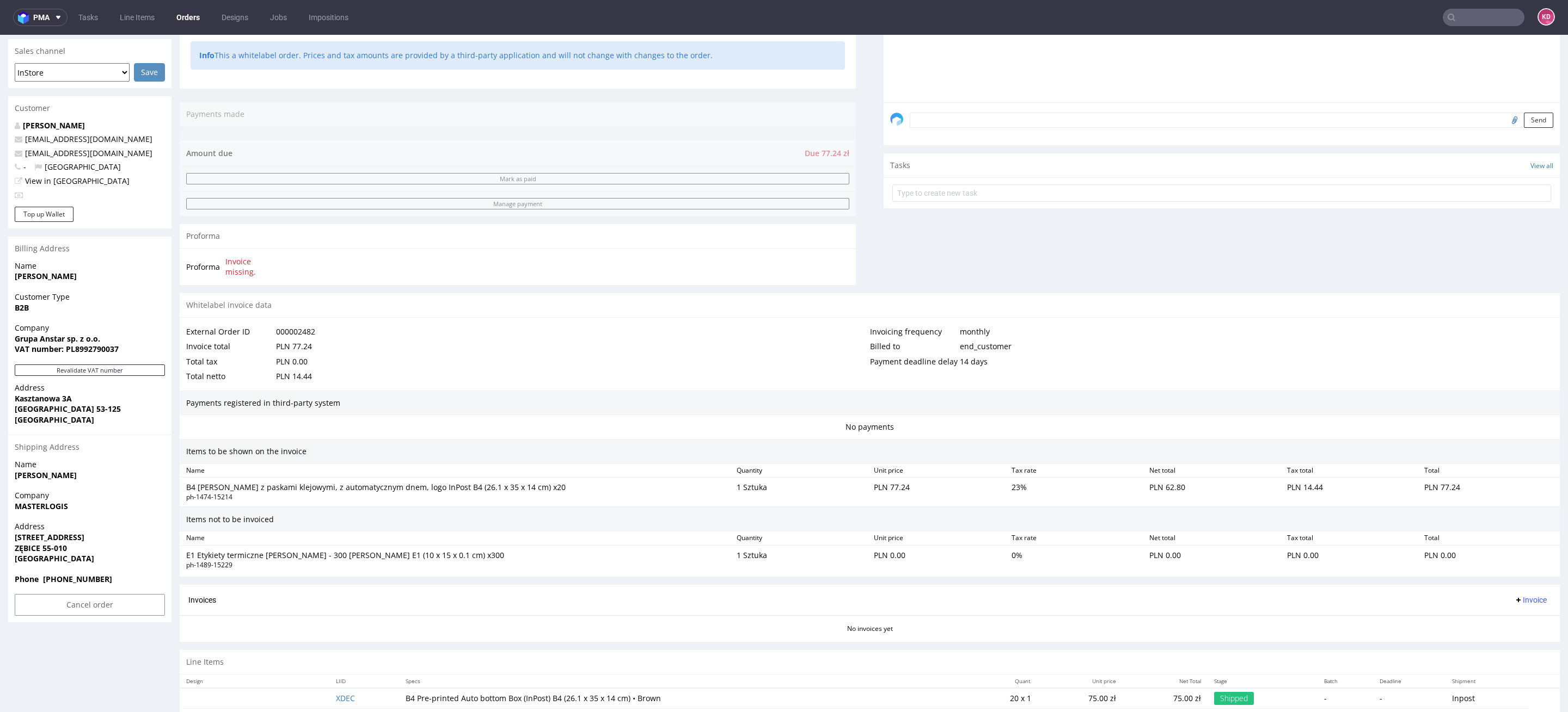
scroll to position [297, 0]
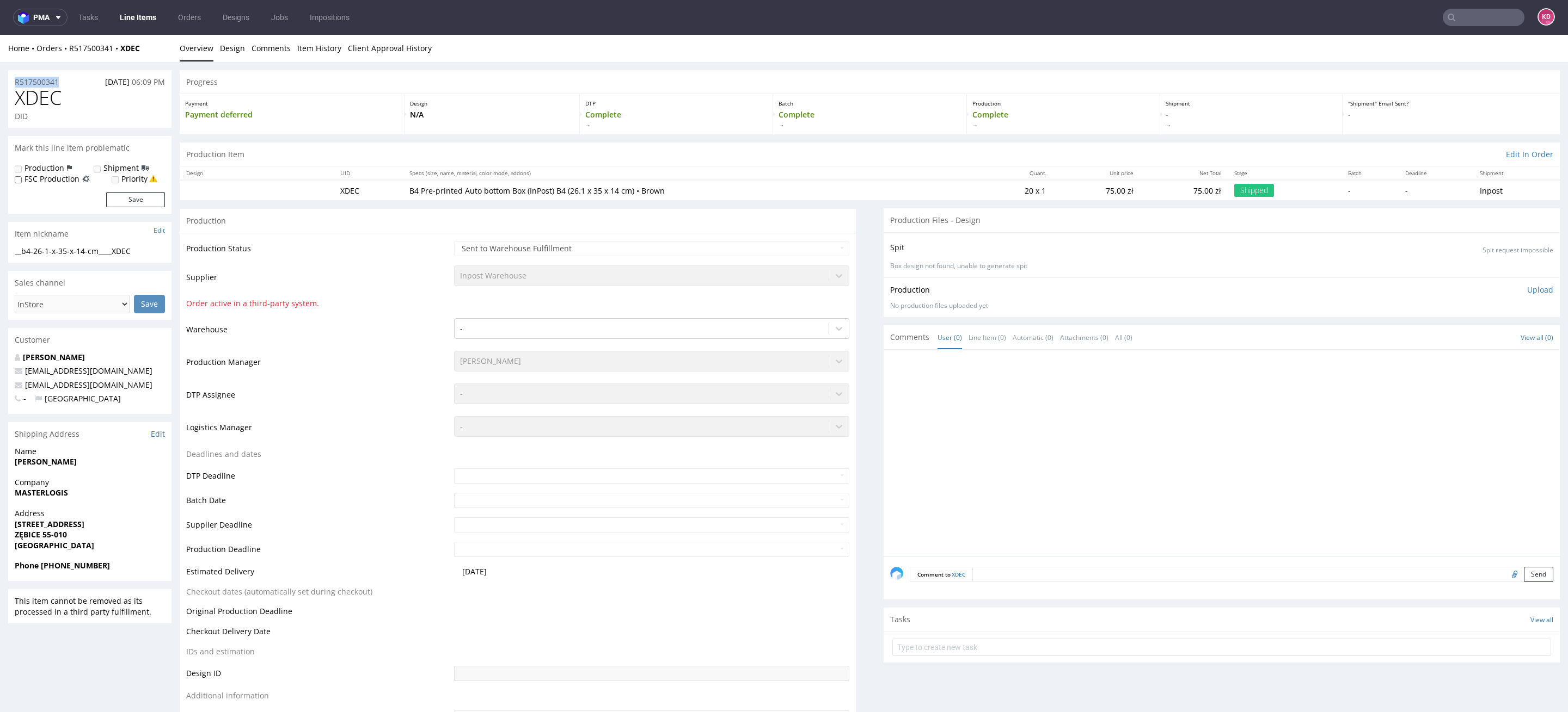
drag, startPoint x: 71, startPoint y: 80, endPoint x: 13, endPoint y: 74, distance: 58.3
click at [13, 75] on div "R517500341 20.08.2025 06:09 PM" at bounding box center [89, 79] width 163 height 17
copy p "R517500341"
drag, startPoint x: 75, startPoint y: 97, endPoint x: 3, endPoint y: 98, distance: 72.0
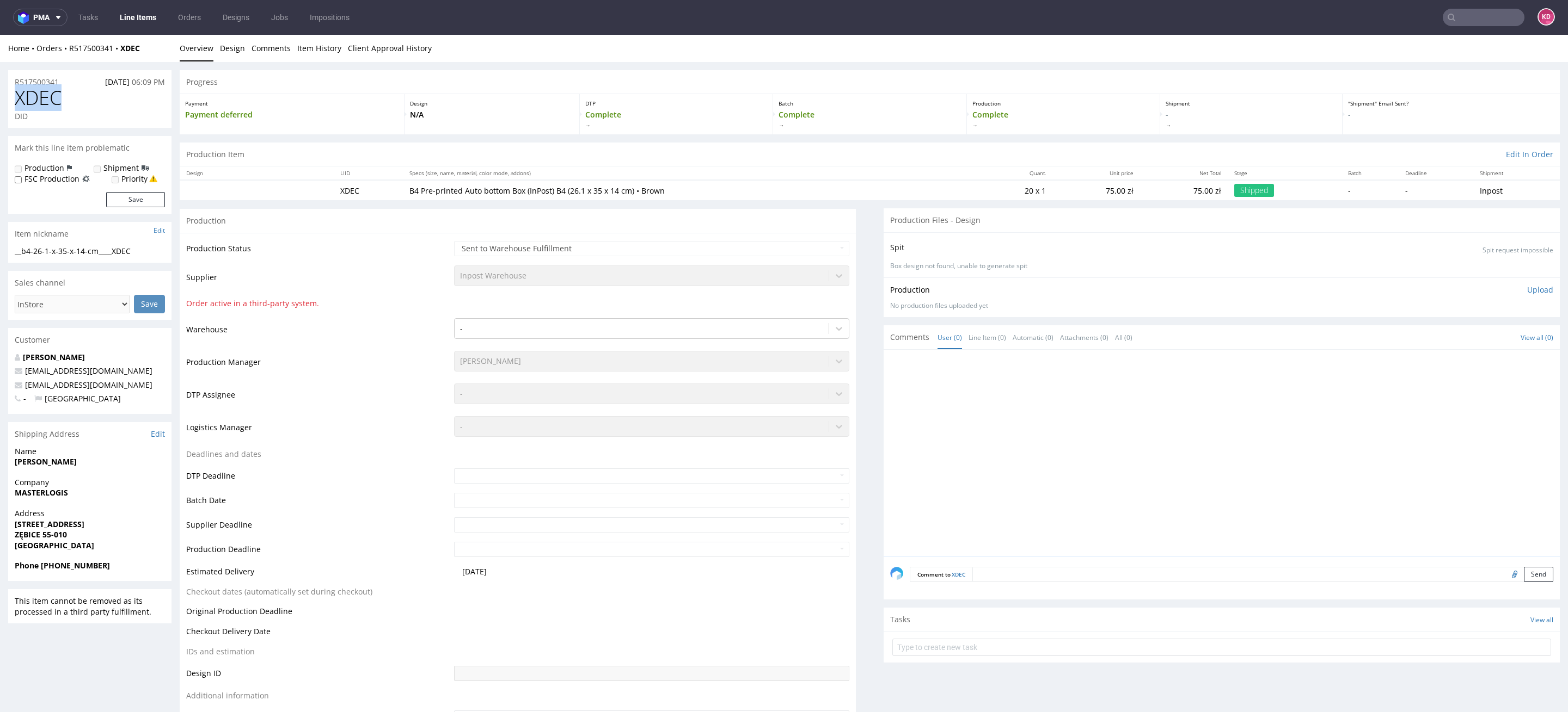
copy span "XDEC"
click at [514, 77] on div "Progress" at bounding box center [869, 82] width 1380 height 24
click at [1458, 15] on input "text" at bounding box center [1484, 17] width 82 height 17
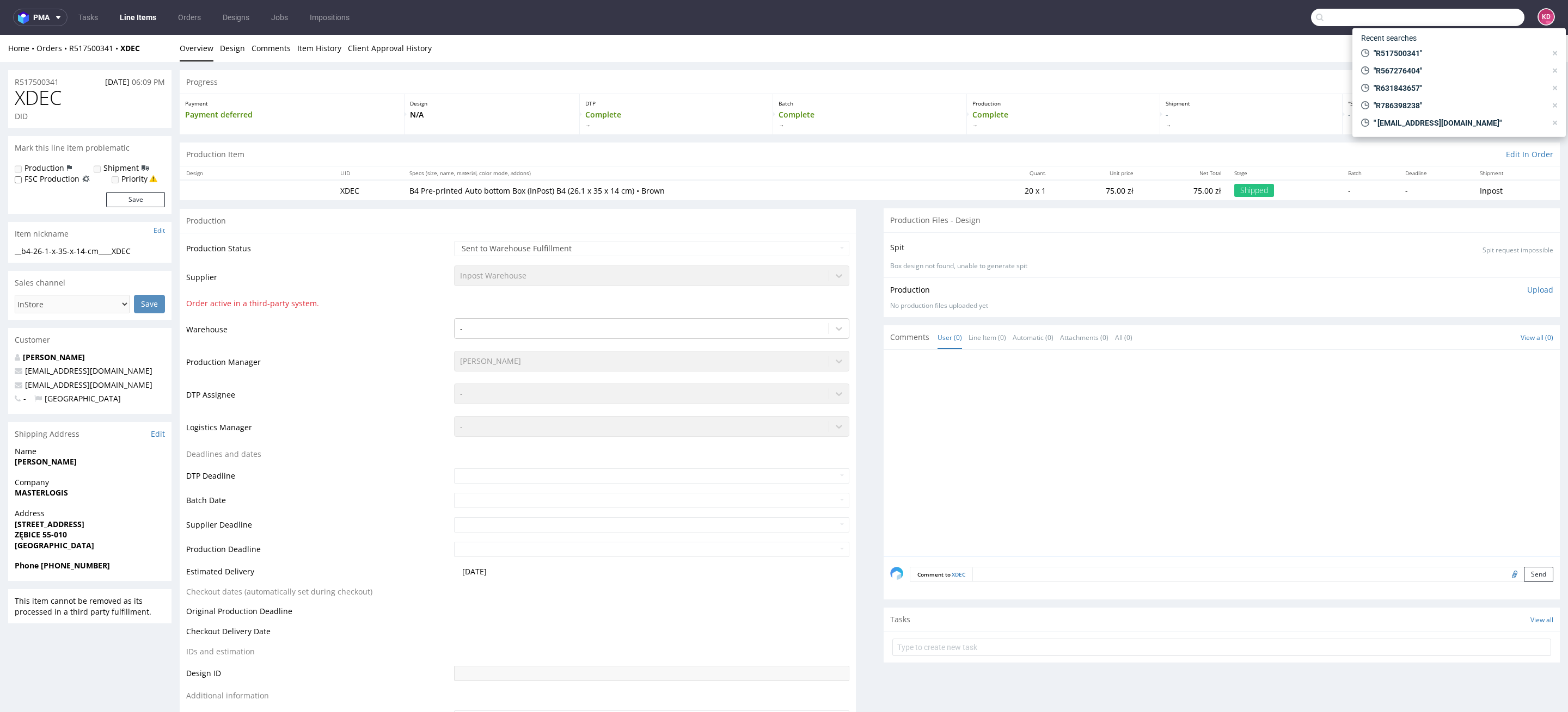
paste input "R939312635"
type input "R939312635"
click at [1408, 109] on div "R939312635 (000002498)" at bounding box center [1459, 116] width 196 height 19
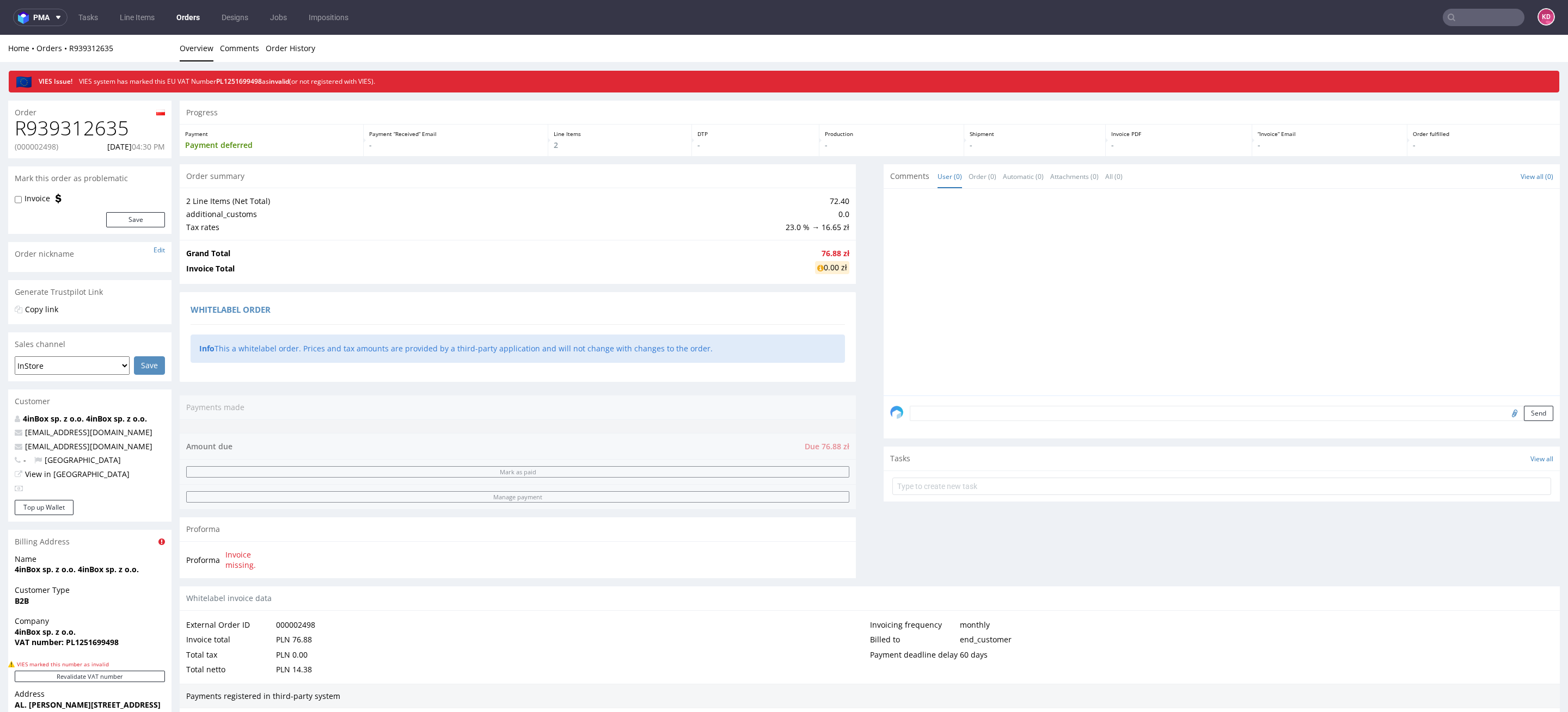
scroll to position [288, 0]
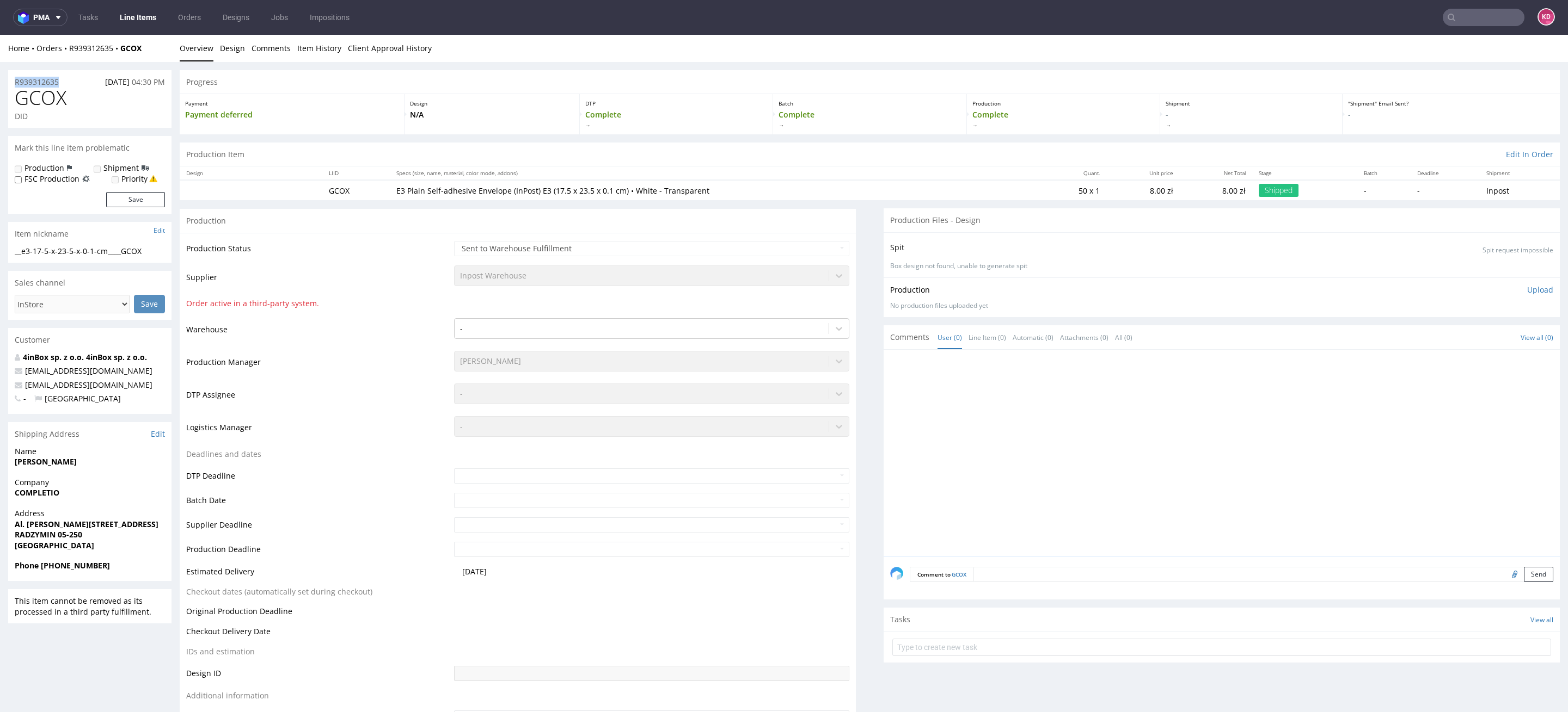
drag, startPoint x: 74, startPoint y: 85, endPoint x: 0, endPoint y: 84, distance: 74.0
copy p "R939312635"
click at [84, 90] on h1 "GCOX" at bounding box center [90, 98] width 150 height 21
drag, startPoint x: 83, startPoint y: 97, endPoint x: 12, endPoint y: 97, distance: 71.0
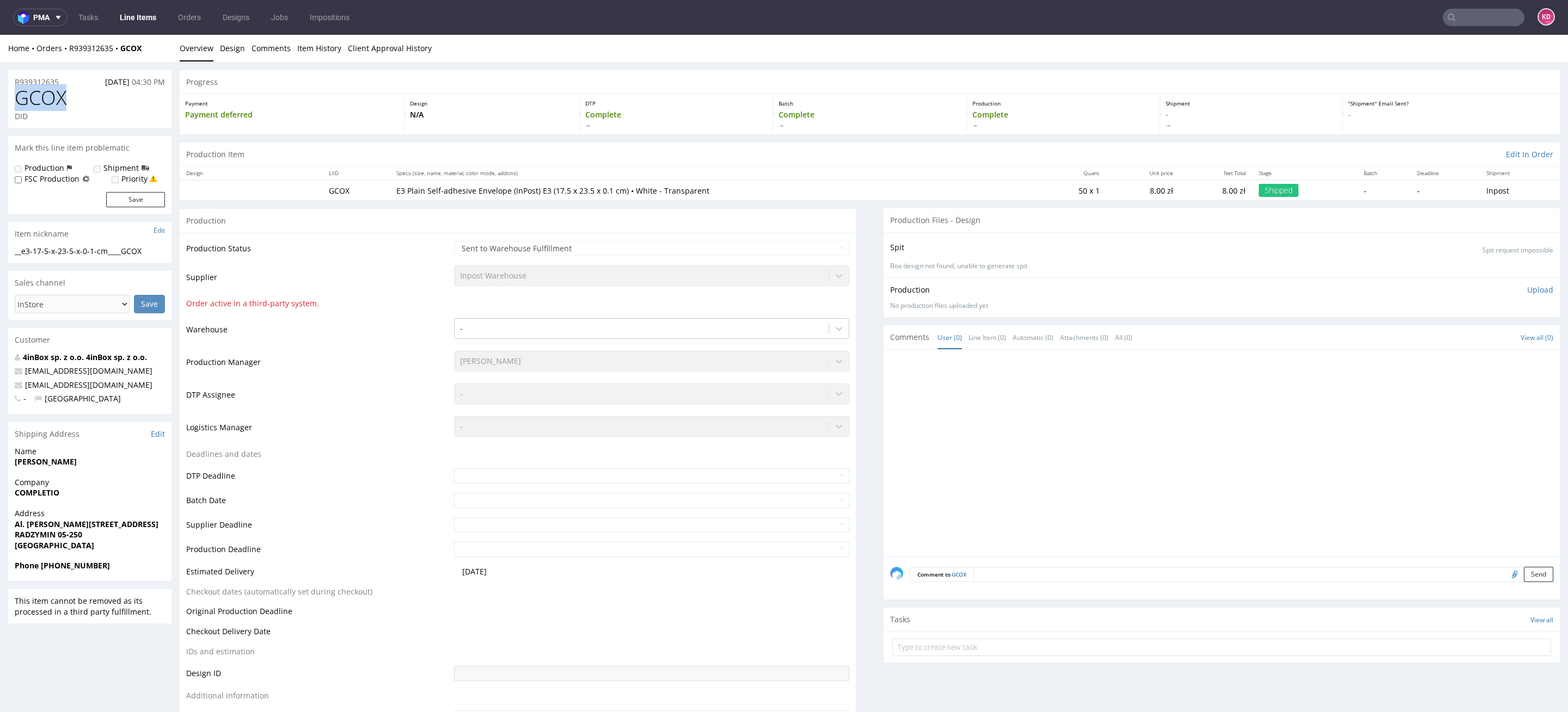
click at [12, 97] on div "GCOX DID" at bounding box center [89, 107] width 163 height 41
copy span "GCOX"
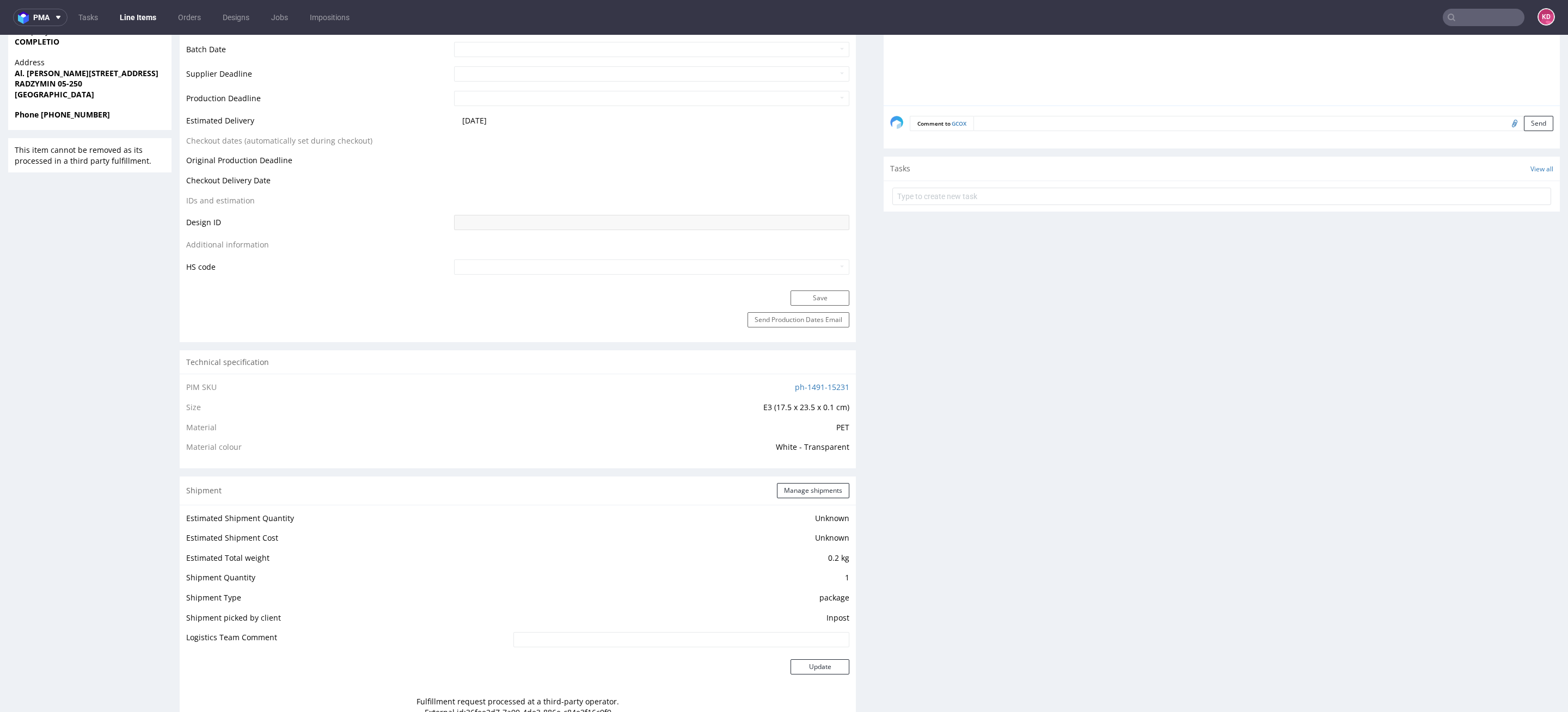
scroll to position [888, 0]
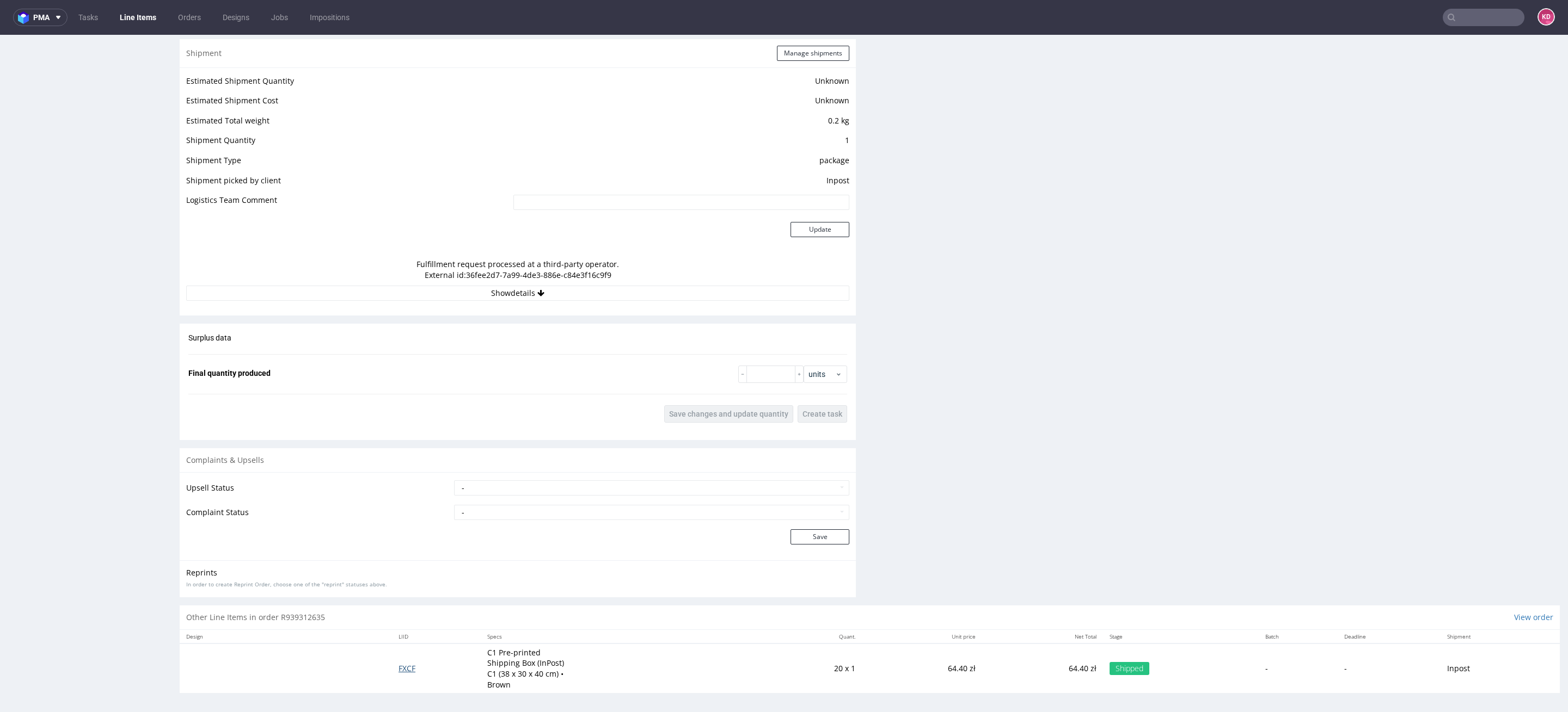
click at [402, 663] on span "FXCF" at bounding box center [407, 668] width 17 height 10
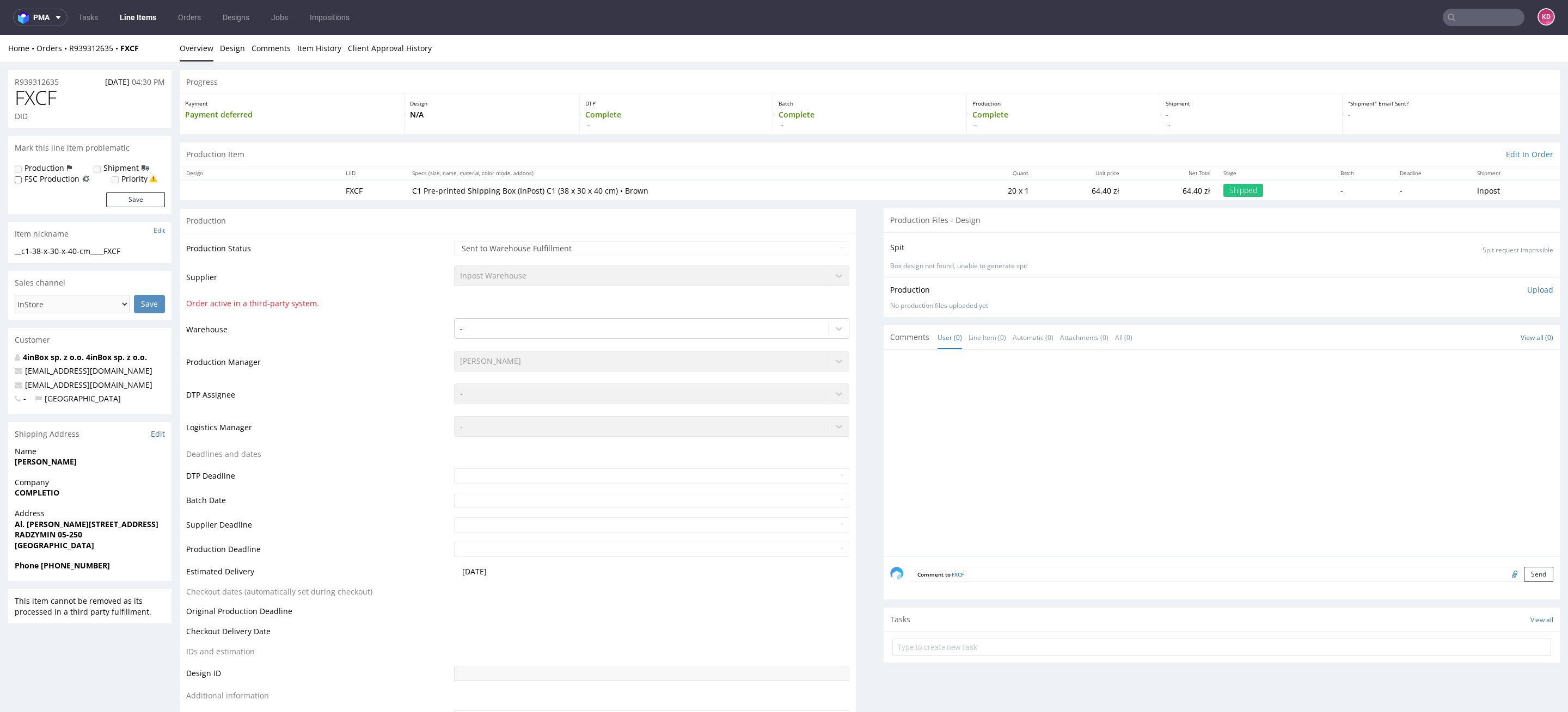
click at [67, 106] on h1 "FXCF" at bounding box center [90, 98] width 150 height 21
drag, startPoint x: 74, startPoint y: 98, endPoint x: 10, endPoint y: 97, distance: 64.0
click at [10, 97] on div "FXCF DID" at bounding box center [89, 107] width 163 height 41
copy span "FXCF"
drag, startPoint x: 69, startPoint y: 83, endPoint x: 14, endPoint y: 83, distance: 55.0
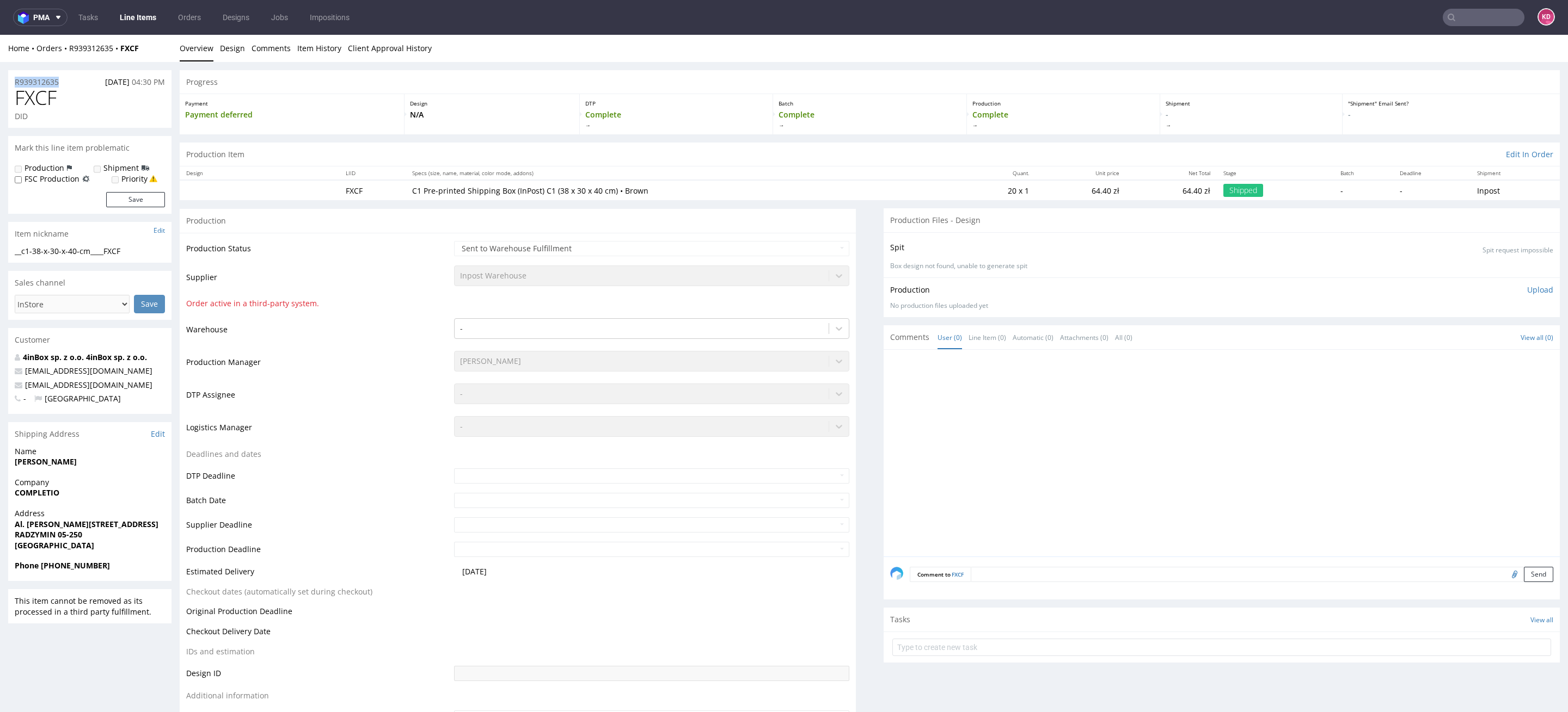
click at [13, 83] on div "R939312635 21.08.2025 04:30 PM" at bounding box center [89, 79] width 163 height 17
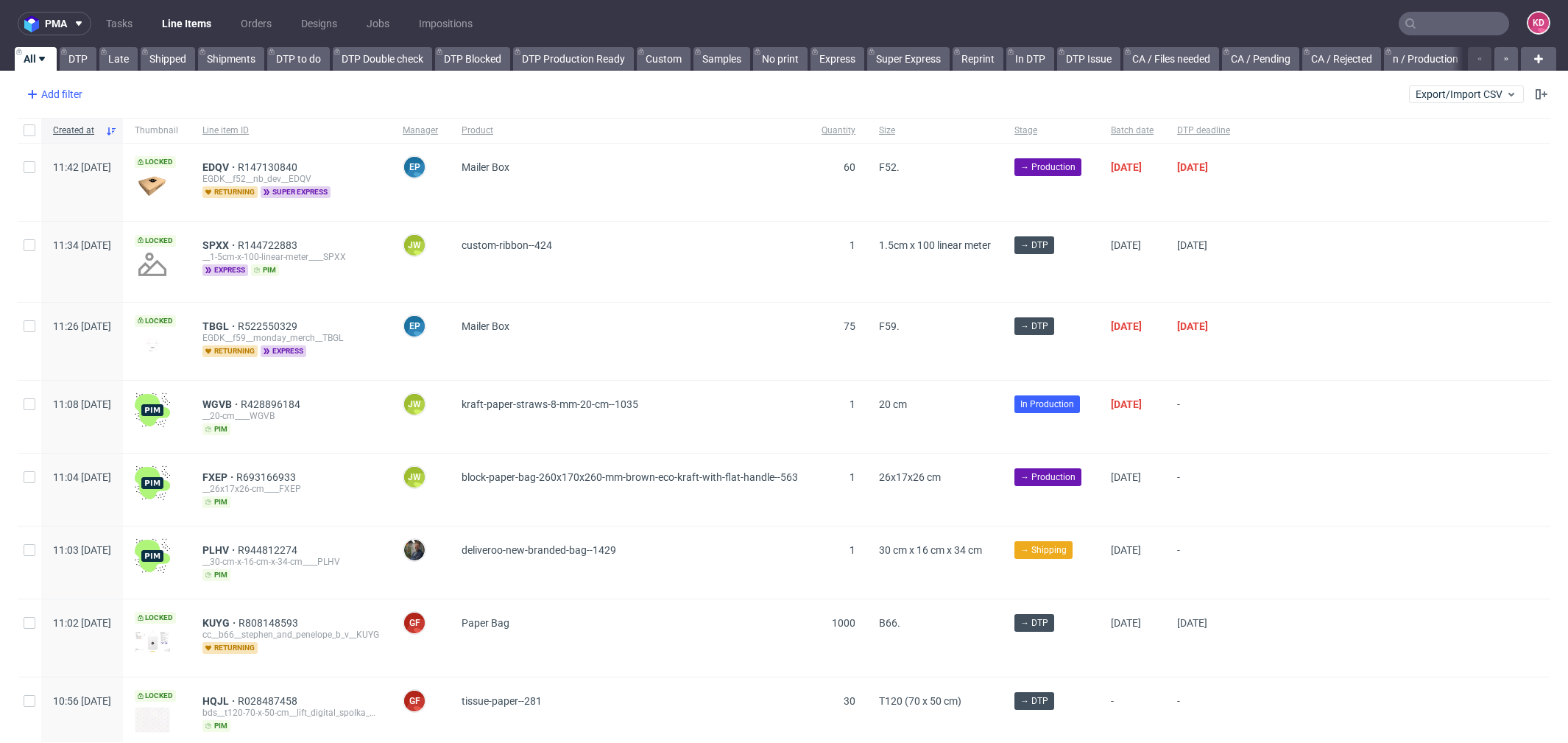
click at [76, 90] on div "Add filter" at bounding box center [52, 94] width 65 height 23
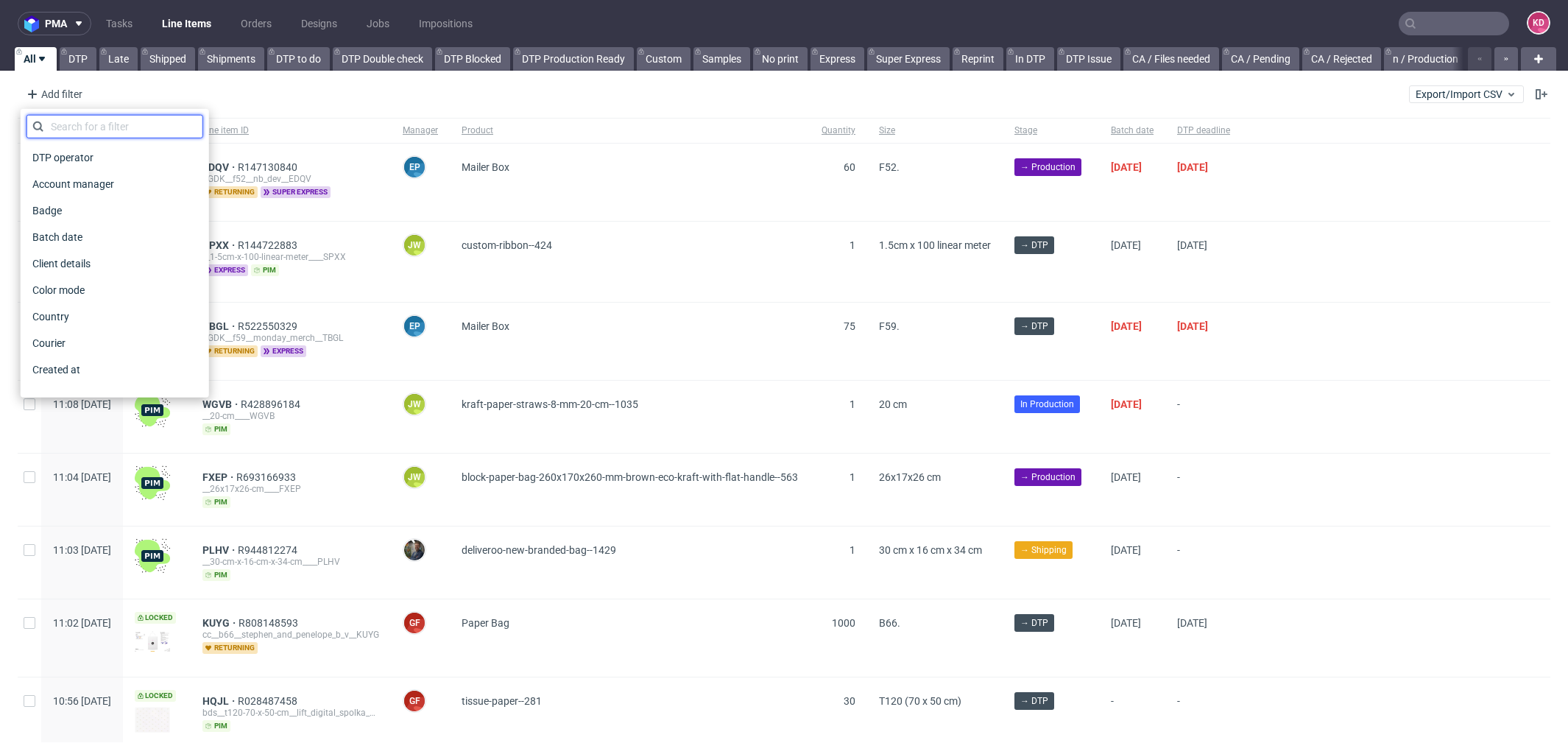
click at [114, 124] on input "text" at bounding box center [114, 127] width 176 height 23
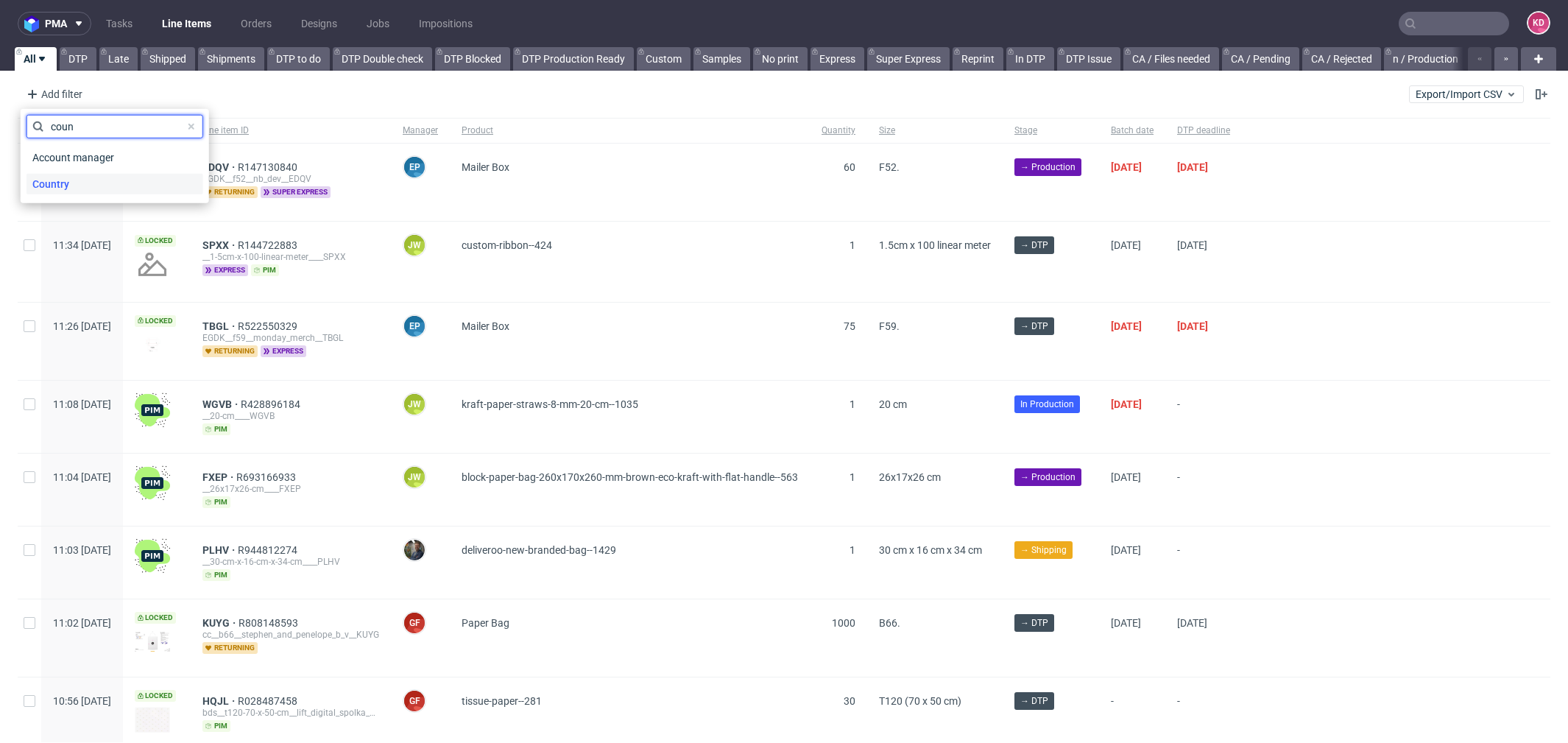
type input "coun"
click at [116, 180] on div "Country" at bounding box center [114, 183] width 176 height 20
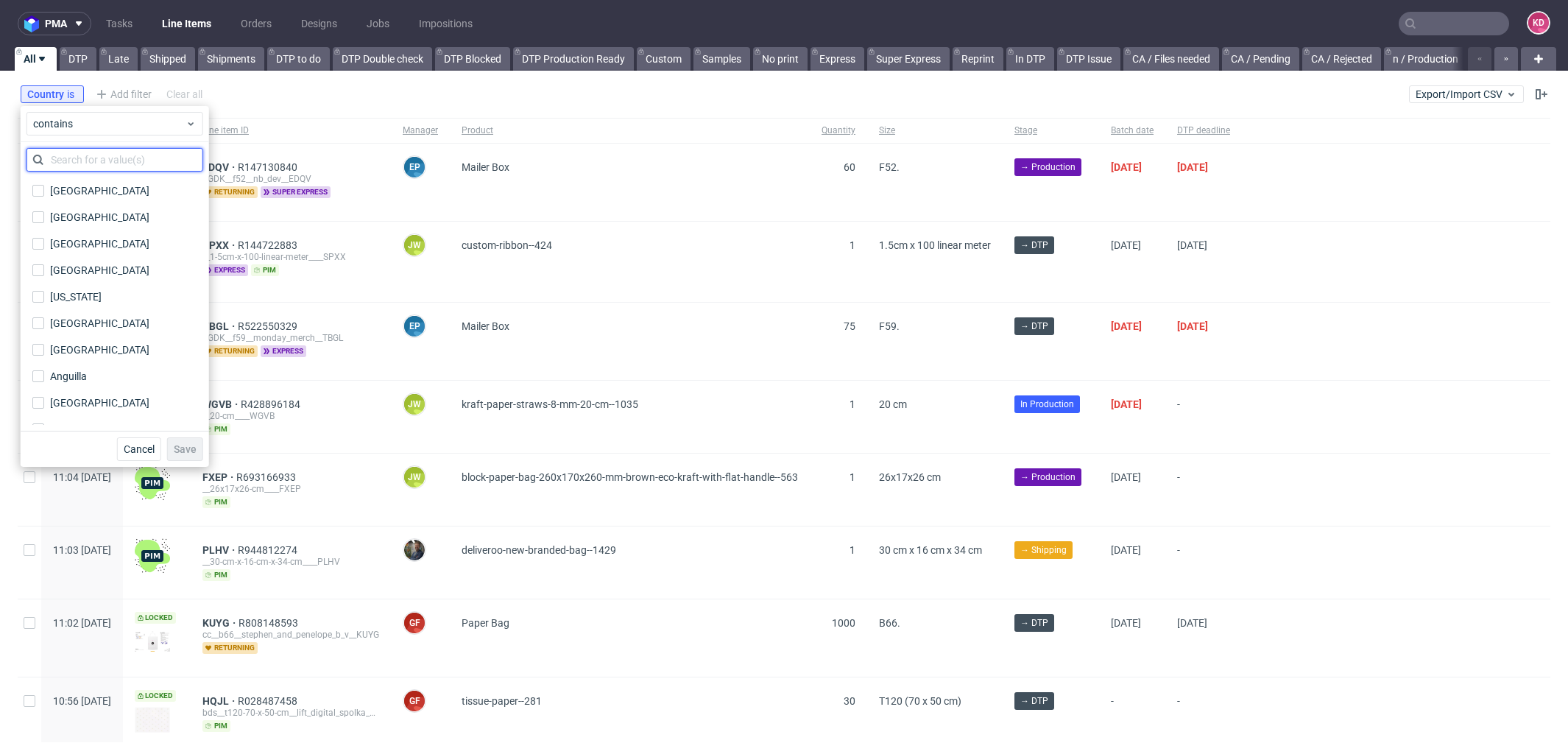
click at [112, 157] on input "text" at bounding box center [114, 160] width 176 height 23
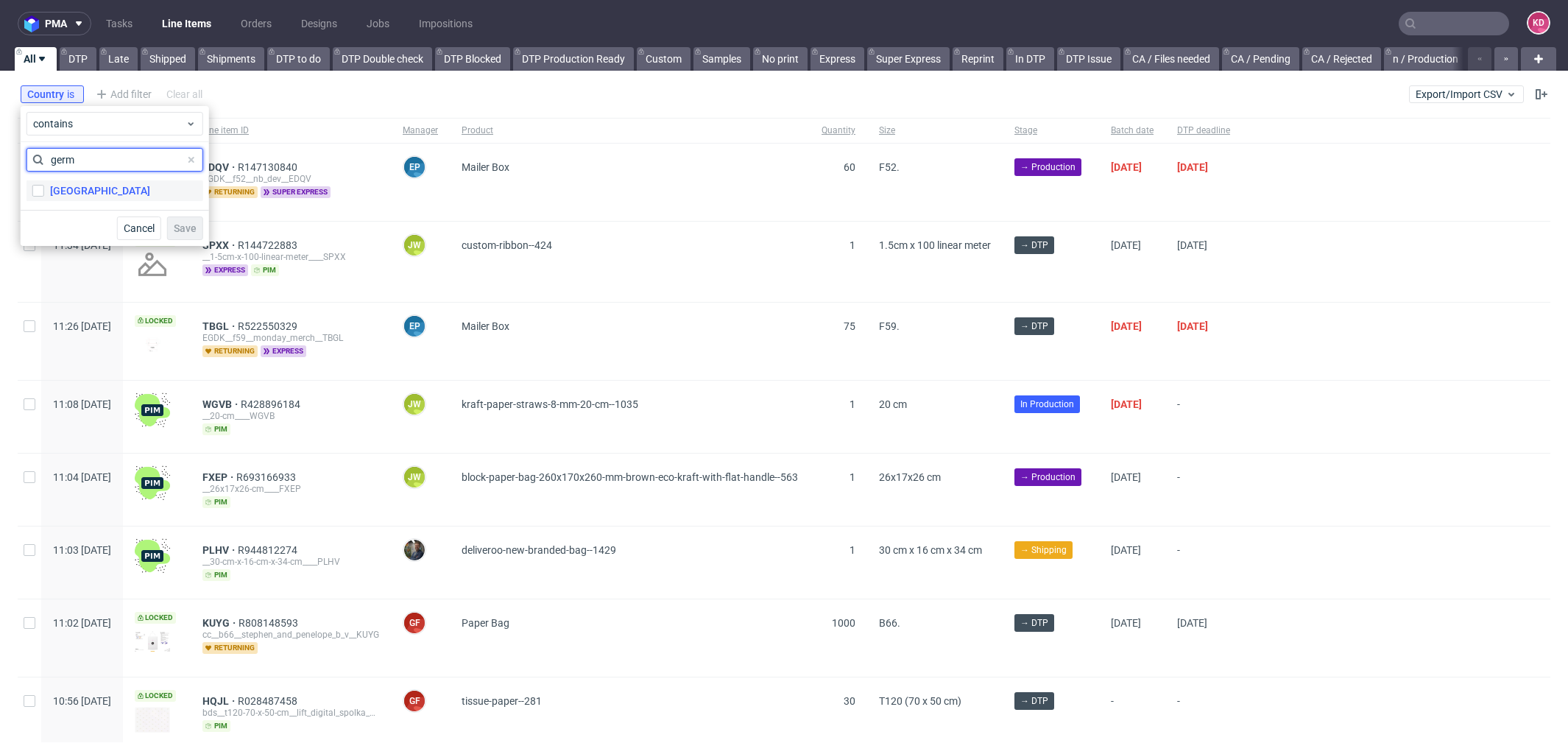
type input "germ"
click at [112, 180] on label "[GEOGRAPHIC_DATA]" at bounding box center [114, 190] width 176 height 20
click at [45, 185] on input "[GEOGRAPHIC_DATA]" at bounding box center [38, 191] width 12 height 12
checkbox input "true"
click at [199, 231] on button "Save" at bounding box center [185, 229] width 36 height 23
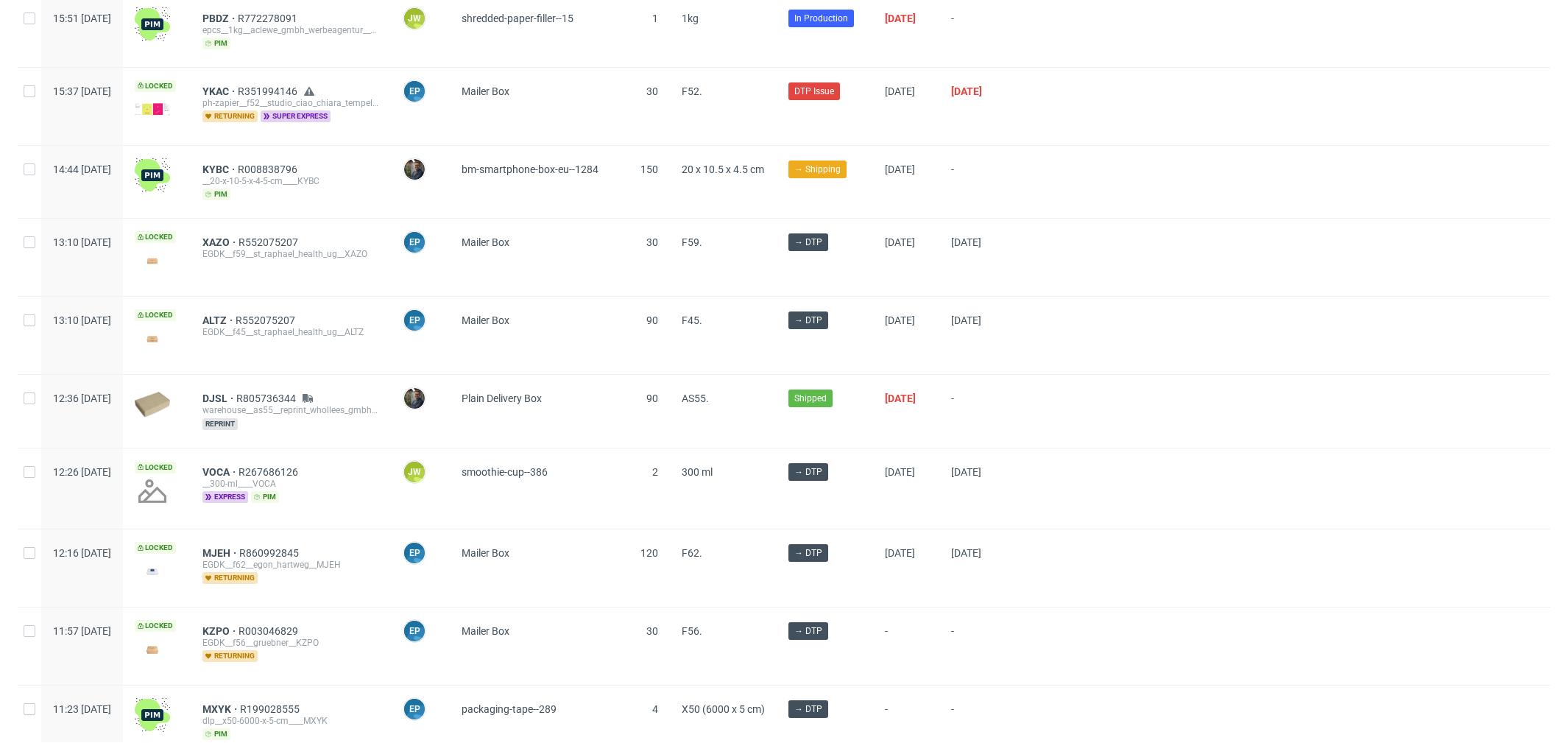
scroll to position [1560, 0]
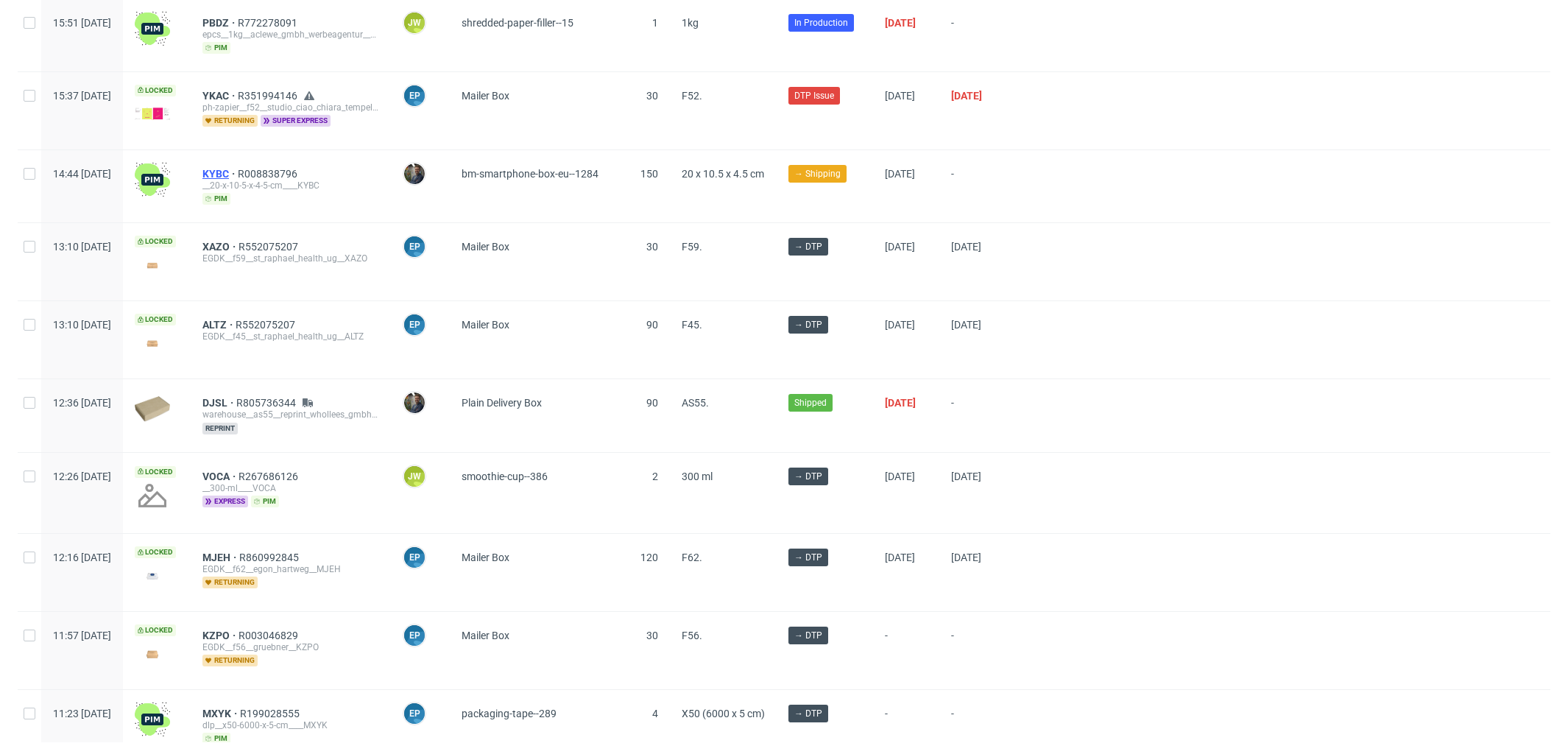
click at [238, 168] on span "KYBC" at bounding box center [220, 173] width 35 height 12
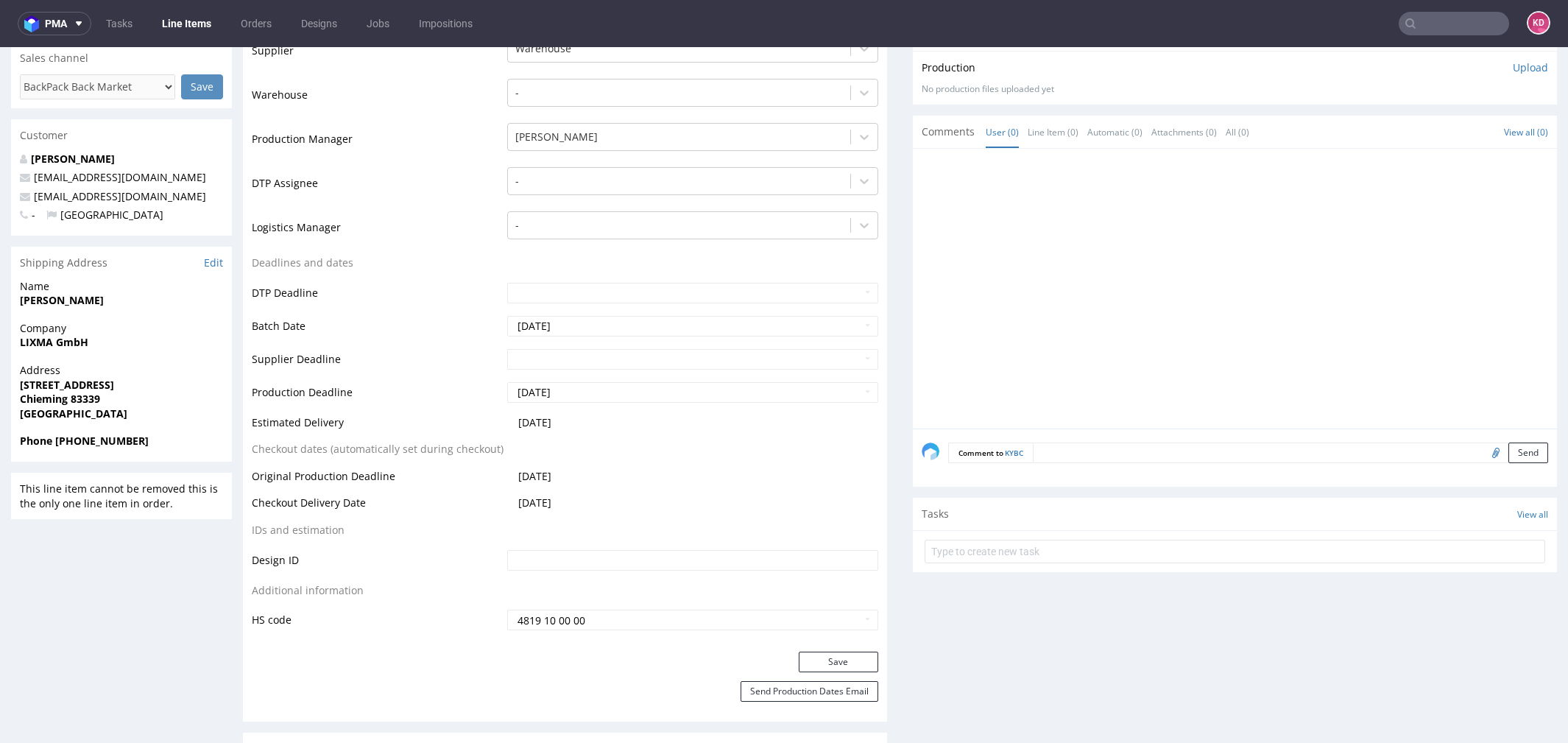
scroll to position [318, 0]
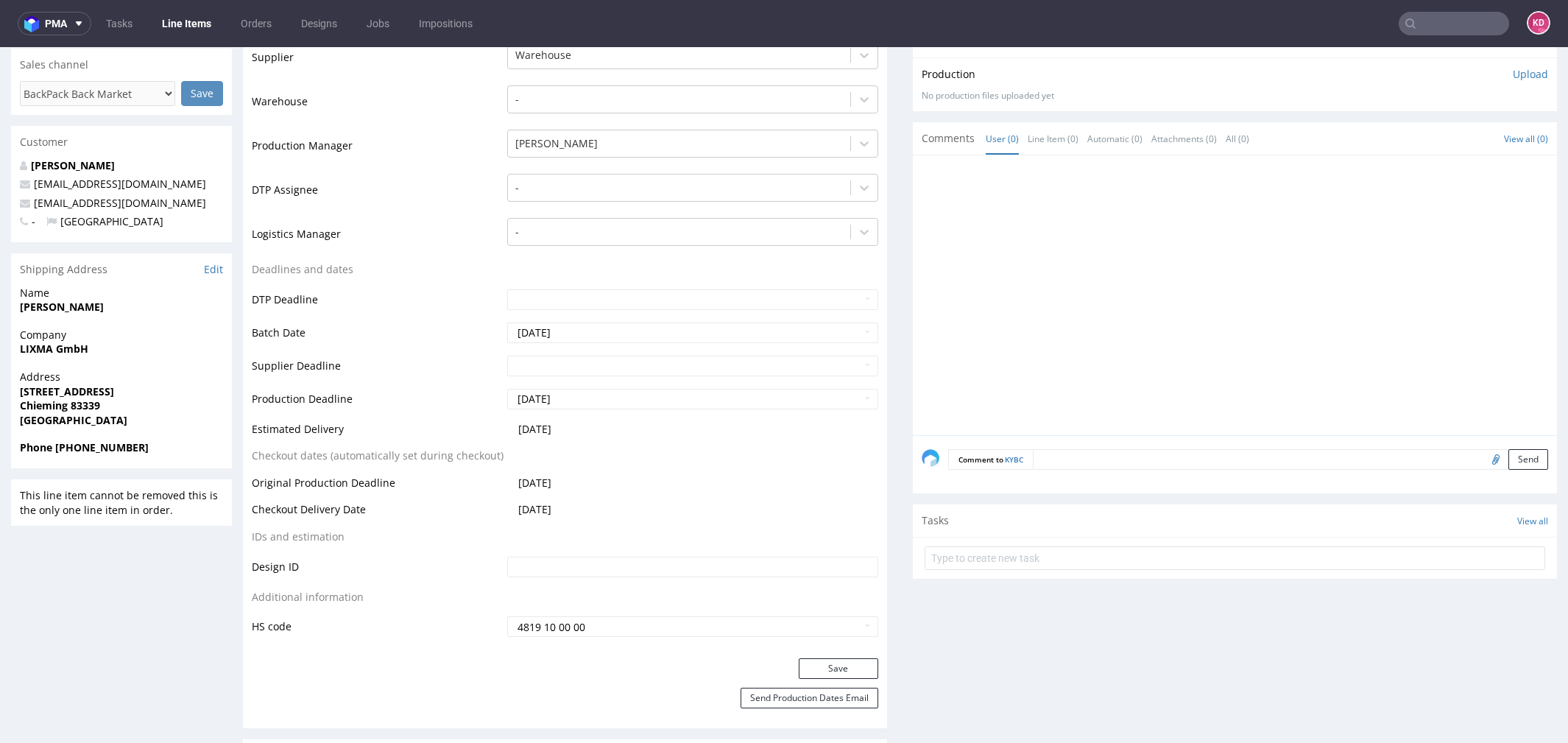
click at [156, 447] on span "Phone [PHONE_NUMBER]" at bounding box center [122, 448] width 203 height 15
drag, startPoint x: 156, startPoint y: 447, endPoint x: 81, endPoint y: 450, distance: 75.1
click at [81, 450] on span "Phone [PHONE_NUMBER]" at bounding box center [122, 448] width 203 height 15
drag, startPoint x: 109, startPoint y: 407, endPoint x: 20, endPoint y: 409, distance: 89.0
click at [20, 407] on span "Chieming 83339" at bounding box center [122, 405] width 203 height 15
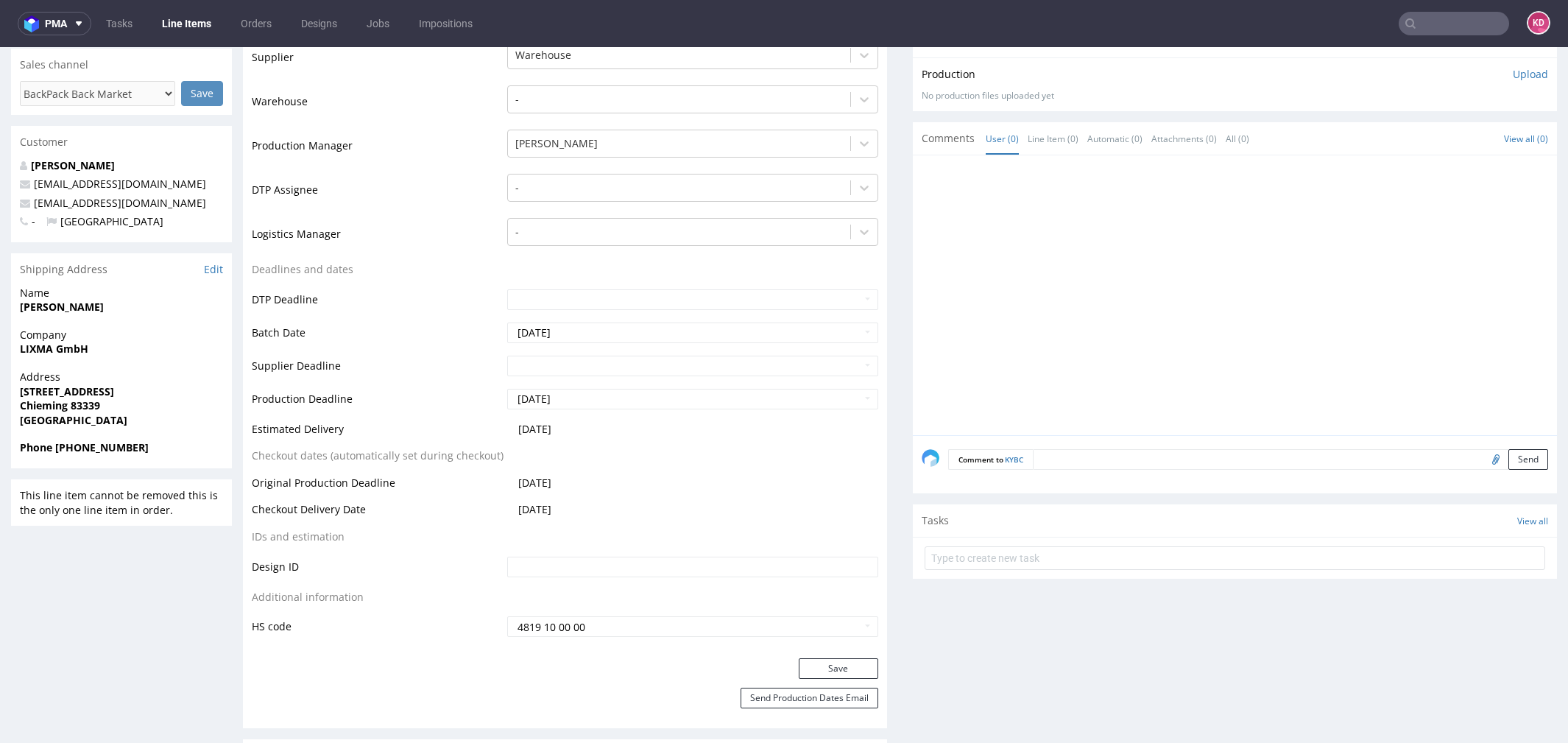
click at [161, 387] on span "[STREET_ADDRESS]" at bounding box center [122, 391] width 203 height 15
drag, startPoint x: 137, startPoint y: 392, endPoint x: 23, endPoint y: 394, distance: 114.0
click at [22, 393] on span "[STREET_ADDRESS]" at bounding box center [122, 391] width 203 height 15
copy strong "[STREET_ADDRESS]"
click at [87, 408] on strong "Chieming 83339" at bounding box center [60, 405] width 80 height 14
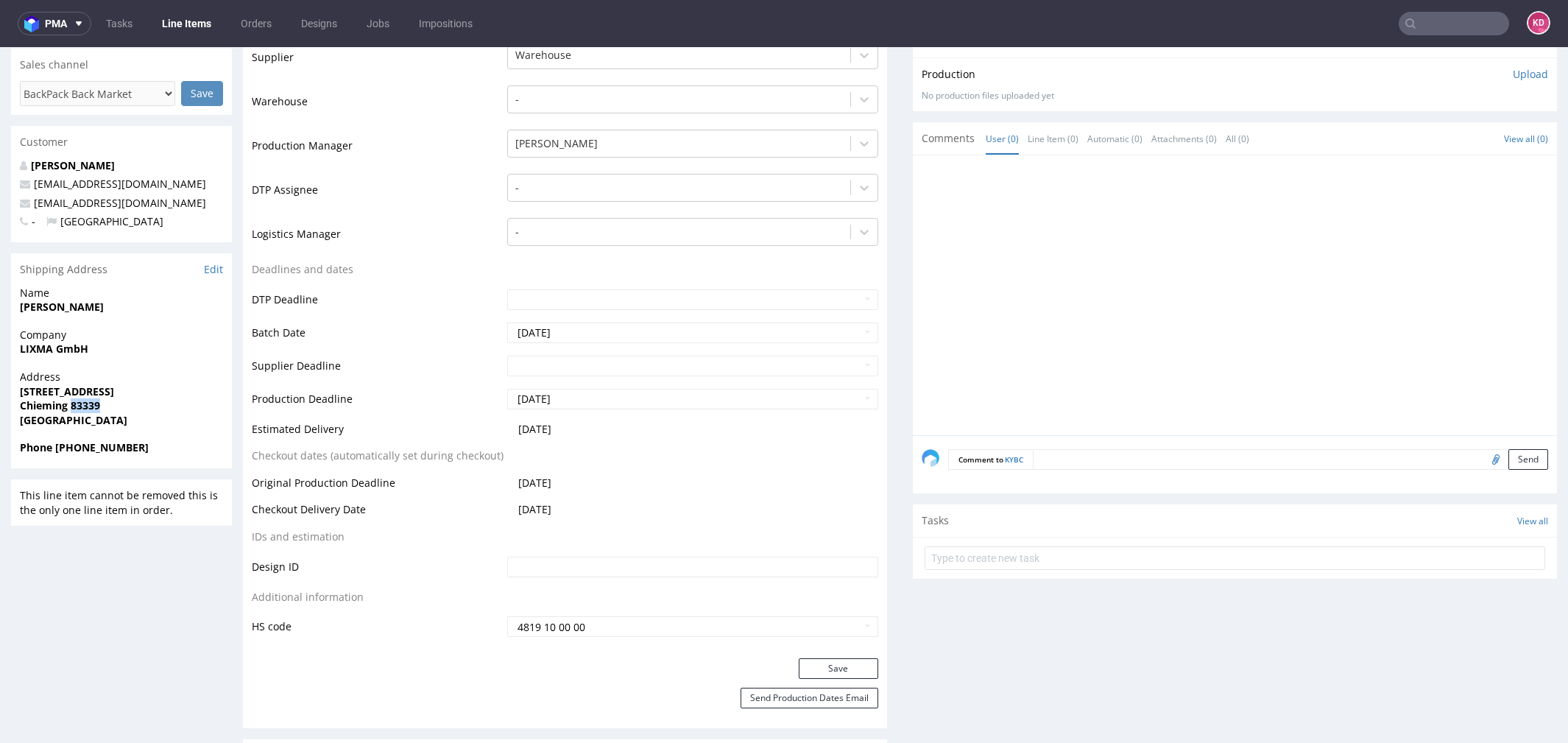
click at [87, 408] on strong "Chieming 83339" at bounding box center [60, 405] width 80 height 14
copy strong "83339"
click at [39, 407] on strong "Chieming 83339" at bounding box center [60, 405] width 80 height 14
copy strong "Chieming"
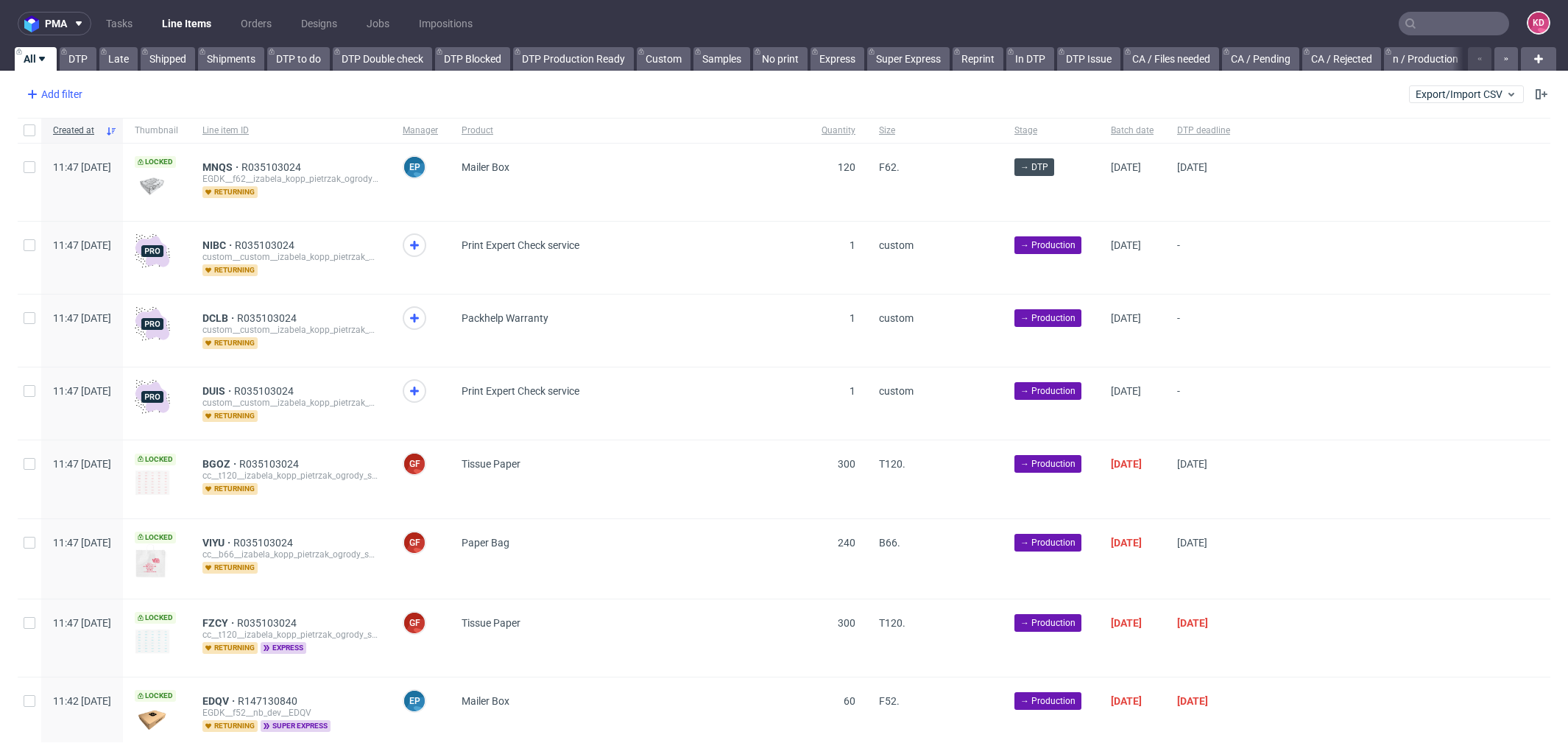
click at [64, 90] on div "Add filter" at bounding box center [52, 94] width 65 height 23
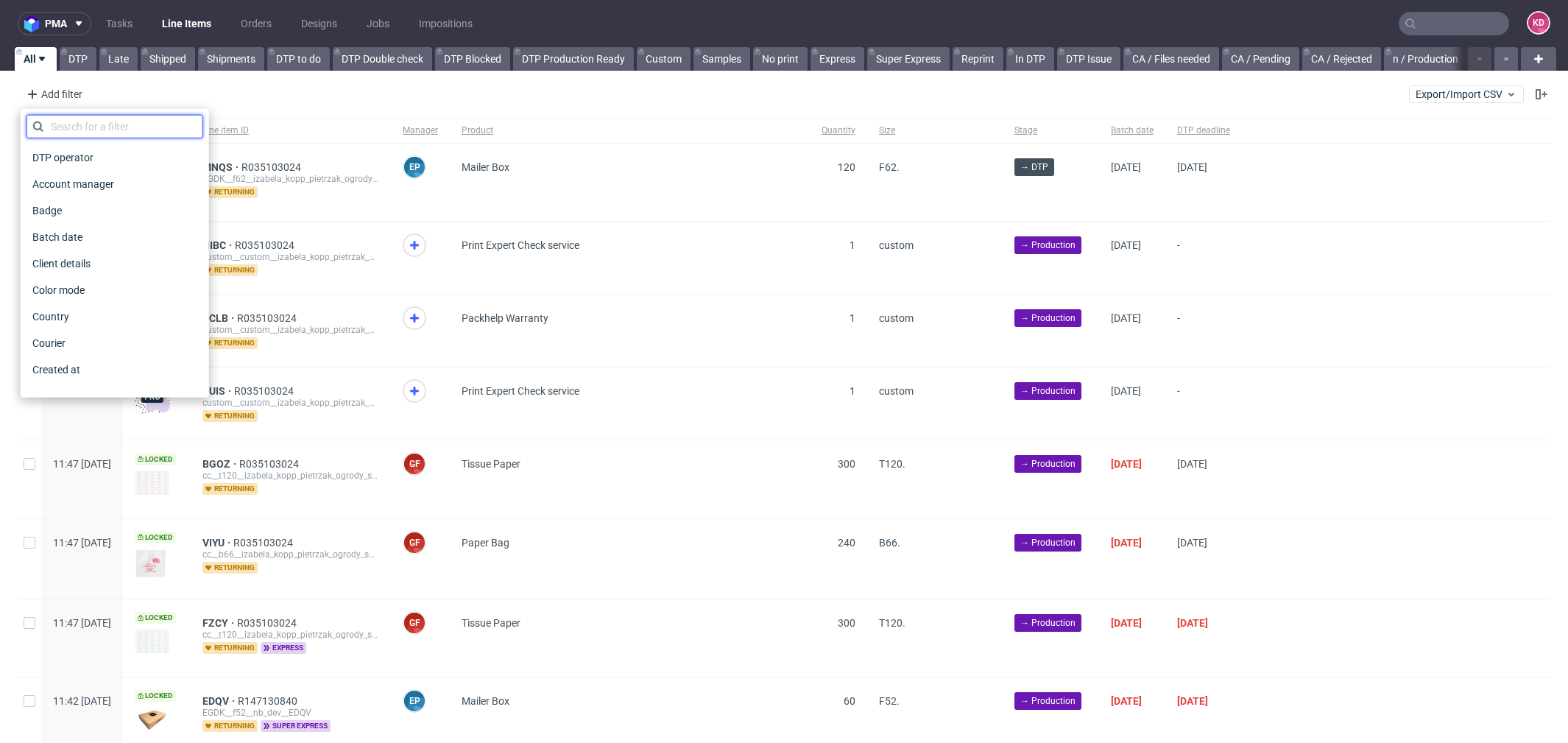
click at [82, 122] on input "text" at bounding box center [114, 127] width 176 height 23
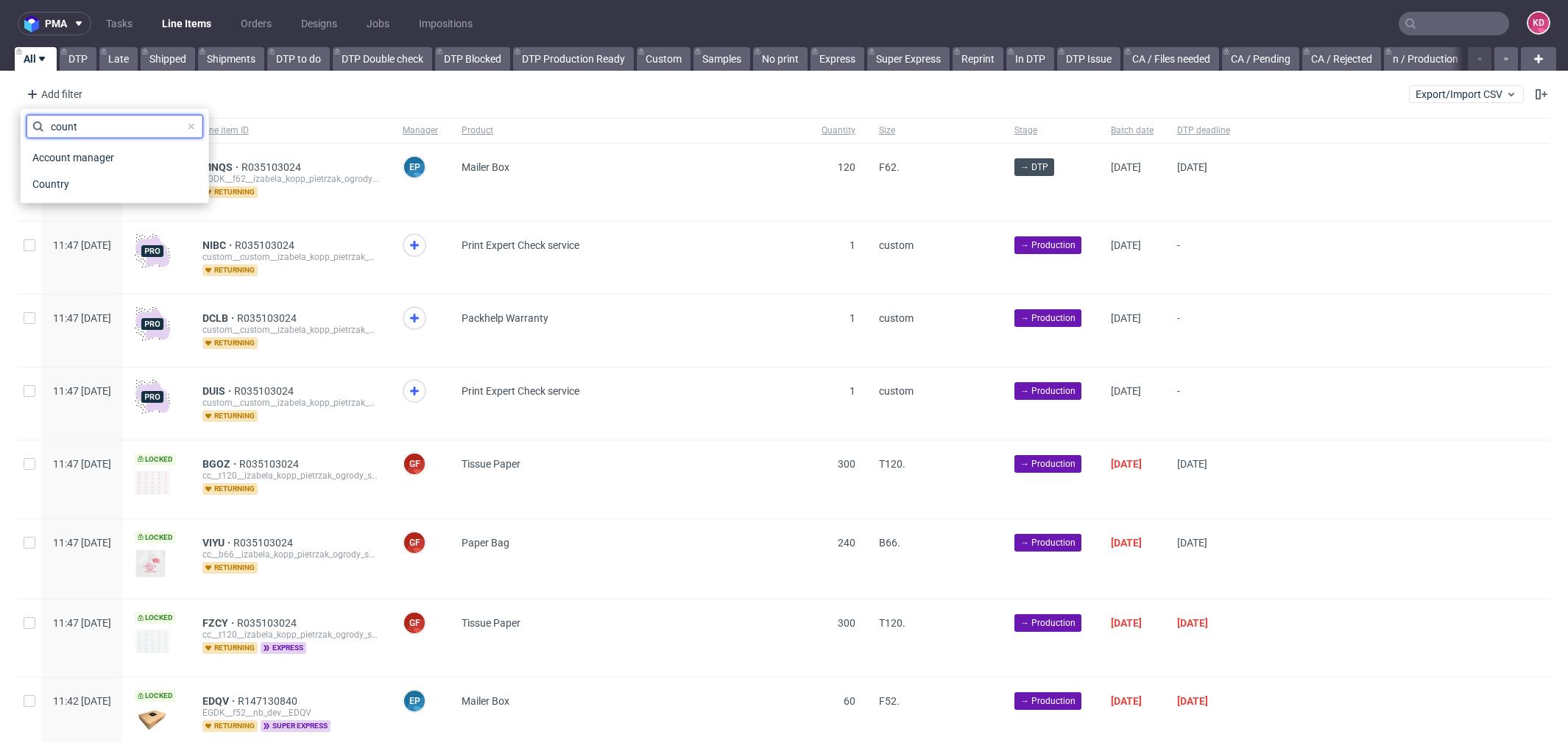
type input "count"
click at [81, 195] on div "Country" at bounding box center [114, 183] width 176 height 26
click at [78, 189] on div "Country" at bounding box center [114, 183] width 176 height 20
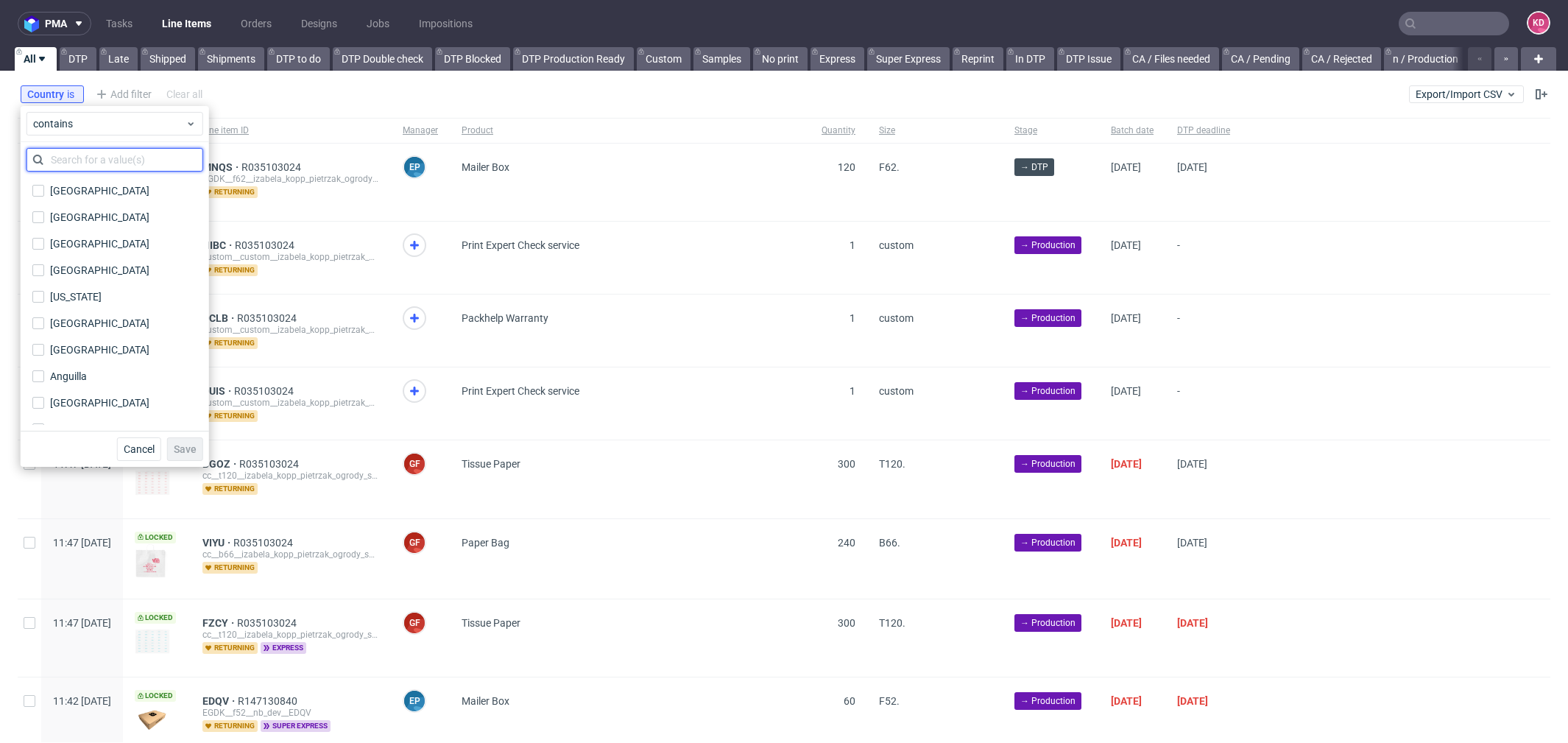
click at [106, 155] on input "text" at bounding box center [114, 160] width 176 height 23
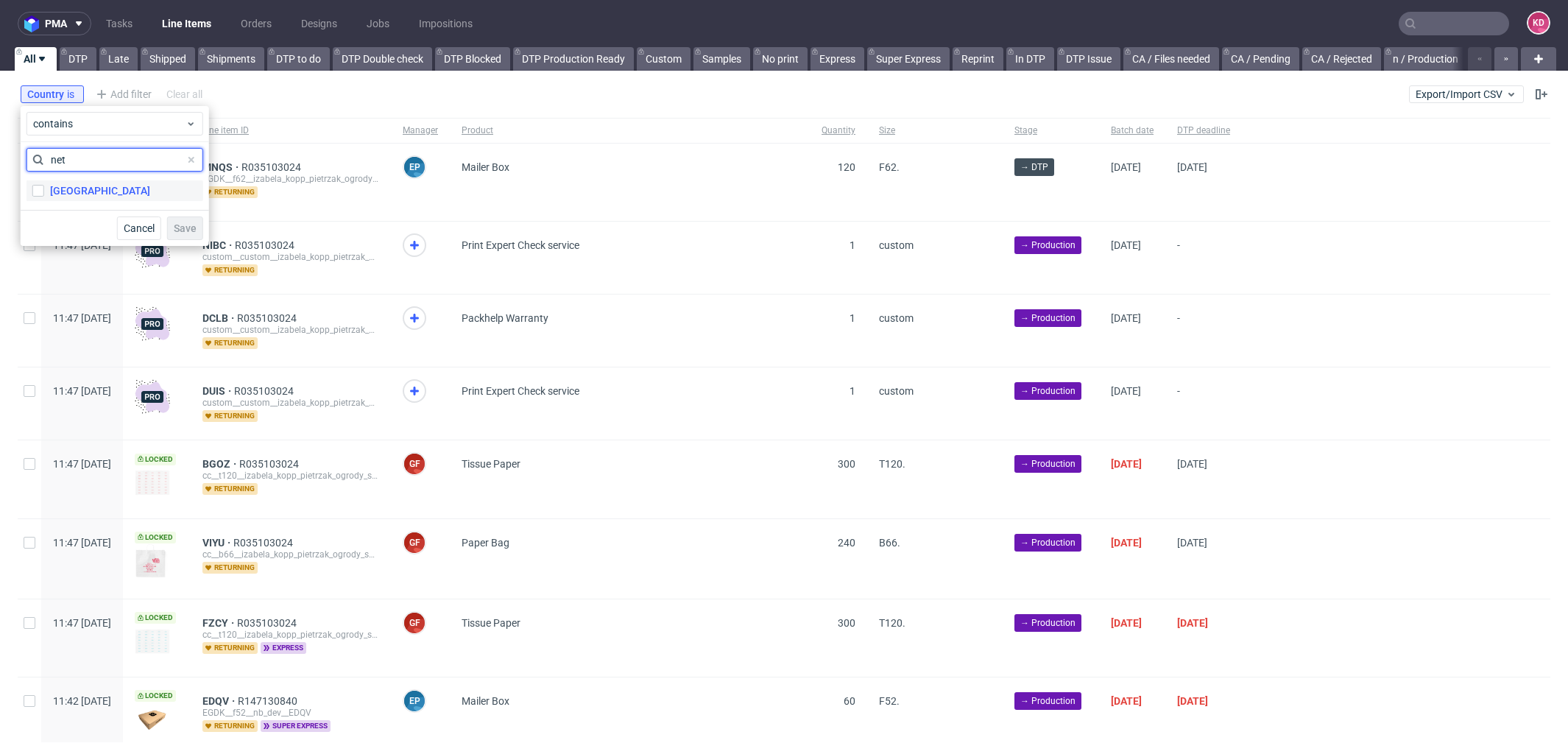
type input "net"
click at [117, 188] on label "[GEOGRAPHIC_DATA]" at bounding box center [114, 190] width 176 height 20
click at [45, 188] on input "[GEOGRAPHIC_DATA]" at bounding box center [38, 191] width 12 height 12
checkbox input "true"
click at [182, 219] on button "Save" at bounding box center [185, 229] width 36 height 23
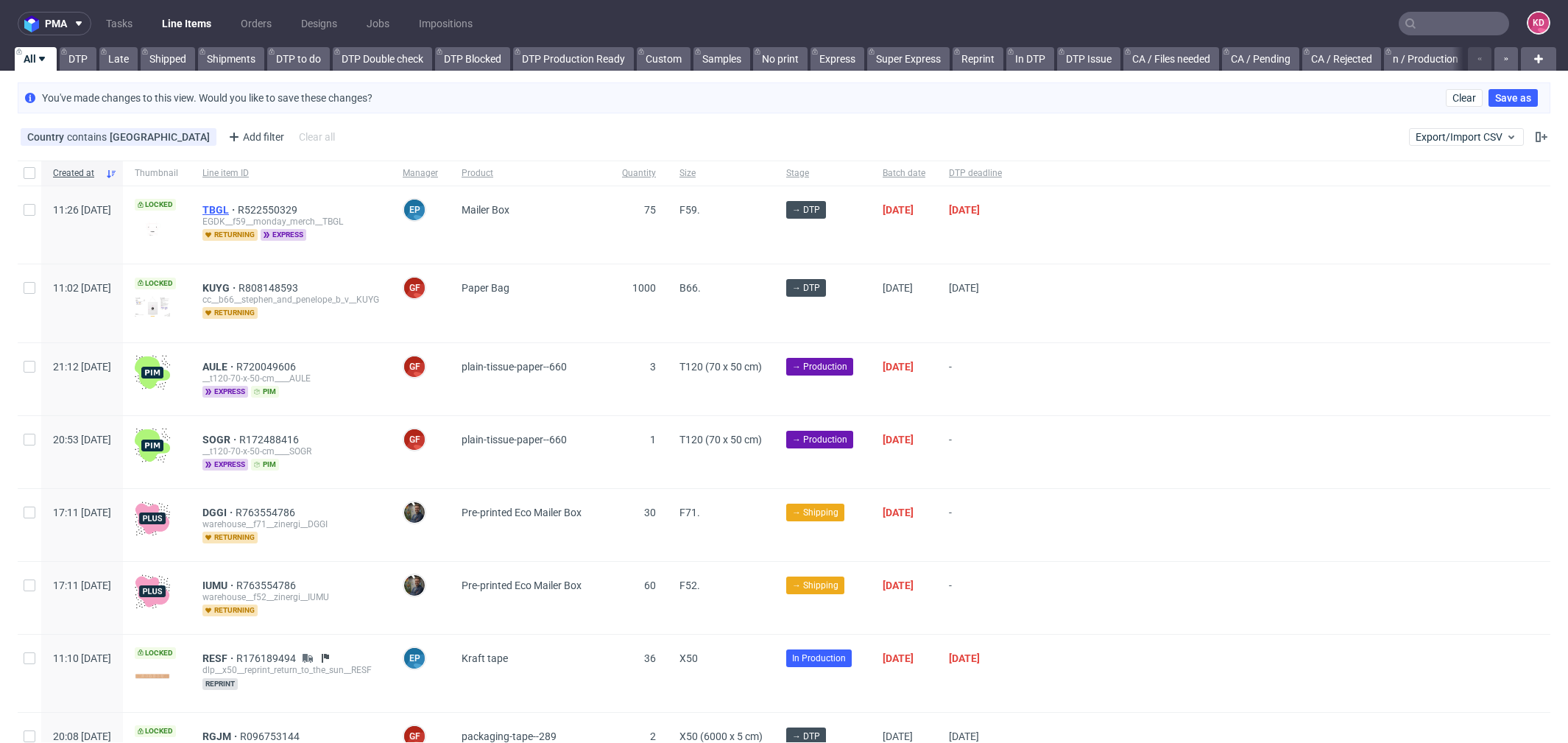
click at [238, 207] on span "TBGL" at bounding box center [220, 210] width 35 height 12
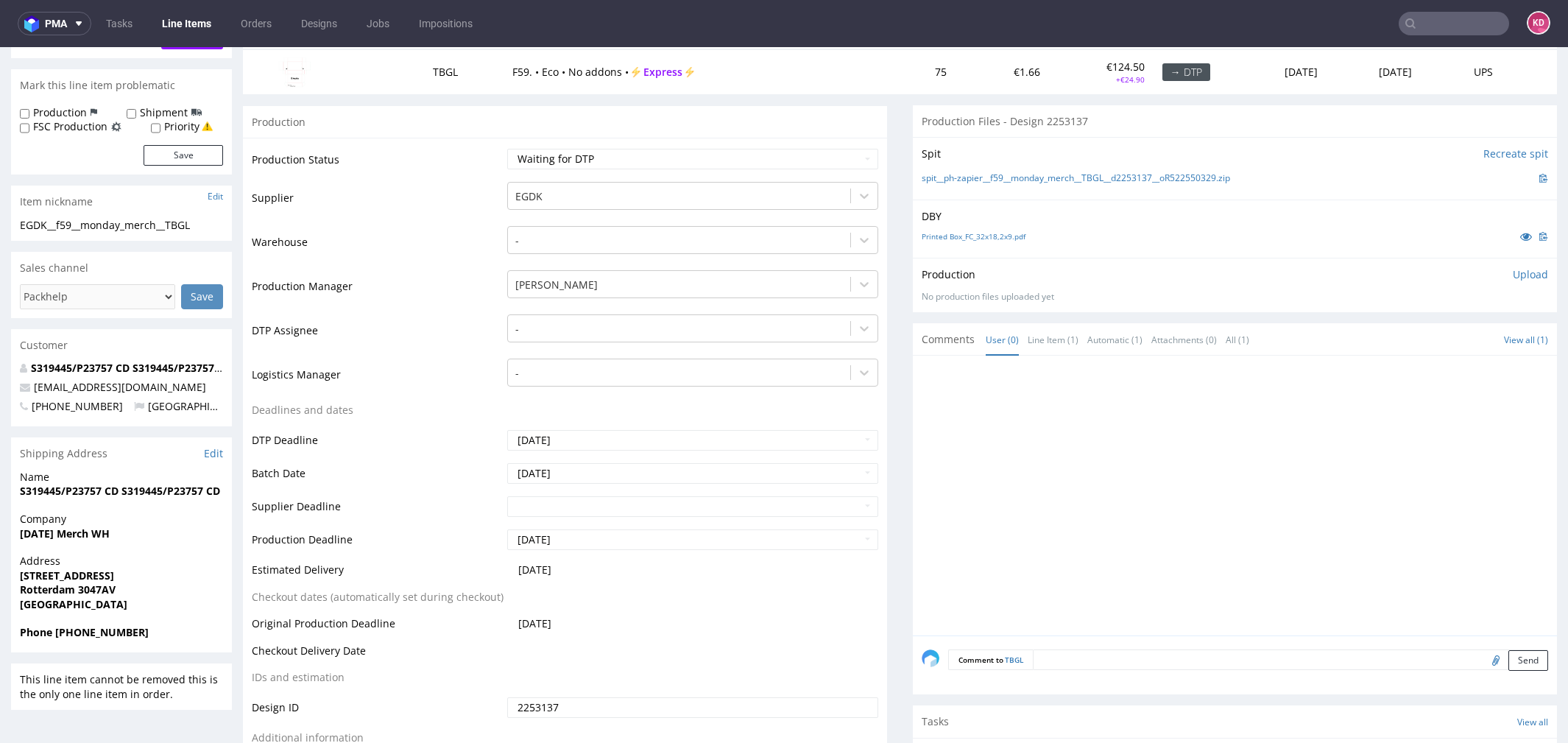
scroll to position [371, 0]
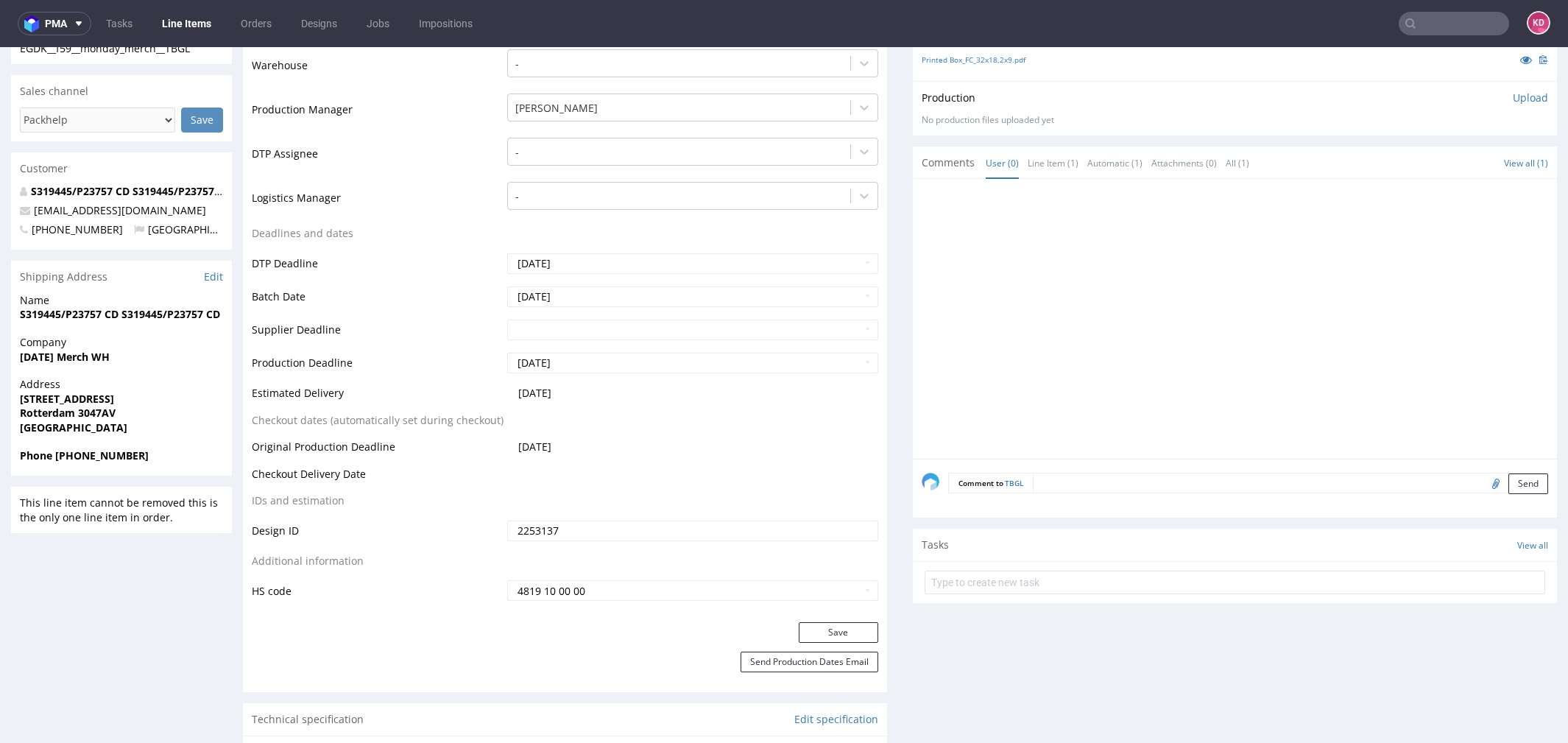
click at [115, 452] on strong "Phone [PHONE_NUMBER]" at bounding box center [84, 455] width 129 height 14
copy strong "31103071686"
click at [53, 413] on strong "Rotterdam 3047AV" at bounding box center [68, 413] width 96 height 14
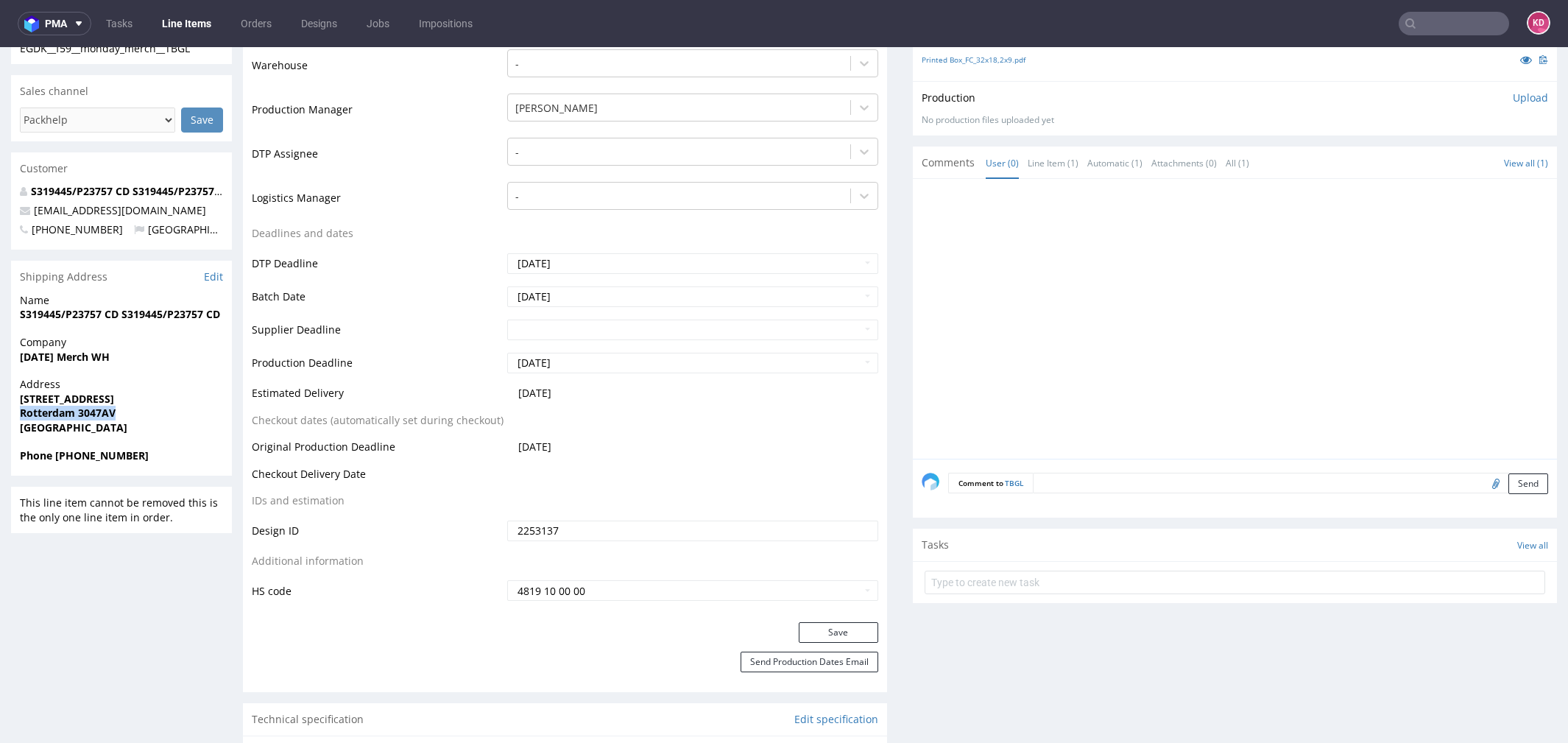
drag, startPoint x: 126, startPoint y: 413, endPoint x: 17, endPoint y: 410, distance: 109.0
click at [17, 410] on div "Address [STREET_ADDRESS]" at bounding box center [121, 412] width 221 height 71
copy strong "Rotterdam 3047AV"
drag, startPoint x: 104, startPoint y: 397, endPoint x: 67, endPoint y: 398, distance: 37.0
click at [68, 398] on span "[STREET_ADDRESS]" at bounding box center [122, 398] width 203 height 15
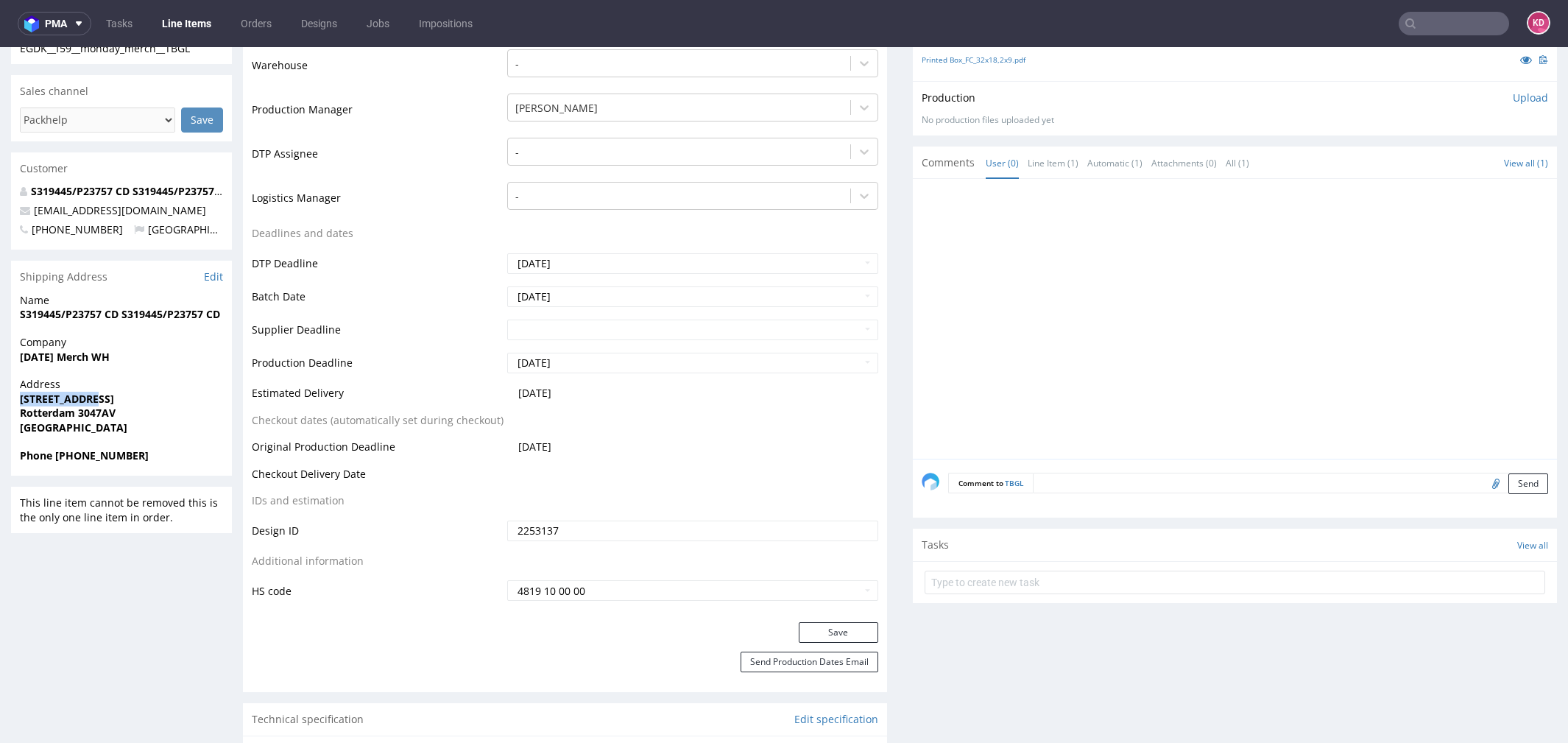
drag, startPoint x: 120, startPoint y: 394, endPoint x: 18, endPoint y: 394, distance: 102.0
click at [18, 394] on div "Address [STREET_ADDRESS]" at bounding box center [121, 412] width 221 height 71
copy strong "[STREET_ADDRESS]"
click at [105, 409] on strong "Rotterdam 3047AV" at bounding box center [68, 413] width 96 height 14
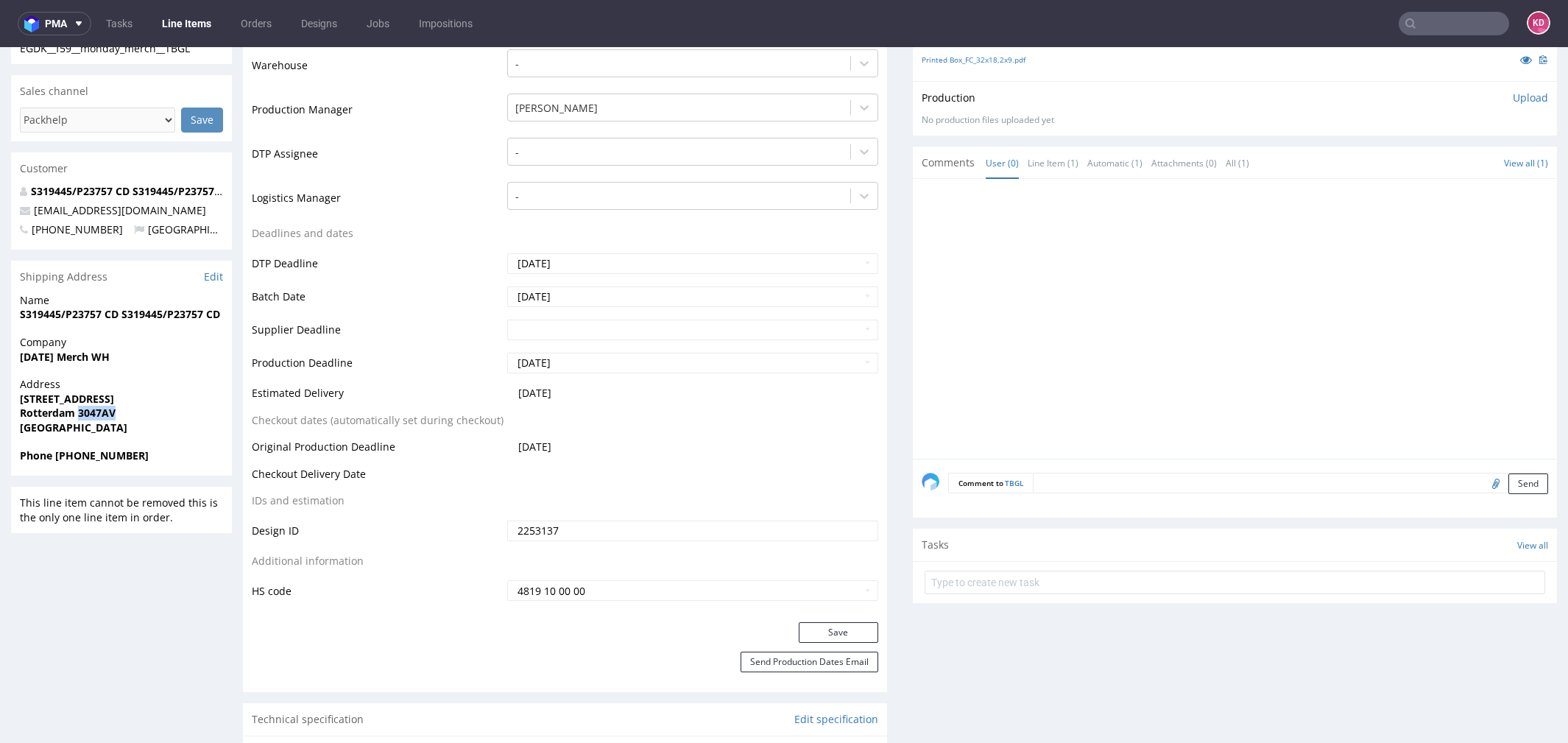
copy strong "3047AV"
click at [51, 414] on strong "Rotterdam 3047AV" at bounding box center [68, 413] width 96 height 14
copy strong "[GEOGRAPHIC_DATA]"
